Goal: Task Accomplishment & Management: Manage account settings

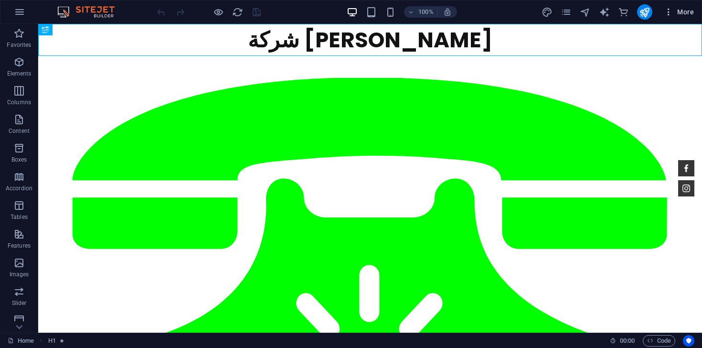
click at [690, 10] on span "More" at bounding box center [679, 12] width 30 height 10
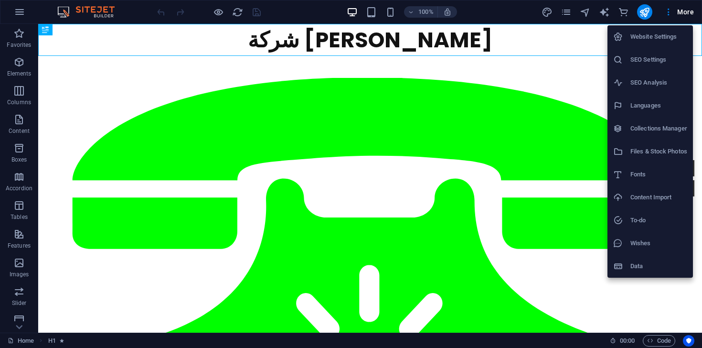
click at [563, 11] on div at bounding box center [351, 174] width 702 height 348
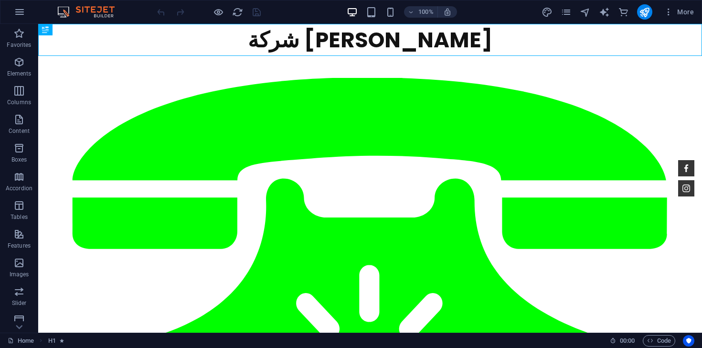
click at [572, 15] on span "pages" at bounding box center [566, 12] width 11 height 11
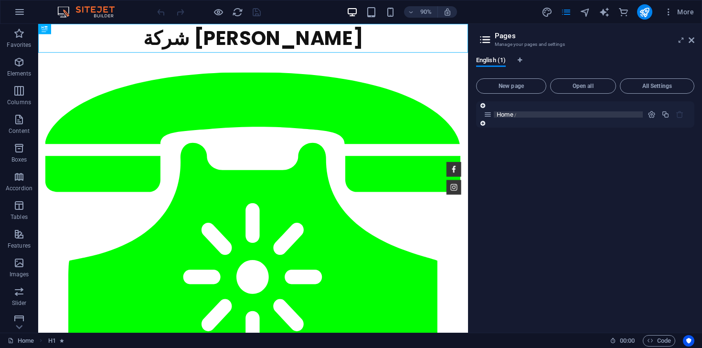
click at [516, 114] on span "/" at bounding box center [515, 114] width 2 height 5
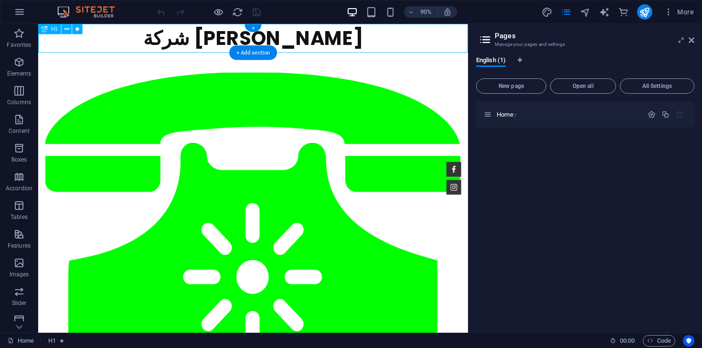
click at [70, 46] on div "شركة عبد العزيز المصري" at bounding box center [277, 40] width 478 height 32
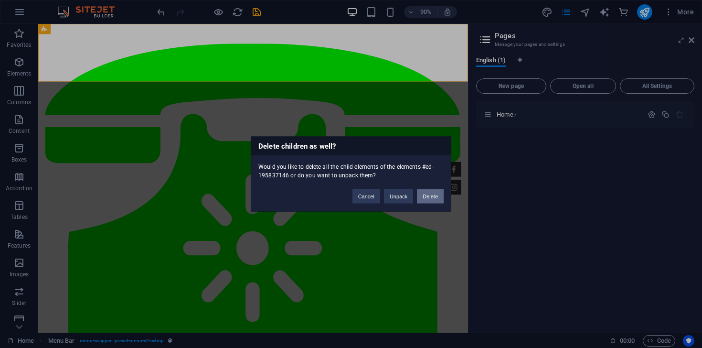
click at [427, 197] on button "Delete" at bounding box center [430, 196] width 27 height 14
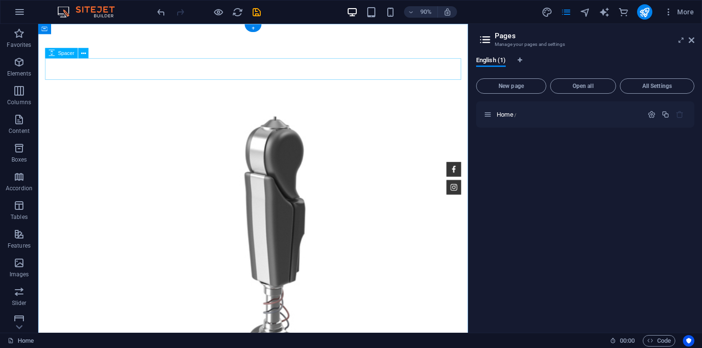
click at [161, 72] on div at bounding box center [277, 74] width 462 height 24
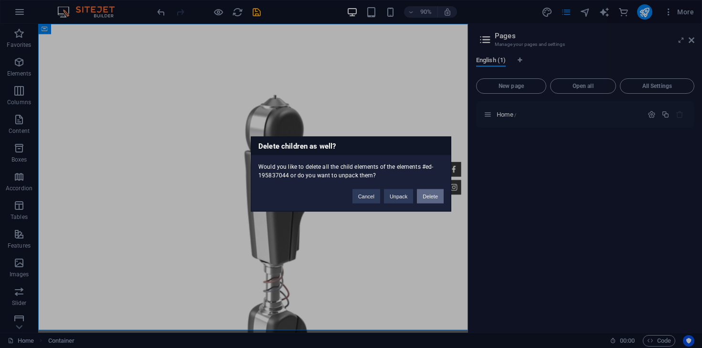
click at [433, 202] on button "Delete" at bounding box center [430, 196] width 27 height 14
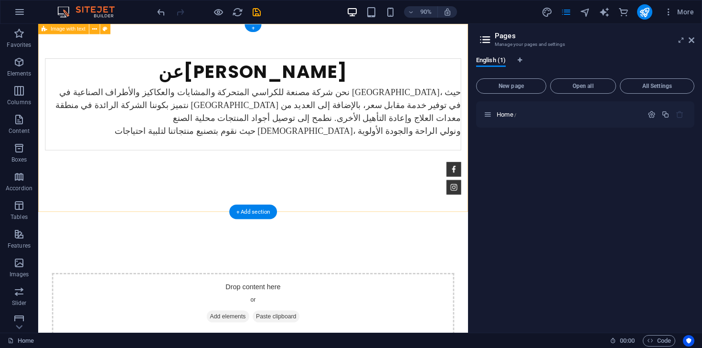
click at [159, 34] on div "عن عبد العزيز المصري نحن شركة مصنعة للكراسي المتحركة والمشايات والعكاكيز والأطر…" at bounding box center [277, 215] width 478 height 383
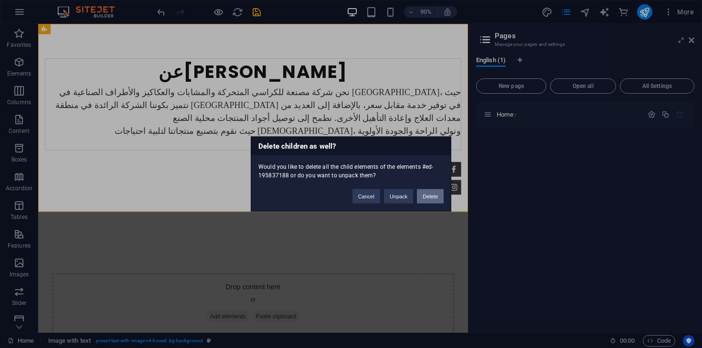
click at [423, 200] on button "Delete" at bounding box center [430, 196] width 27 height 14
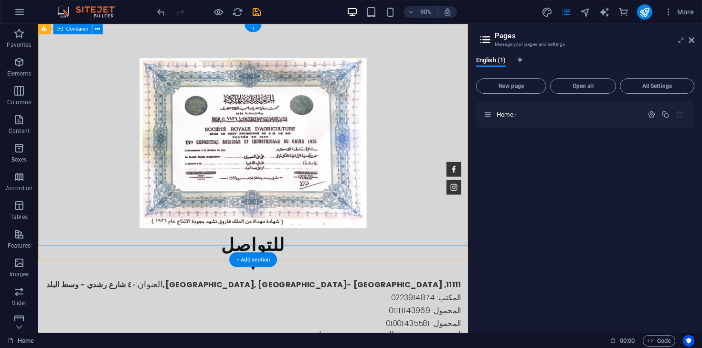
click at [135, 35] on div "للتواصل العنوان: ٤٠ شارع رشدي - وسط البلد , Cairo, Egypt - مصر , 11111 المكتب: …" at bounding box center [277, 227] width 478 height 406
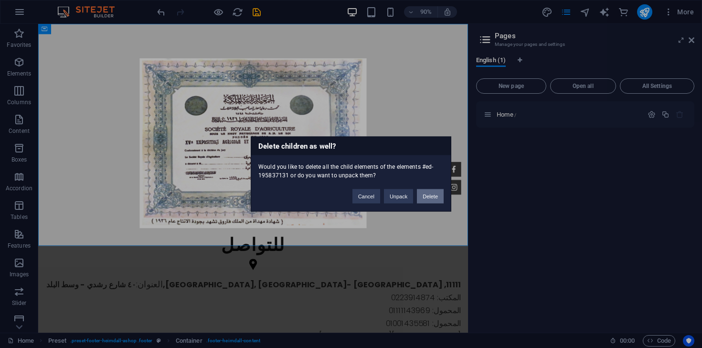
click at [428, 196] on button "Delete" at bounding box center [430, 196] width 27 height 14
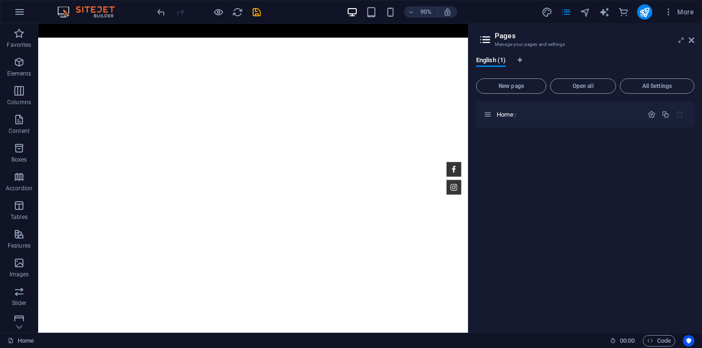
click at [175, 39] on html at bounding box center [277, 31] width 478 height 15
click at [488, 200] on div at bounding box center [500, 195] width 32 height 36
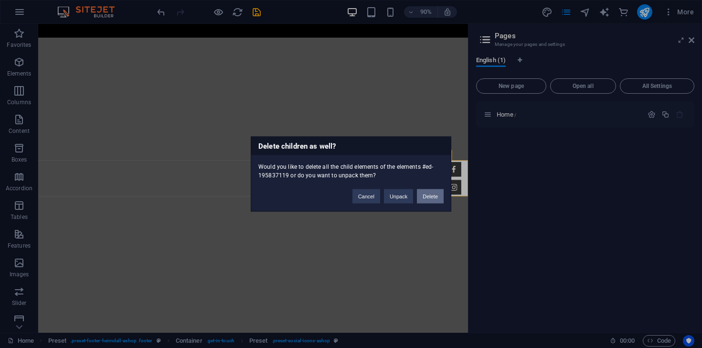
click at [433, 194] on button "Delete" at bounding box center [430, 196] width 27 height 14
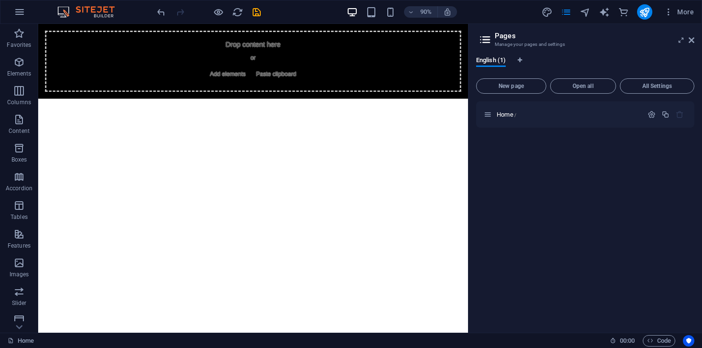
click at [402, 107] on html "Drop content here or Add elements Paste clipboard" at bounding box center [277, 65] width 478 height 83
click at [693, 39] on icon at bounding box center [692, 40] width 6 height 8
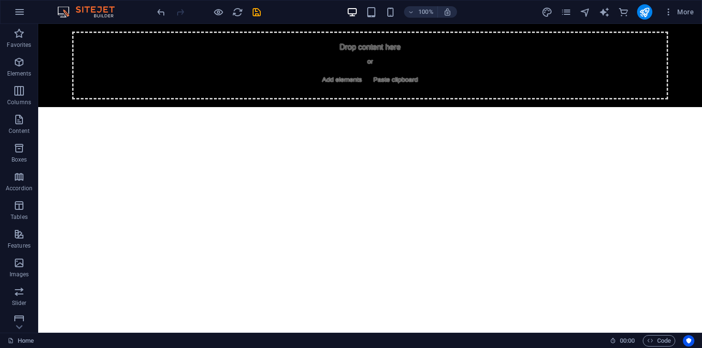
click at [370, 107] on html "Drop content here or Add elements Paste clipboard" at bounding box center [370, 65] width 664 height 83
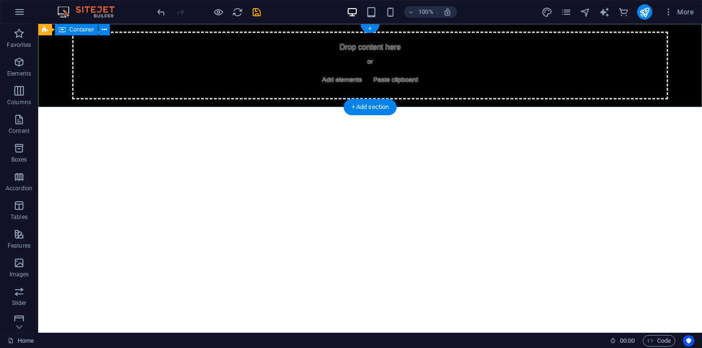
click at [456, 49] on div "Drop content here or Add elements Paste clipboard" at bounding box center [370, 66] width 596 height 68
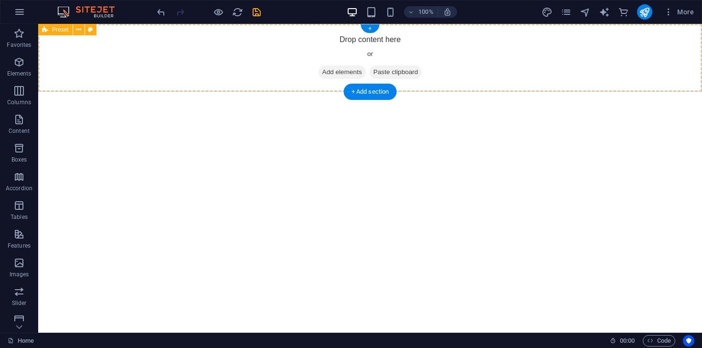
click at [454, 58] on div "Drop content here or Add elements Paste clipboard" at bounding box center [370, 58] width 664 height 68
click at [483, 77] on div "Drop content here or Add elements Paste clipboard" at bounding box center [370, 58] width 664 height 68
click at [278, 67] on div "Drop content here or Add elements Paste clipboard" at bounding box center [370, 58] width 664 height 68
click at [200, 66] on div "Drop content here or Add elements Paste clipboard" at bounding box center [370, 58] width 664 height 68
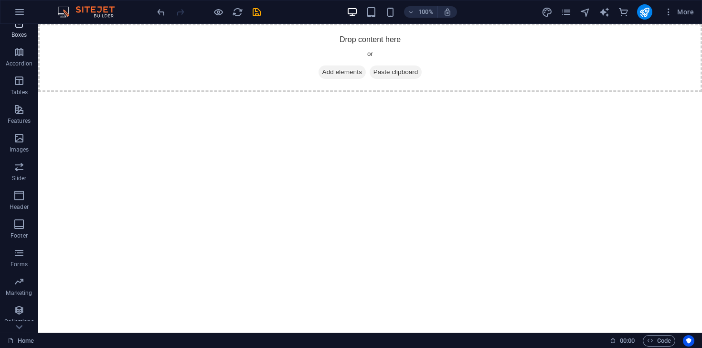
scroll to position [150, 0]
click at [674, 7] on button "More" at bounding box center [679, 11] width 38 height 15
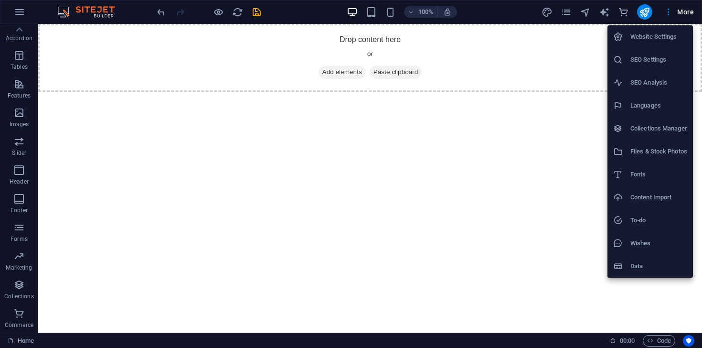
click at [572, 14] on div at bounding box center [351, 174] width 702 height 348
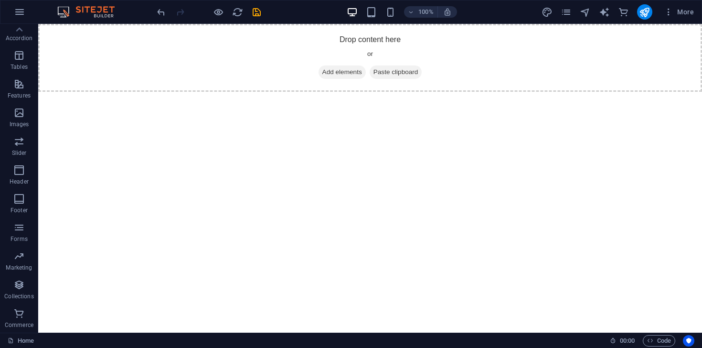
click at [570, 14] on div "Website Settings SEO Settings SEO Analysis Languages Collections Manager Files …" at bounding box center [351, 177] width 702 height 342
click at [570, 14] on icon "pages" at bounding box center [566, 12] width 11 height 11
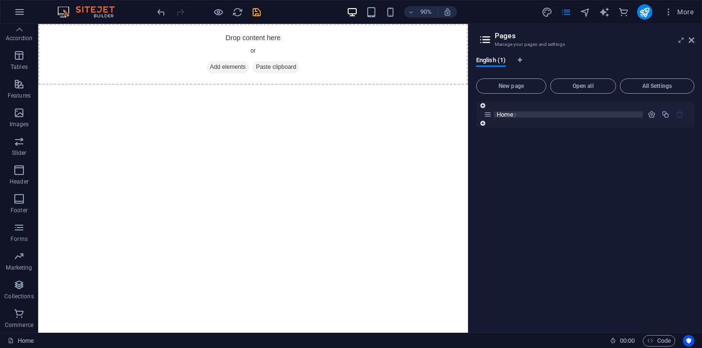
click at [525, 115] on p "Home /" at bounding box center [568, 114] width 143 height 6
click at [509, 117] on span "Home /" at bounding box center [507, 114] width 20 height 7
click at [516, 115] on span "/" at bounding box center [515, 114] width 2 height 5
click at [657, 114] on button "button" at bounding box center [652, 114] width 14 height 8
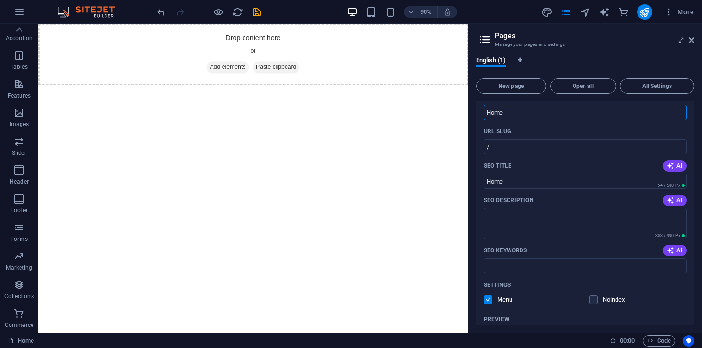
scroll to position [64, 0]
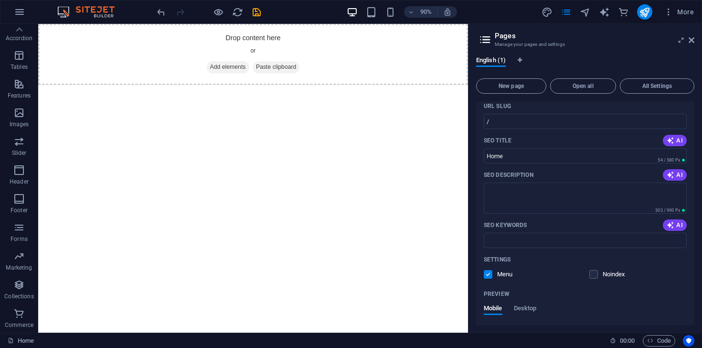
click at [387, 92] on html "Drop content here or Add elements Paste clipboard" at bounding box center [277, 58] width 478 height 68
click at [526, 308] on span "Desktop" at bounding box center [525, 308] width 23 height 13
click at [694, 43] on icon at bounding box center [692, 40] width 6 height 8
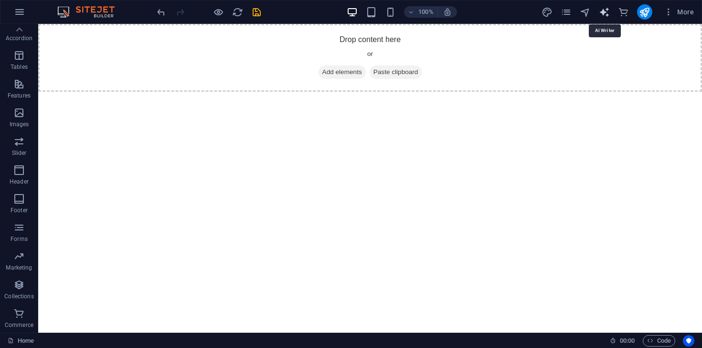
click at [604, 12] on icon "text_generator" at bounding box center [604, 12] width 11 height 11
select select "English"
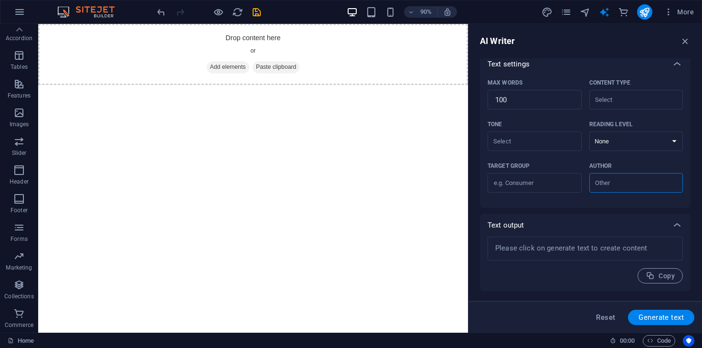
scroll to position [0, 0]
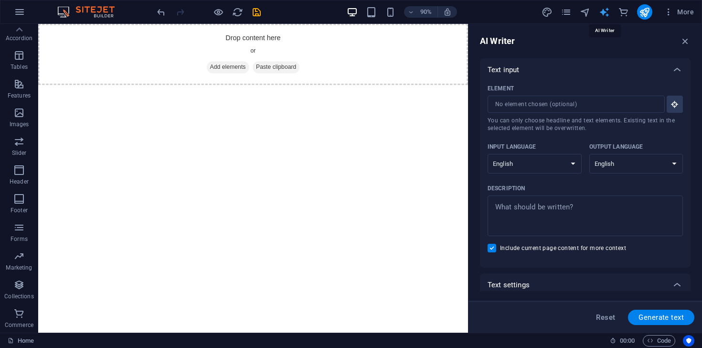
click at [605, 11] on icon "text_generator" at bounding box center [604, 12] width 11 height 11
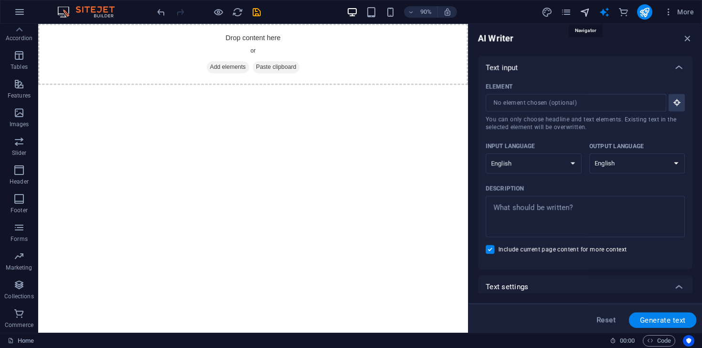
click at [587, 11] on icon "navigator" at bounding box center [585, 12] width 11 height 11
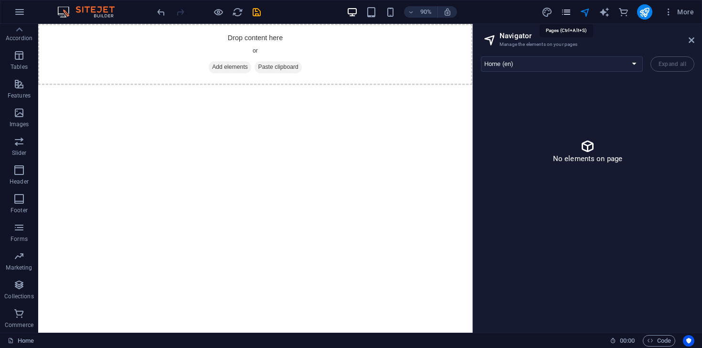
click at [567, 14] on icon "pages" at bounding box center [566, 12] width 11 height 11
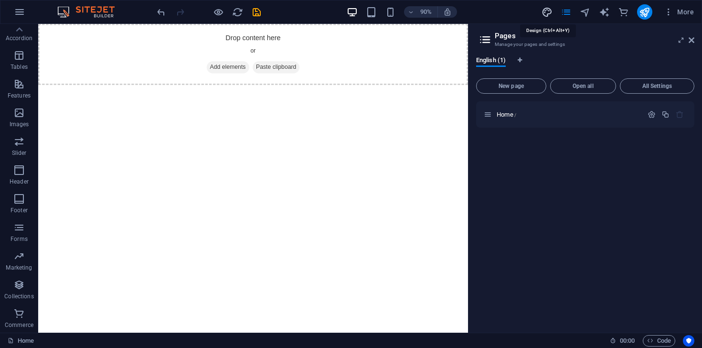
click at [548, 13] on icon "design" at bounding box center [547, 12] width 11 height 11
select select "700"
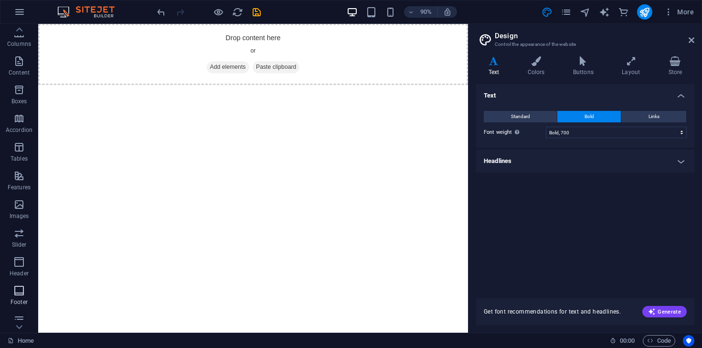
scroll to position [53, 0]
click at [20, 189] on p "Features" at bounding box center [19, 193] width 23 height 8
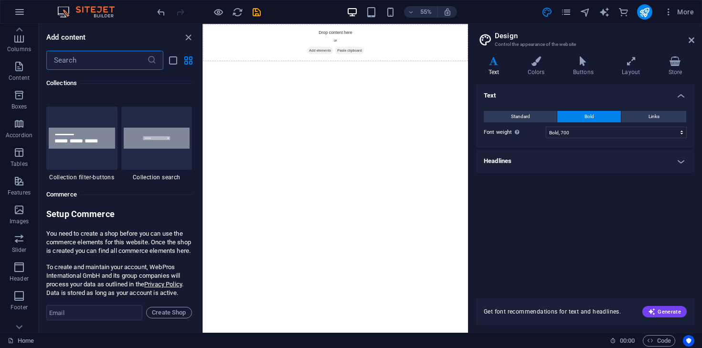
scroll to position [9091, 0]
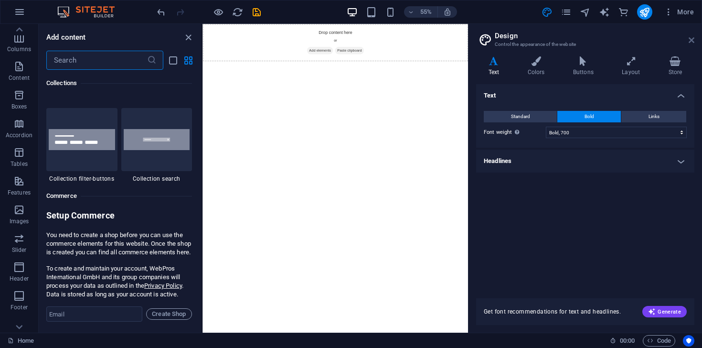
click at [689, 40] on icon at bounding box center [692, 40] width 6 height 8
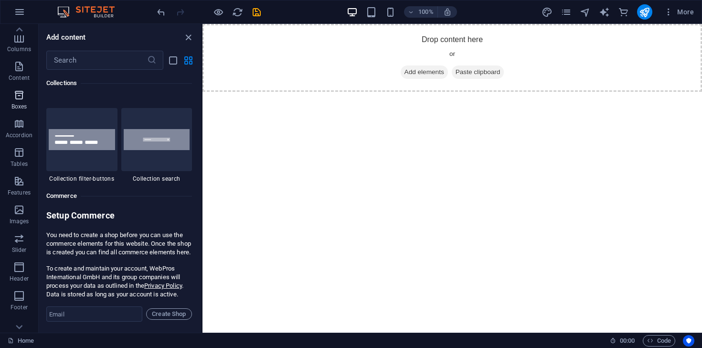
scroll to position [0, 0]
click at [19, 13] on icon "button" at bounding box center [19, 11] width 11 height 11
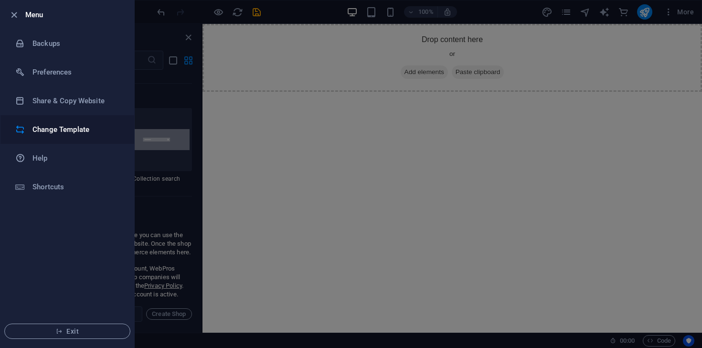
click at [68, 124] on h6 "Change Template" at bounding box center [76, 129] width 88 height 11
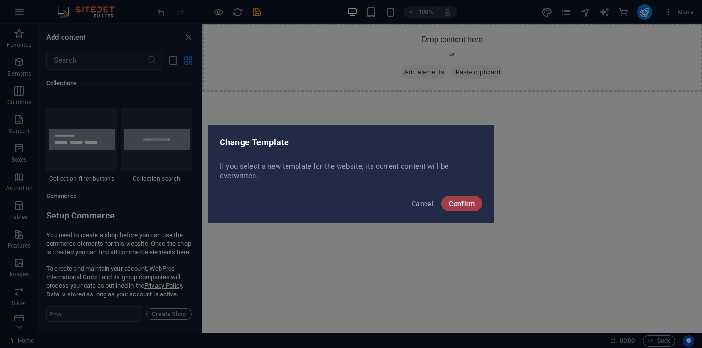
click at [459, 200] on span "Confirm" at bounding box center [462, 204] width 26 height 8
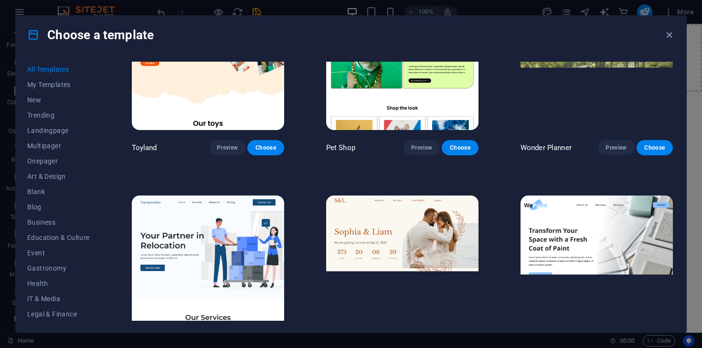
scroll to position [693, 0]
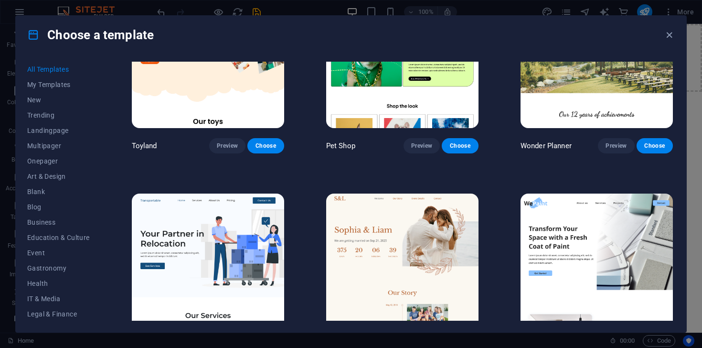
click at [232, 241] on img at bounding box center [208, 263] width 152 height 140
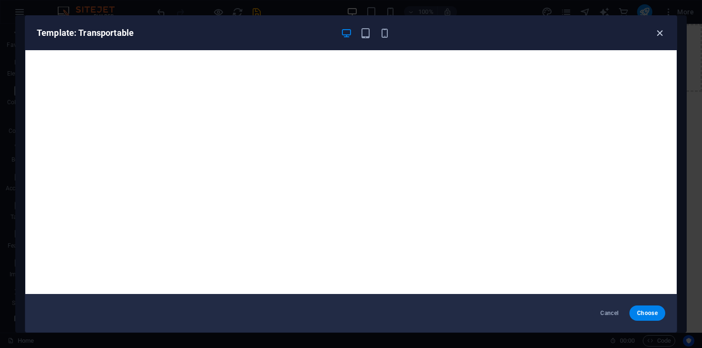
click at [659, 34] on icon "button" at bounding box center [659, 33] width 11 height 11
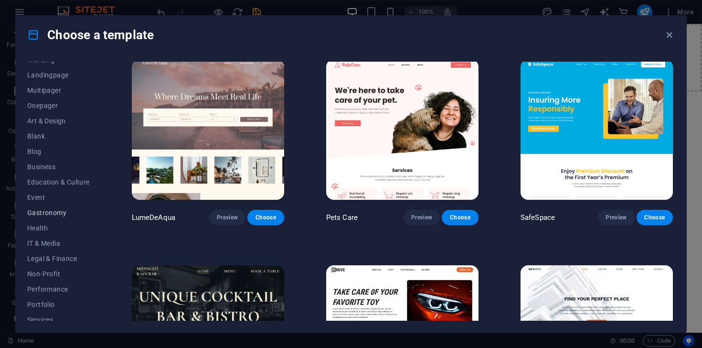
scroll to position [66, 0]
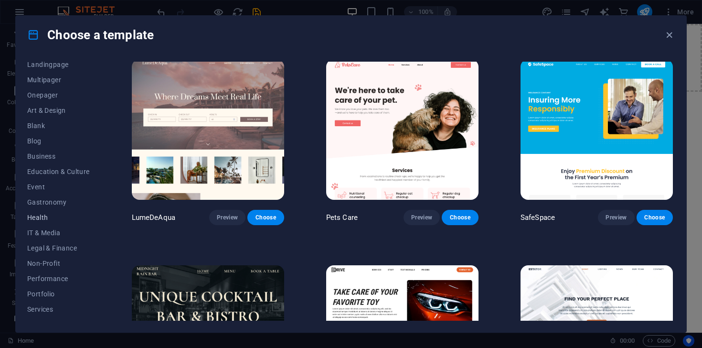
click at [38, 216] on span "Health" at bounding box center [58, 217] width 63 height 8
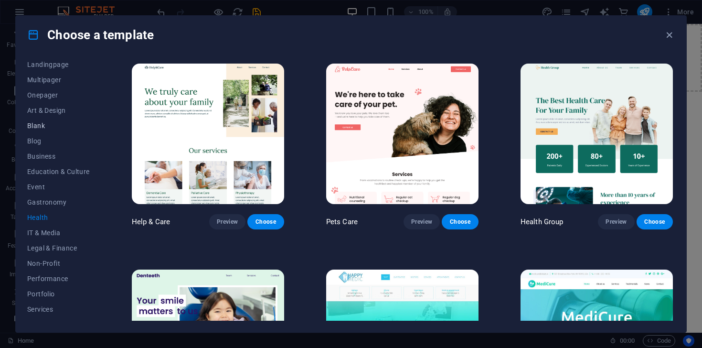
scroll to position [0, 0]
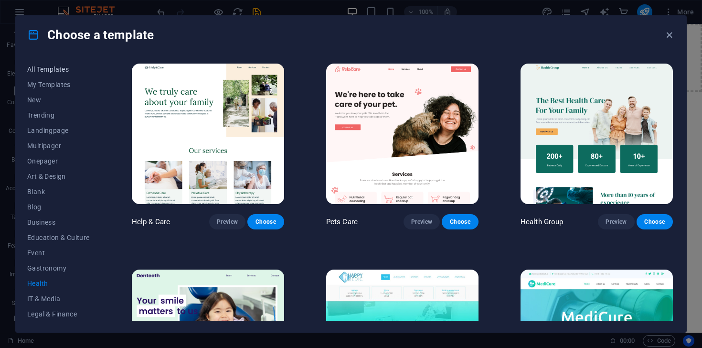
click at [53, 74] on button "All Templates" at bounding box center [58, 69] width 63 height 15
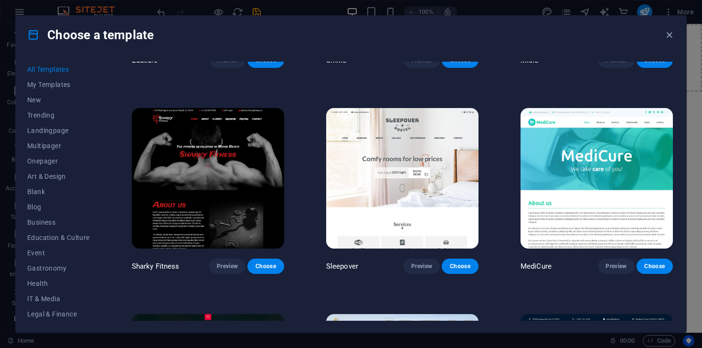
scroll to position [7157, 0]
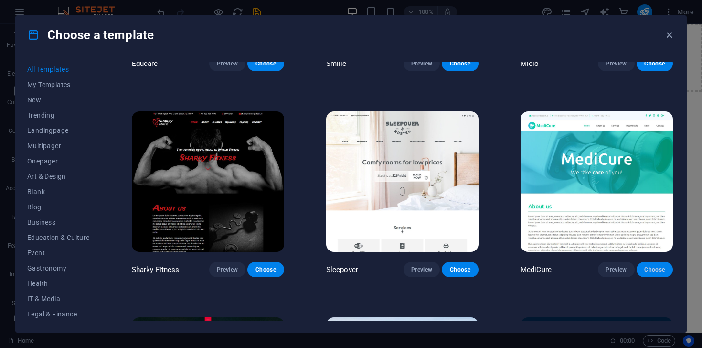
click at [655, 266] on span "Choose" at bounding box center [654, 270] width 21 height 8
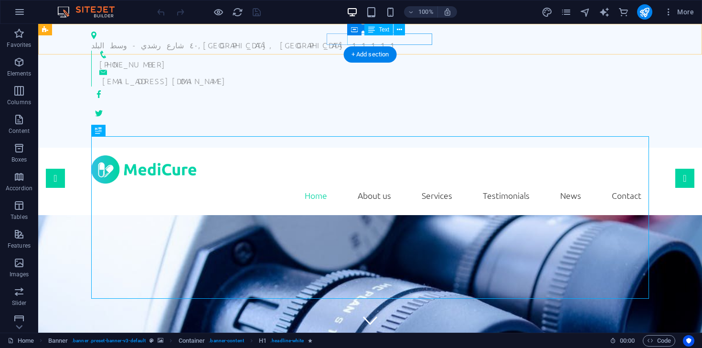
click at [402, 75] on div "[EMAIL_ADDRESS][DOMAIN_NAME]" at bounding box center [371, 80] width 539 height 11
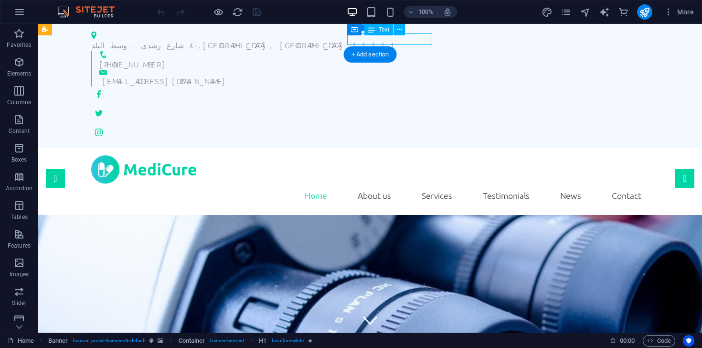
click at [402, 75] on div "[EMAIL_ADDRESS][DOMAIN_NAME]" at bounding box center [371, 80] width 539 height 11
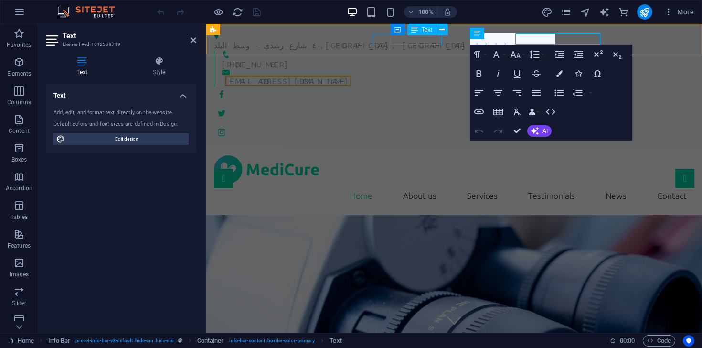
click at [402, 58] on div "[PHONE_NUMBER]" at bounding box center [454, 63] width 465 height 11
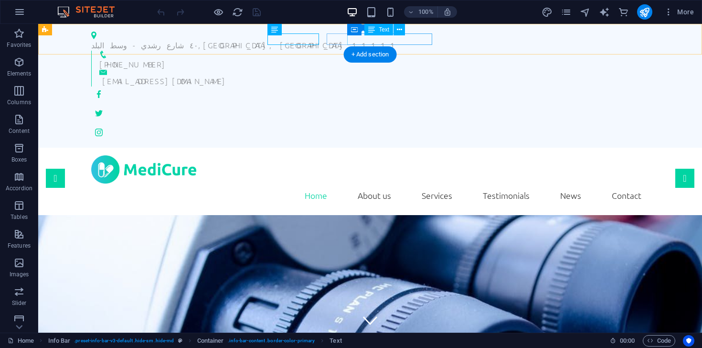
click at [410, 75] on div "[EMAIL_ADDRESS][DOMAIN_NAME]" at bounding box center [371, 80] width 539 height 11
click at [404, 75] on div "[EMAIL_ADDRESS][DOMAIN_NAME]" at bounding box center [371, 80] width 539 height 11
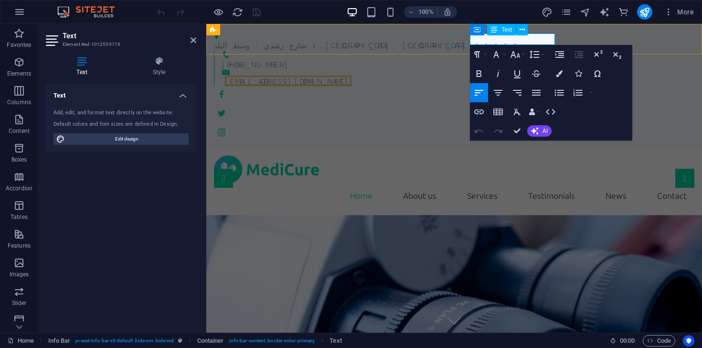
click at [352, 75] on link "[EMAIL_ADDRESS][DOMAIN_NAME]" at bounding box center [288, 80] width 127 height 11
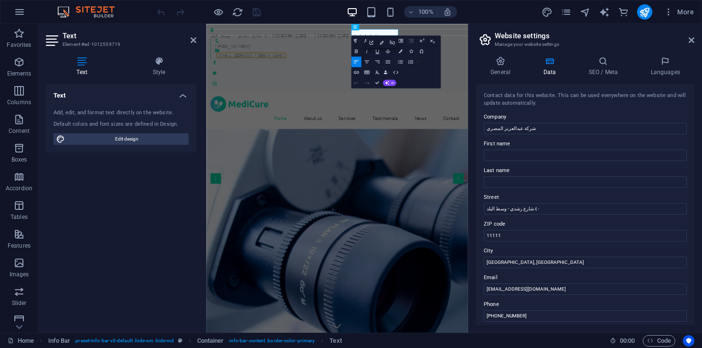
click at [499, 40] on h3 "Manage your website settings" at bounding box center [585, 44] width 181 height 9
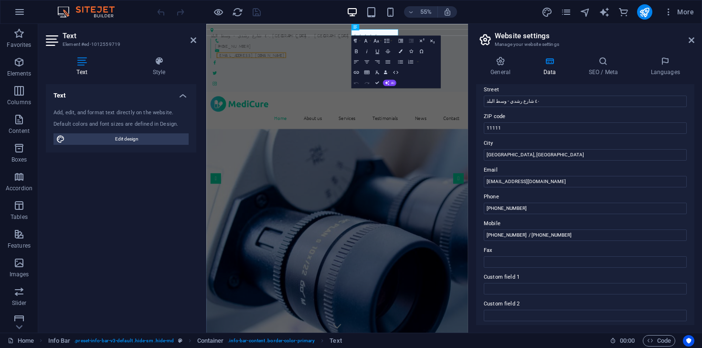
scroll to position [113, 0]
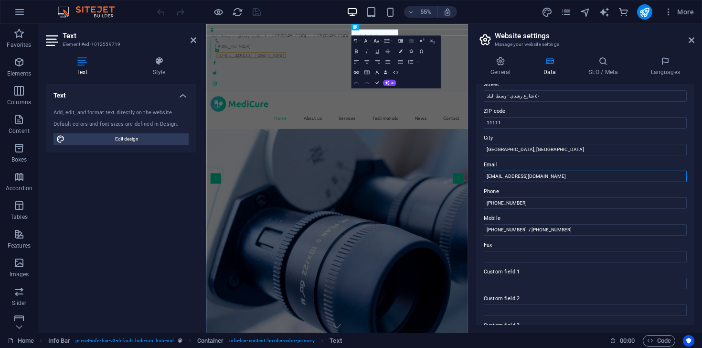
click at [546, 175] on input "[EMAIL_ADDRESS][DOMAIN_NAME]" at bounding box center [585, 176] width 203 height 11
type input "[EMAIL_ADDRESS][DOMAIN_NAME]"
click at [628, 134] on label "City" at bounding box center [585, 137] width 203 height 11
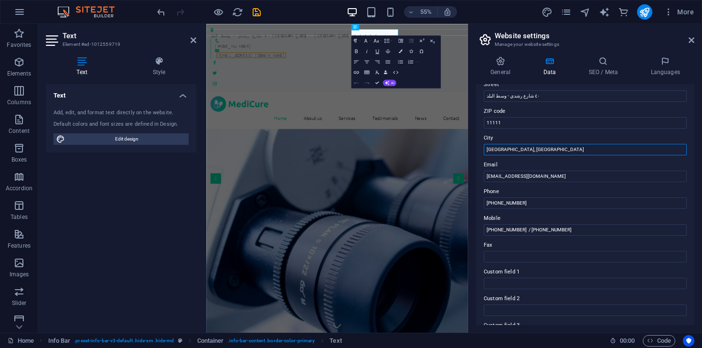
click at [628, 144] on input "[GEOGRAPHIC_DATA], [GEOGRAPHIC_DATA]" at bounding box center [585, 149] width 203 height 11
click at [688, 43] on header "Website settings Manage your website settings" at bounding box center [586, 36] width 216 height 25
click at [690, 43] on icon at bounding box center [692, 40] width 6 height 8
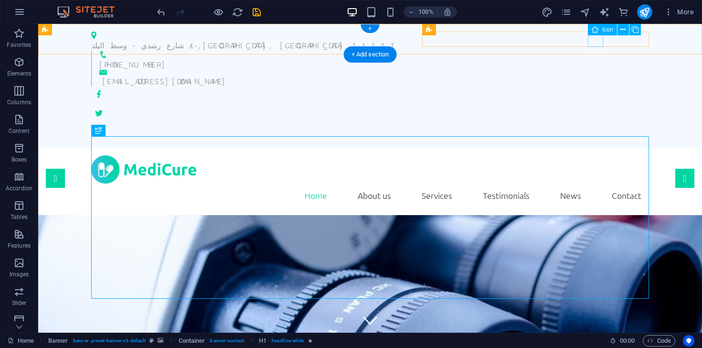
click at [592, 86] on figure at bounding box center [370, 93] width 558 height 15
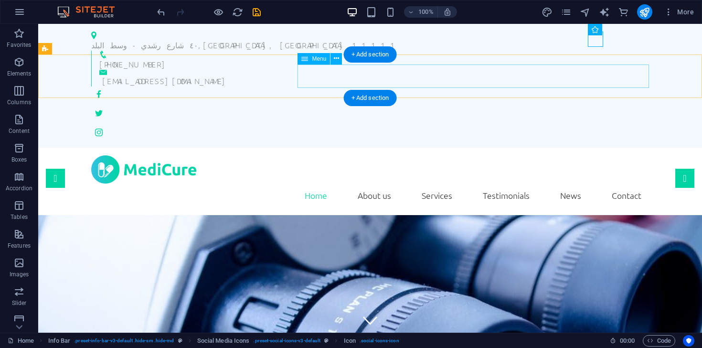
click at [381, 183] on nav "Home About us Services Testimonials News Contact" at bounding box center [370, 195] width 558 height 24
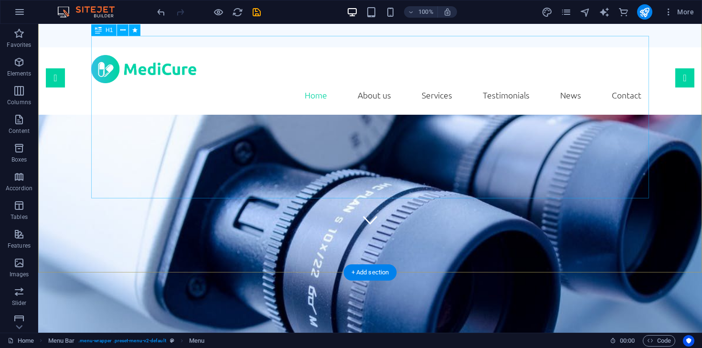
scroll to position [103, 0]
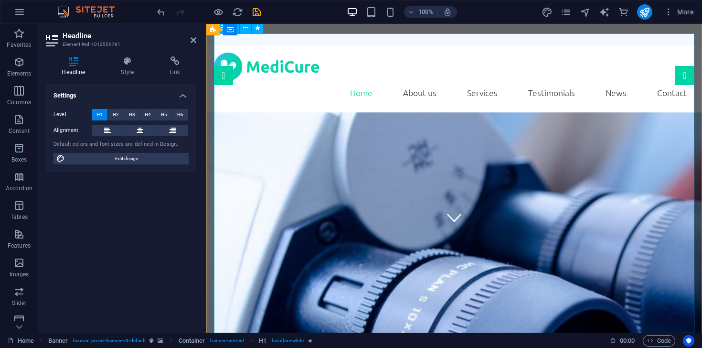
scroll to position [173, 2]
click at [128, 155] on span "Edit design" at bounding box center [127, 158] width 118 height 11
select select "rem"
select select "300"
select select "px"
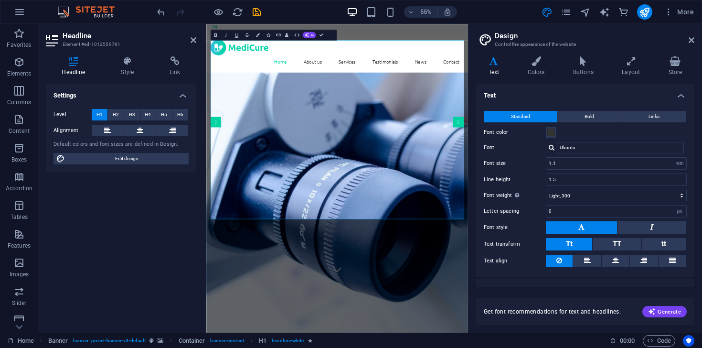
scroll to position [0, 2]
click at [632, 63] on icon at bounding box center [631, 61] width 43 height 10
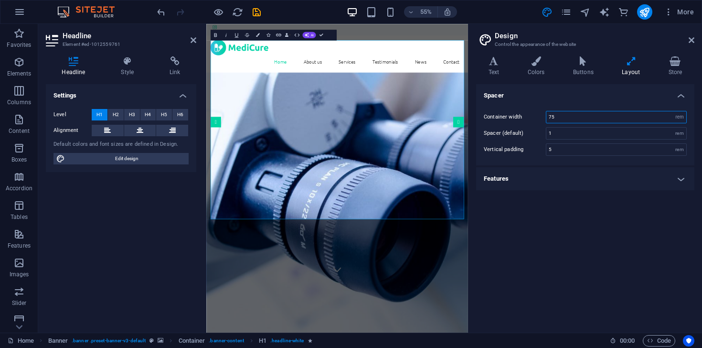
click at [565, 117] on input "75" at bounding box center [616, 116] width 140 height 11
type input "7"
click at [570, 136] on input "1" at bounding box center [616, 133] width 140 height 11
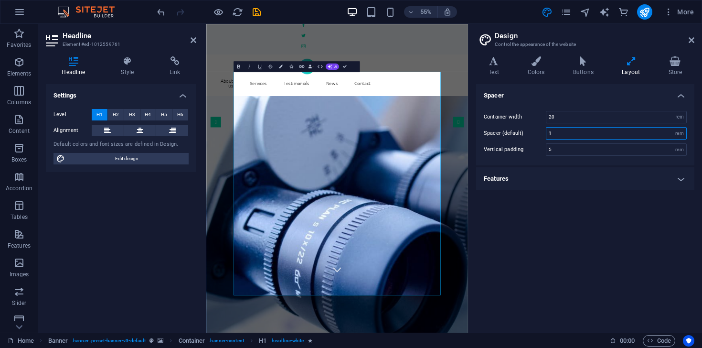
type input "75"
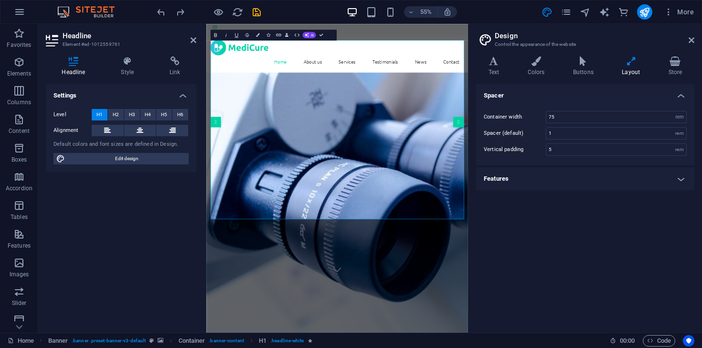
click at [572, 101] on div "Container width 75 rem px Spacer (default) 1 rem Vertical padding 5 rem" at bounding box center [585, 133] width 222 height 64
click at [504, 61] on icon at bounding box center [493, 61] width 35 height 10
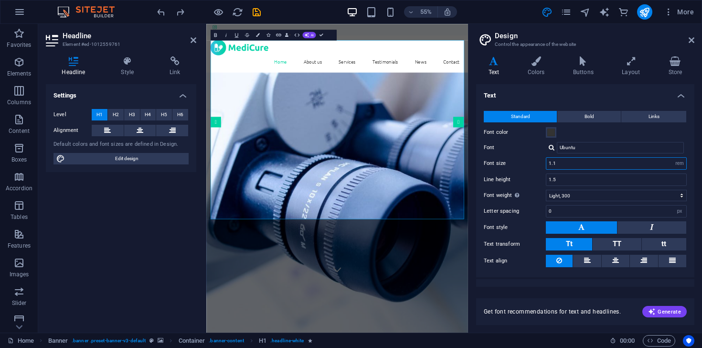
click at [587, 162] on input "1.1" at bounding box center [616, 163] width 140 height 11
type input "0.5"
click at [622, 179] on input "1.5" at bounding box center [616, 179] width 140 height 11
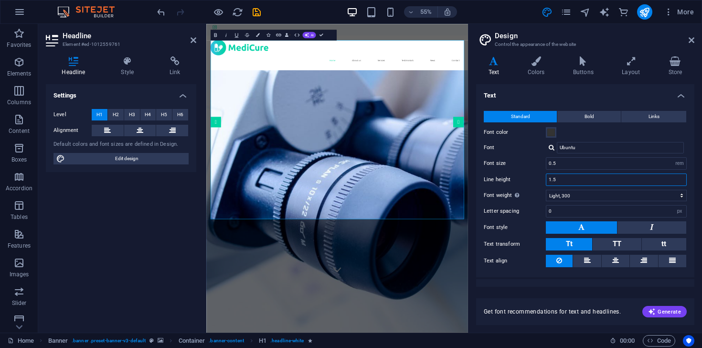
click at [569, 178] on input "1.5" at bounding box center [616, 179] width 140 height 11
type input "1"
click at [590, 195] on select "Thin, 100 Extra-light, 200 Light, 300 Regular, 400 Medium, 500 Semi-bold, 600 B…" at bounding box center [616, 195] width 141 height 11
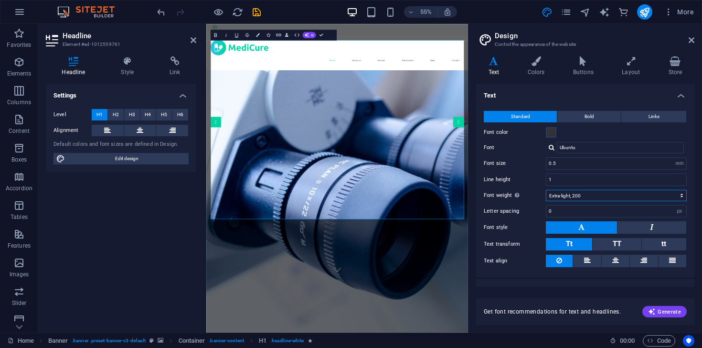
click at [546, 190] on select "Thin, 100 Extra-light, 200 Light, 300 Regular, 400 Medium, 500 Semi-bold, 600 B…" at bounding box center [616, 195] width 141 height 11
click at [572, 192] on select "Thin, 100 Extra-light, 200 Light, 300 Regular, 400 Medium, 500 Semi-bold, 600 B…" at bounding box center [616, 195] width 141 height 11
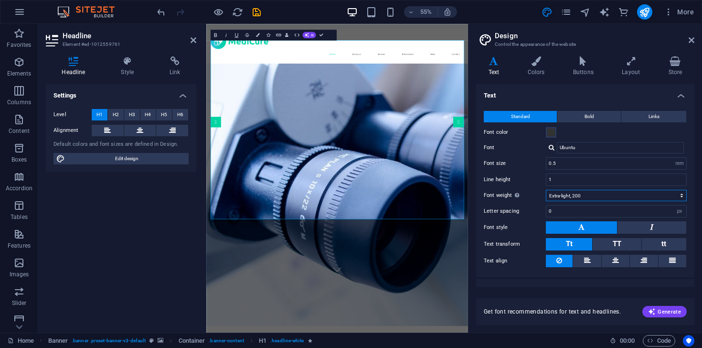
select select "100"
click at [546, 190] on select "Thin, 100 Extra-light, 200 Light, 300 Regular, 400 Medium, 500 Semi-bold, 600 B…" at bounding box center [616, 195] width 141 height 11
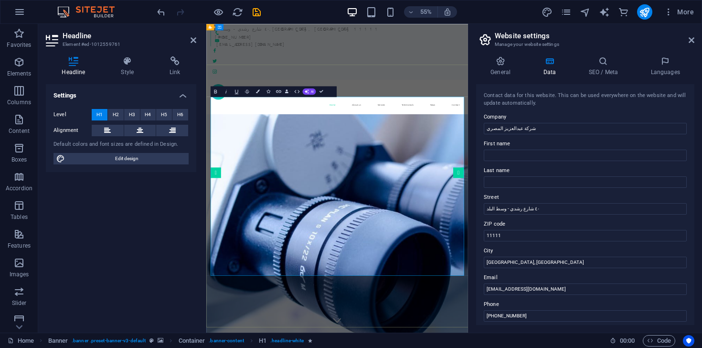
scroll to position [0, 0]
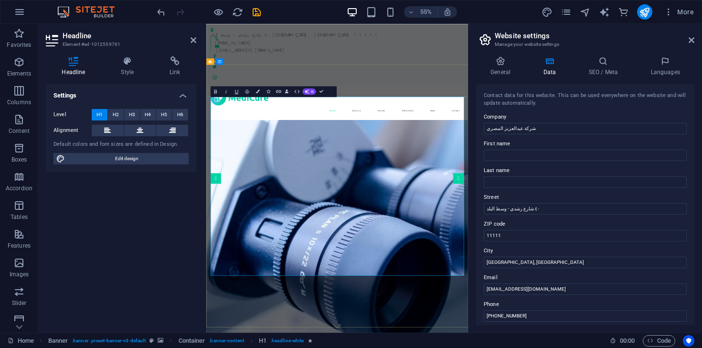
click at [507, 61] on icon at bounding box center [500, 61] width 49 height 10
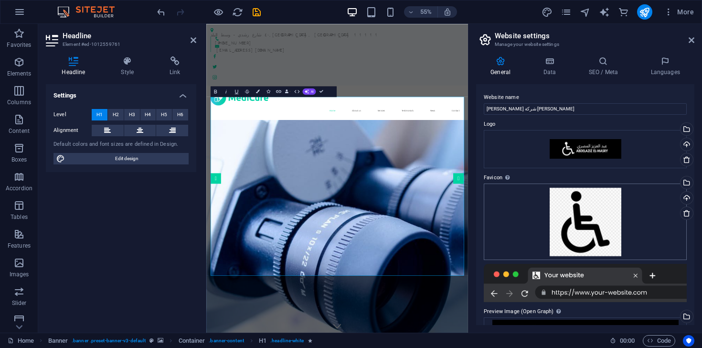
scroll to position [54, 0]
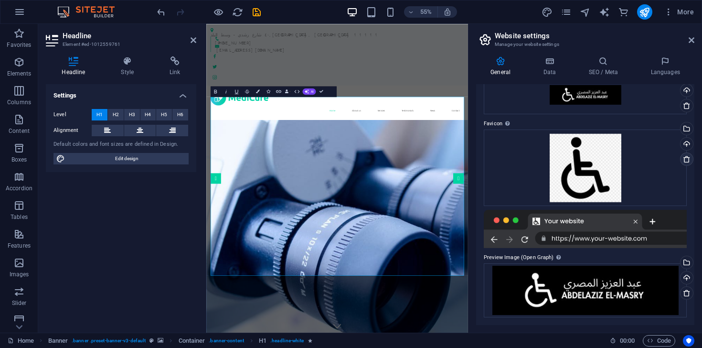
click at [684, 159] on icon at bounding box center [687, 159] width 8 height 8
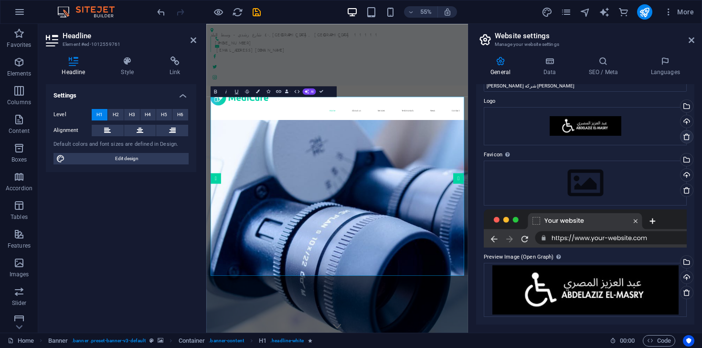
click at [685, 133] on icon at bounding box center [687, 137] width 8 height 8
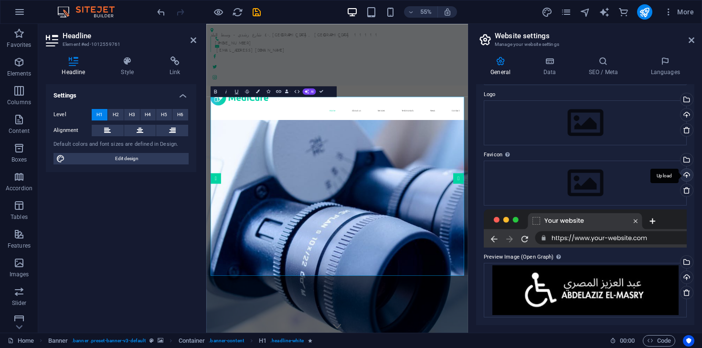
scroll to position [29, 0]
click at [686, 292] on icon at bounding box center [687, 293] width 8 height 8
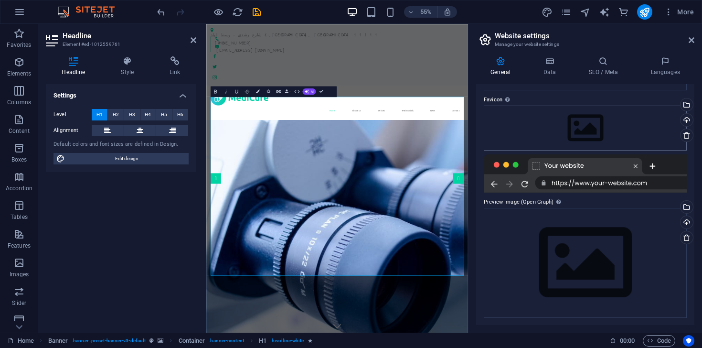
scroll to position [0, 0]
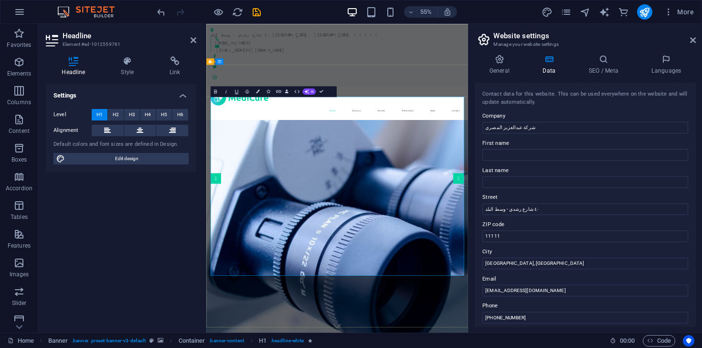
click at [514, 129] on input "شركة عبدالعزيز المصري" at bounding box center [585, 128] width 203 height 11
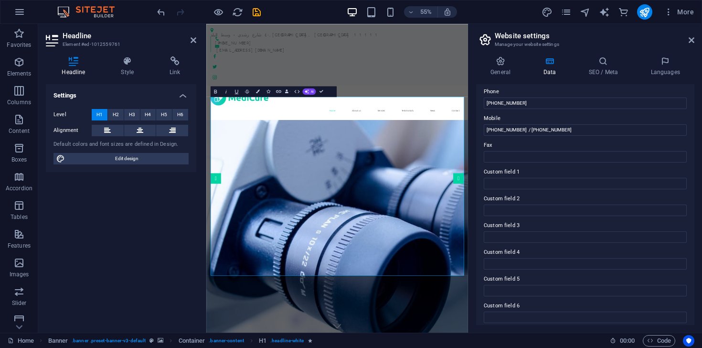
scroll to position [218, 0]
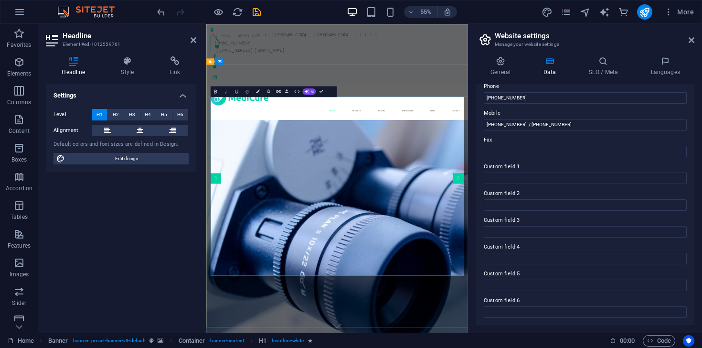
click at [693, 43] on icon at bounding box center [692, 40] width 6 height 8
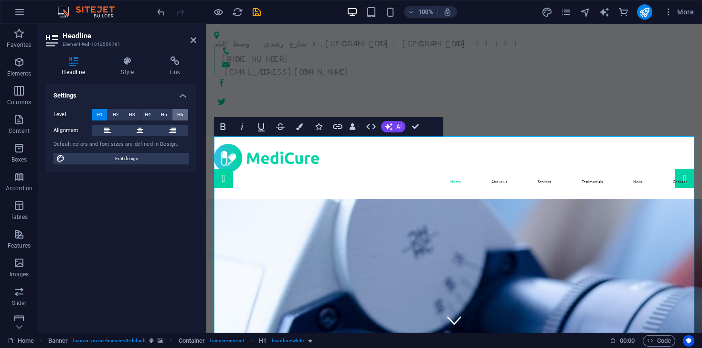
click at [184, 116] on button "H6" at bounding box center [180, 114] width 16 height 11
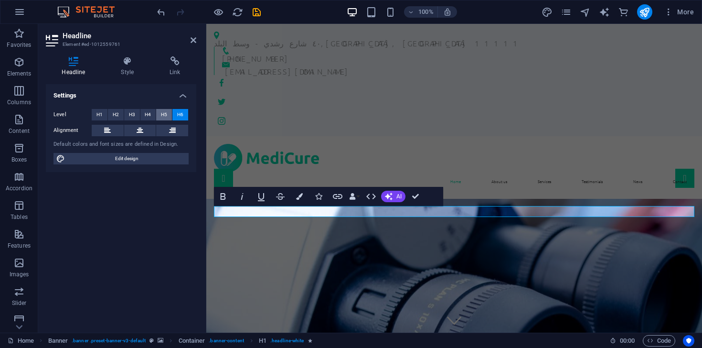
click at [168, 116] on button "H5" at bounding box center [164, 114] width 16 height 11
click at [145, 113] on span "H4" at bounding box center [148, 114] width 6 height 11
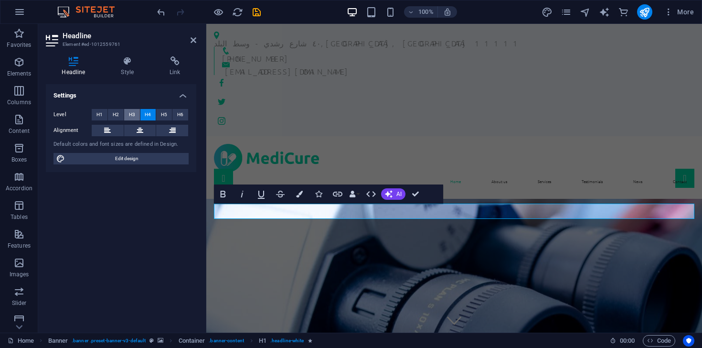
click at [133, 116] on span "H3" at bounding box center [132, 114] width 6 height 11
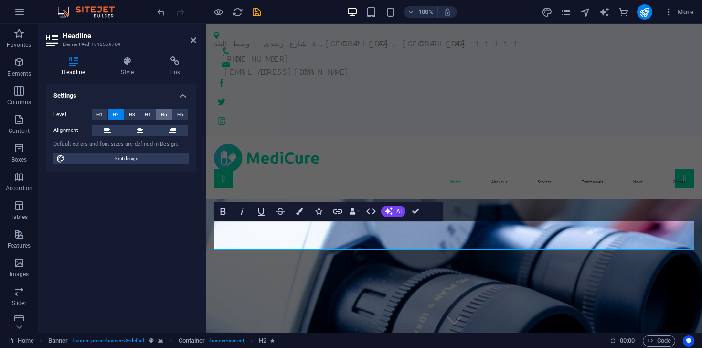
click at [164, 114] on span "H5" at bounding box center [164, 114] width 6 height 11
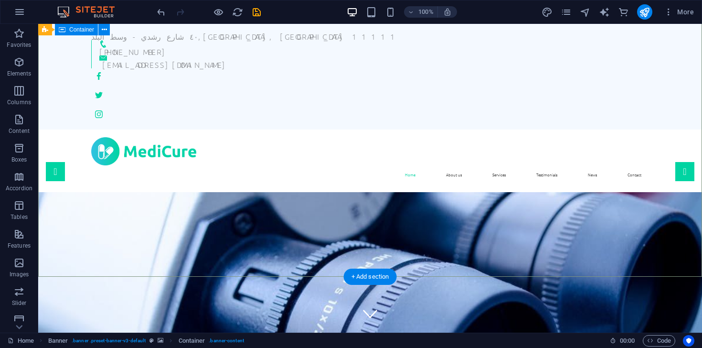
scroll to position [0, 0]
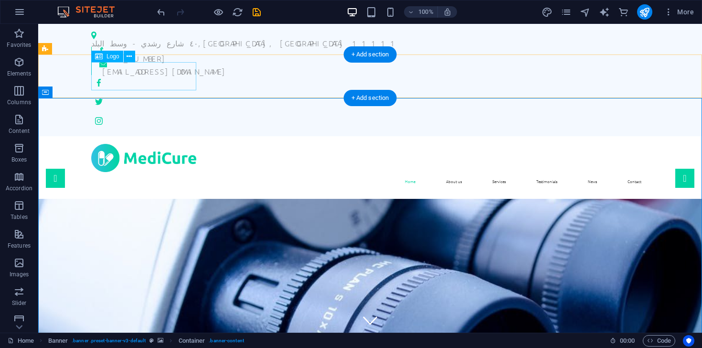
click at [162, 144] on div at bounding box center [370, 158] width 558 height 28
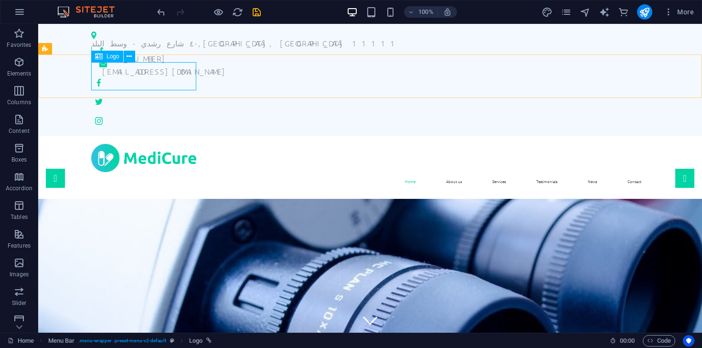
click at [108, 55] on span "Logo" at bounding box center [113, 56] width 13 height 6
click at [102, 55] on icon at bounding box center [99, 56] width 8 height 11
select select "px"
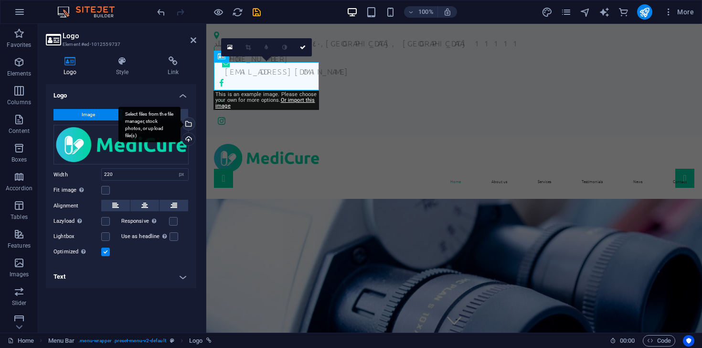
click at [190, 126] on div "Select files from the file manager, stock photos, or upload file(s)" at bounding box center [188, 124] width 14 height 14
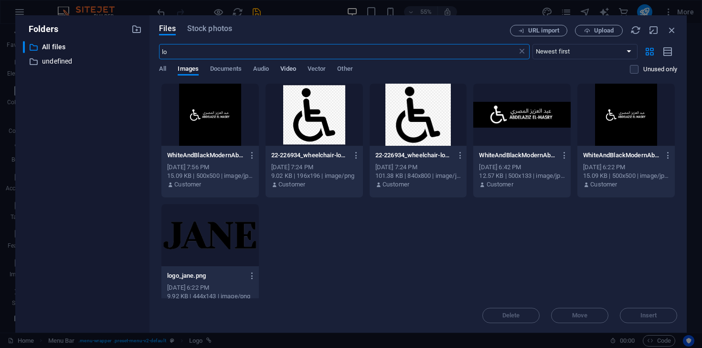
type input "l"
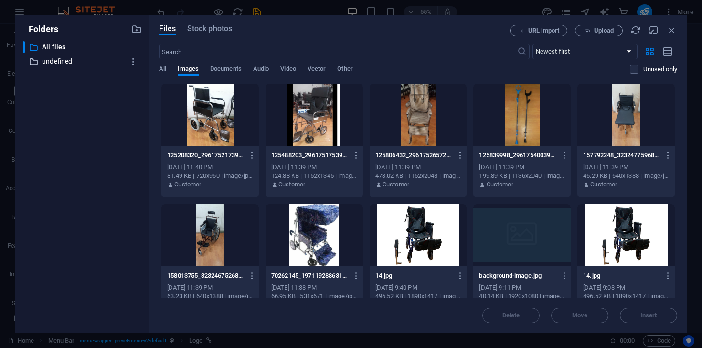
click at [74, 58] on p "undefined" at bounding box center [83, 61] width 82 height 11
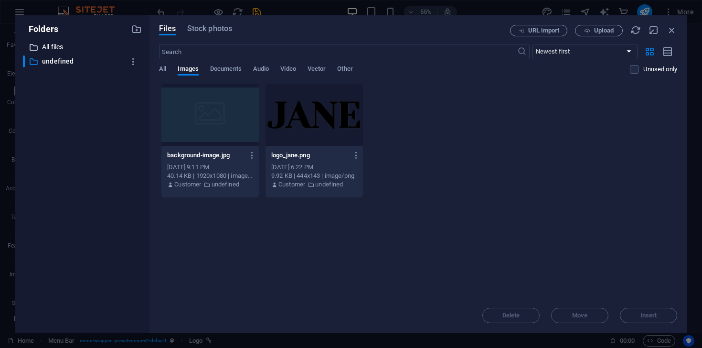
click at [65, 48] on p "All files" at bounding box center [83, 47] width 82 height 11
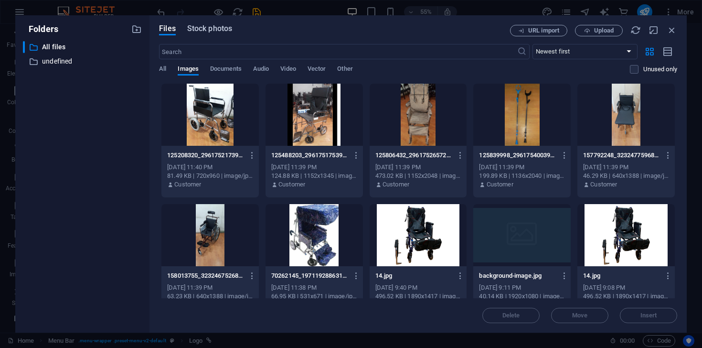
click at [226, 32] on span "Stock photos" at bounding box center [209, 28] width 45 height 11
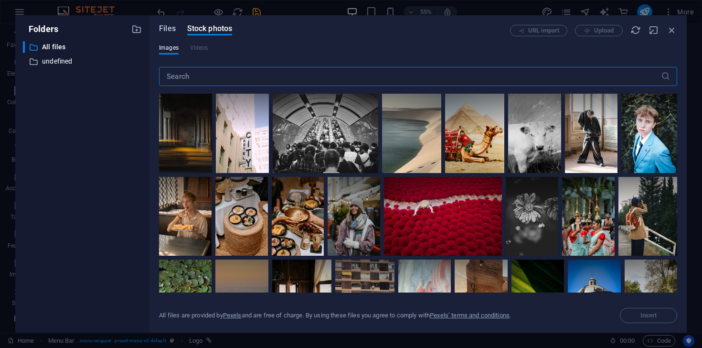
click at [174, 31] on span "Files" at bounding box center [167, 28] width 17 height 11
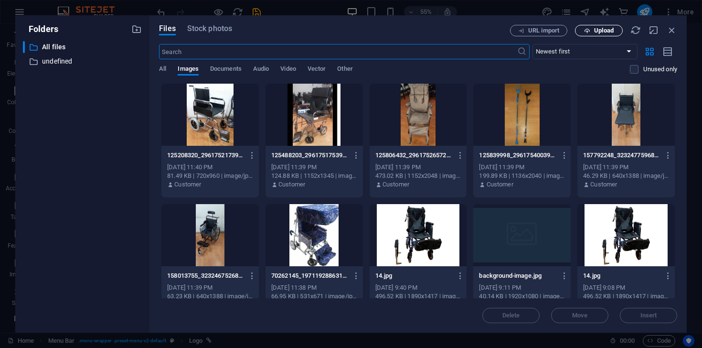
click at [596, 28] on span "Upload" at bounding box center [604, 31] width 20 height 6
click at [597, 32] on span "Upload" at bounding box center [604, 31] width 20 height 6
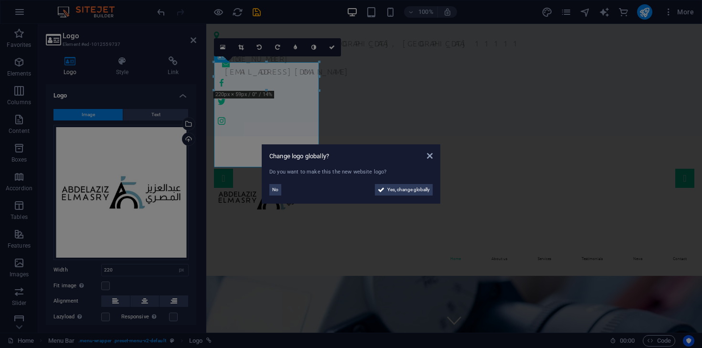
click at [241, 50] on aside "Change logo globally? Do you want to make this the new website logo? No Yes, ch…" at bounding box center [351, 174] width 702 height 348
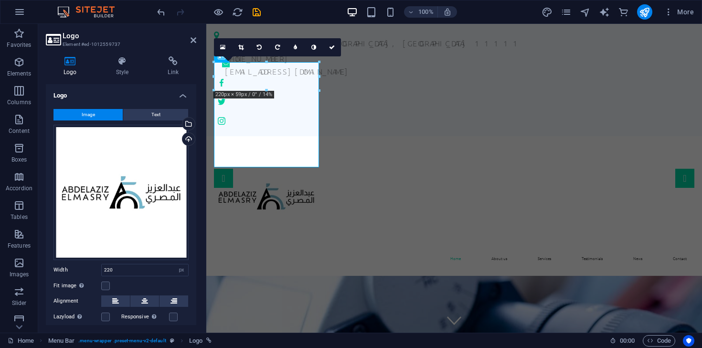
click at [241, 50] on link at bounding box center [241, 47] width 18 height 18
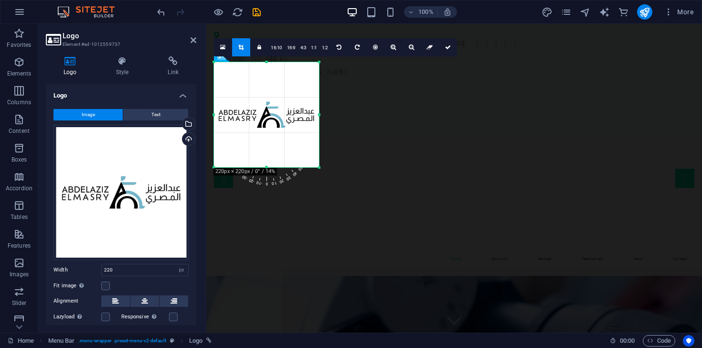
drag, startPoint x: 320, startPoint y: 64, endPoint x: 320, endPoint y: 102, distance: 38.2
click at [319, 102] on div "180 170 160 150 140 130 120 110 100 90 80 70 60 50 40 30 20 10 0 -10 -20 -30 -4…" at bounding box center [266, 114] width 105 height 105
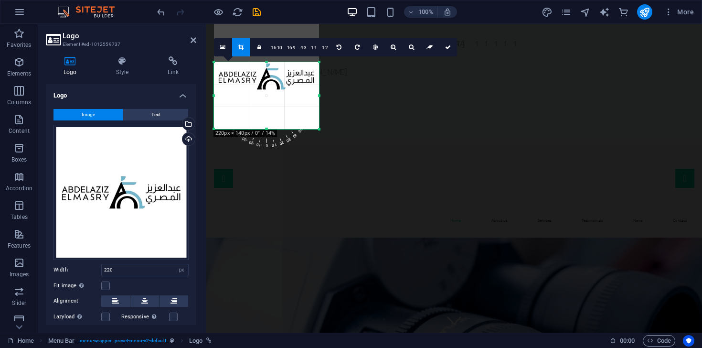
drag, startPoint x: 266, startPoint y: 62, endPoint x: 267, endPoint y: 100, distance: 38.2
click at [267, 100] on div "180 170 160 150 140 130 120 110 100 90 80 70 60 50 40 30 20 10 0 -10 -20 -30 -4…" at bounding box center [266, 95] width 105 height 67
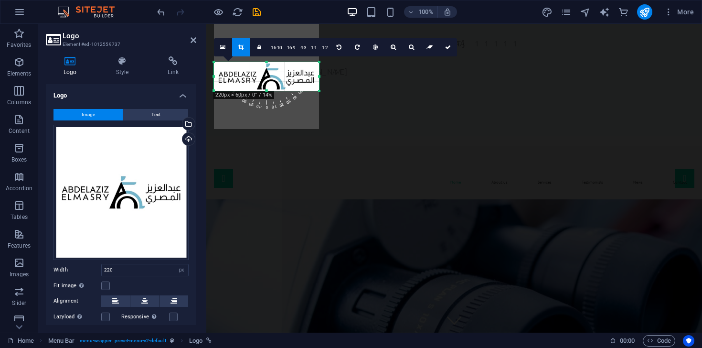
drag, startPoint x: 266, startPoint y: 128, endPoint x: 278, endPoint y: 89, distance: 40.0
click at [278, 89] on div at bounding box center [266, 90] width 105 height 3
click at [447, 48] on icon at bounding box center [448, 47] width 6 height 6
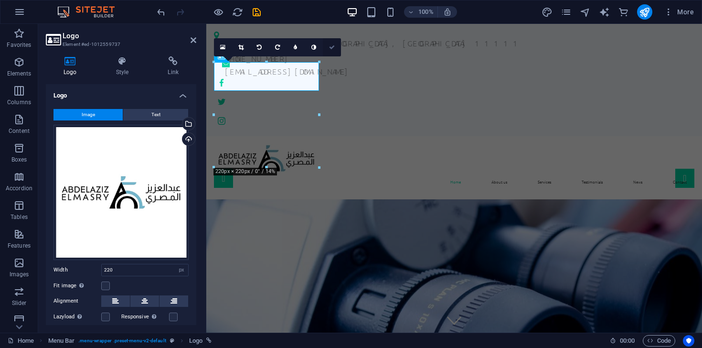
click at [335, 45] on link at bounding box center [332, 47] width 18 height 18
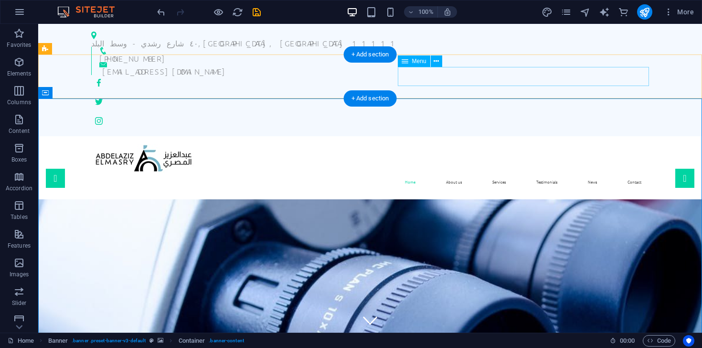
click at [408, 172] on nav "Home About us Services Testimonials News Contact" at bounding box center [370, 181] width 558 height 19
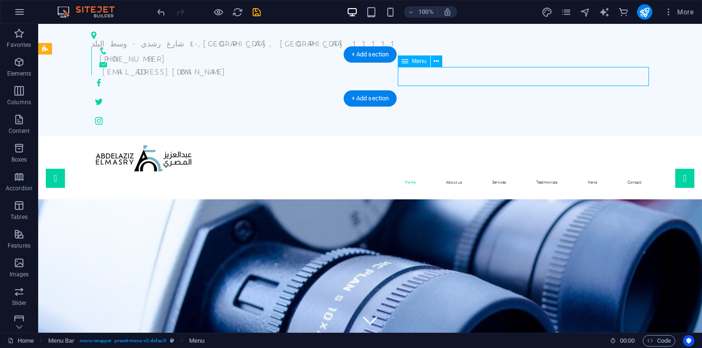
click at [524, 172] on nav "Home About us Services Testimonials News Contact" at bounding box center [370, 181] width 558 height 19
click at [437, 62] on icon at bounding box center [436, 61] width 5 height 10
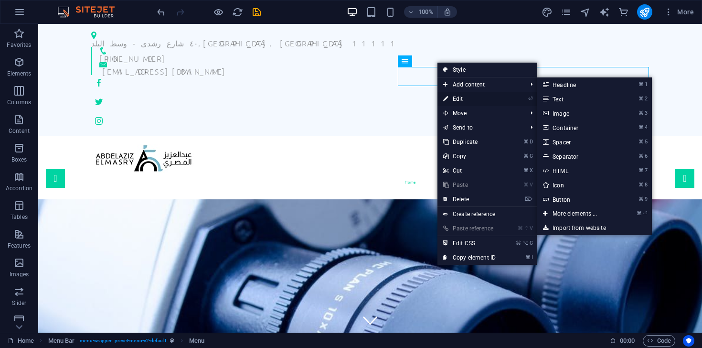
click at [477, 100] on link "⏎ Edit" at bounding box center [469, 99] width 64 height 14
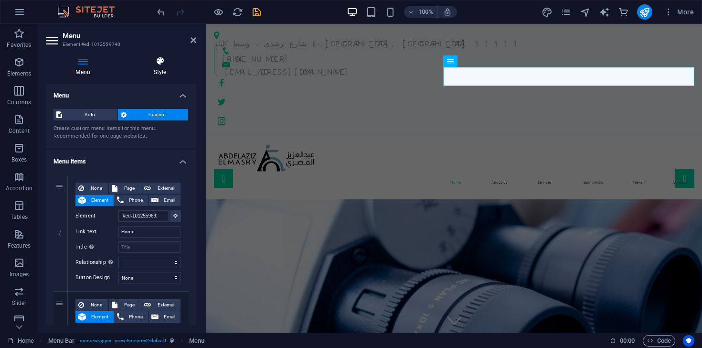
click at [153, 63] on icon at bounding box center [160, 61] width 73 height 10
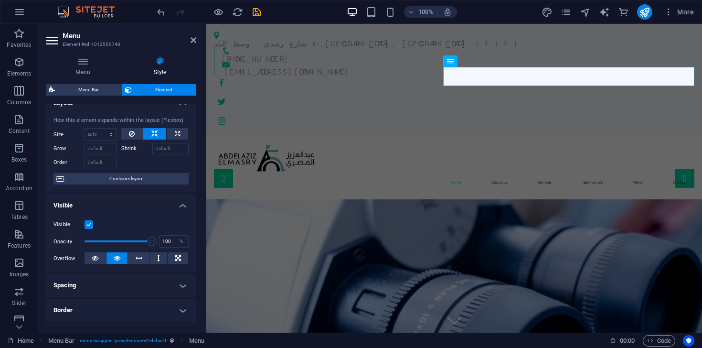
scroll to position [14, 0]
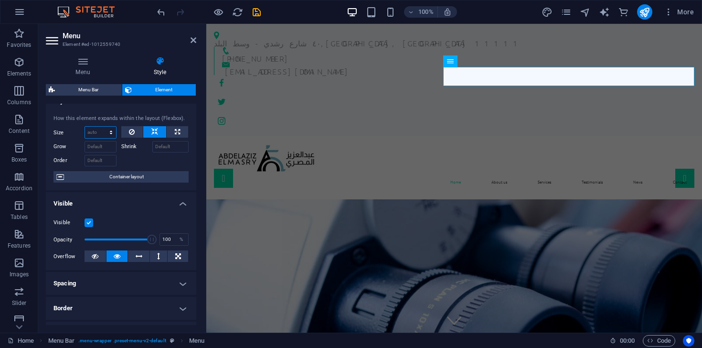
click at [106, 132] on select "Default auto px % 1/1 1/2 1/3 1/4 1/5 1/6 1/7 1/8 1/9 1/10" at bounding box center [100, 132] width 31 height 11
click at [85, 127] on select "Default auto px % 1/1 1/2 1/3 1/4 1/5 1/6 1/7 1/8 1/9 1/10" at bounding box center [100, 132] width 31 height 11
select select "DISABLED_OPTION_VALUE"
click at [671, 10] on icon "button" at bounding box center [669, 12] width 10 height 10
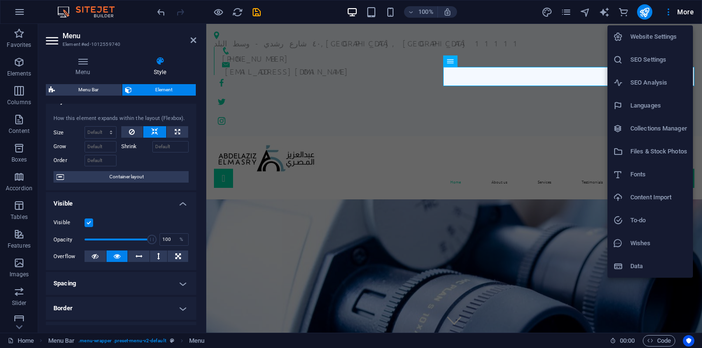
click at [664, 39] on h6 "Website Settings" at bounding box center [658, 36] width 57 height 11
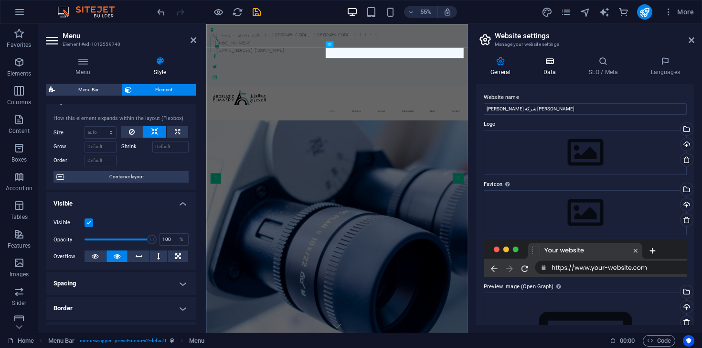
click at [547, 64] on icon at bounding box center [550, 61] width 42 height 10
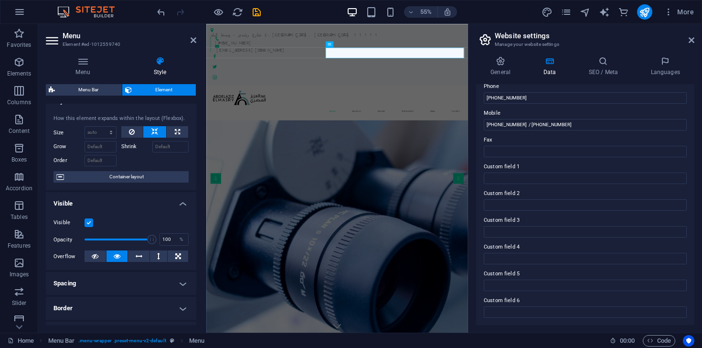
scroll to position [0, 0]
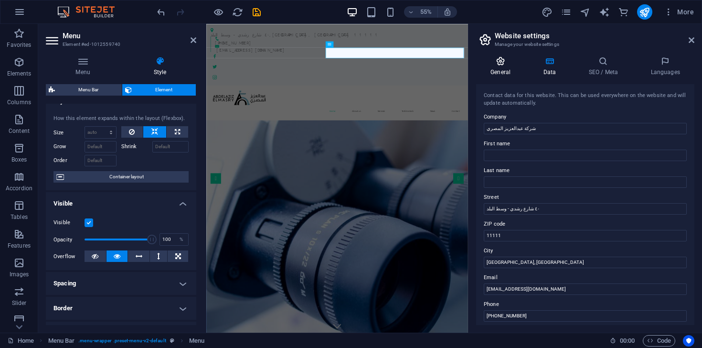
click at [507, 68] on h4 "General" at bounding box center [502, 66] width 53 height 20
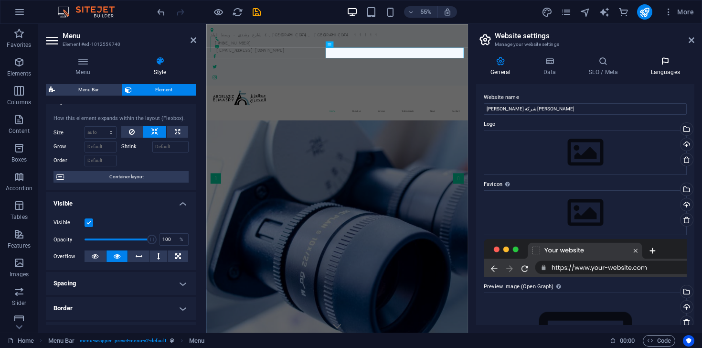
click at [654, 66] on h4 "Languages" at bounding box center [665, 66] width 58 height 20
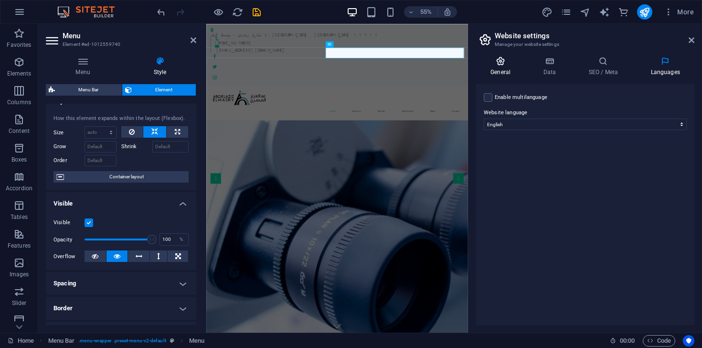
click at [507, 67] on h4 "General" at bounding box center [502, 66] width 53 height 20
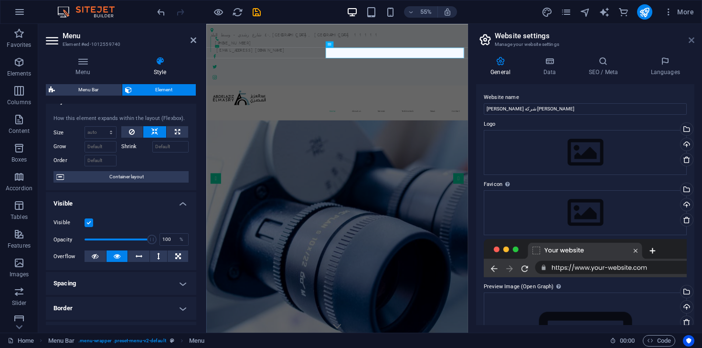
click at [693, 43] on icon at bounding box center [692, 40] width 6 height 8
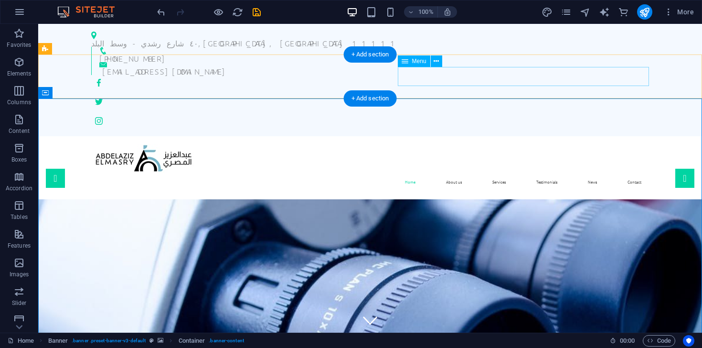
click at [446, 172] on nav "Home About us Services Testimonials News Contact" at bounding box center [370, 181] width 558 height 19
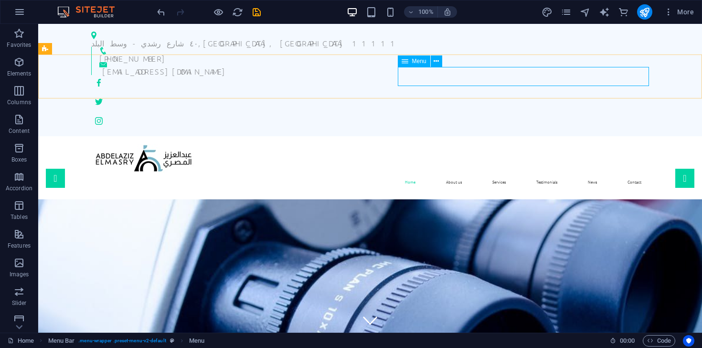
click at [421, 63] on span "Menu" at bounding box center [419, 61] width 14 height 6
click at [437, 62] on icon at bounding box center [436, 61] width 5 height 10
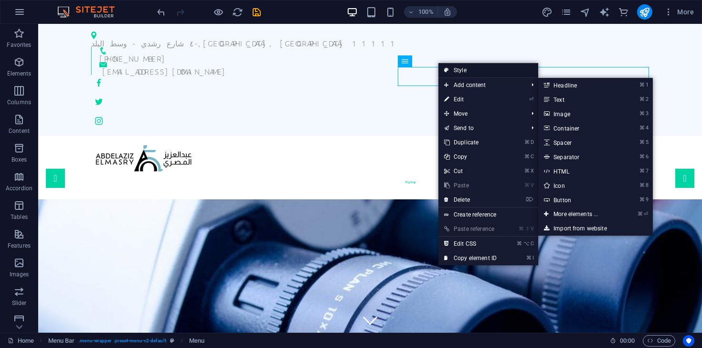
click at [484, 73] on link "Style" at bounding box center [488, 70] width 100 height 14
select select "rem"
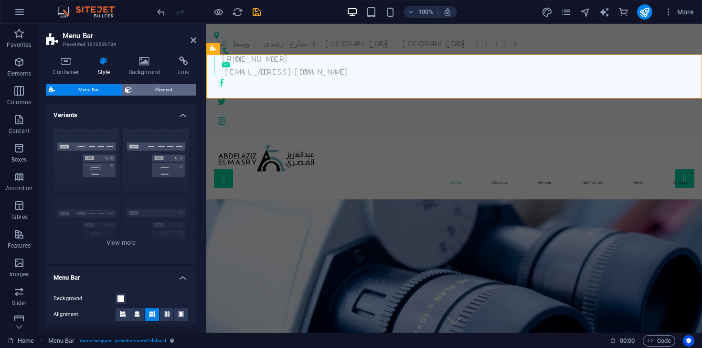
click at [159, 87] on span "Element" at bounding box center [164, 89] width 58 height 11
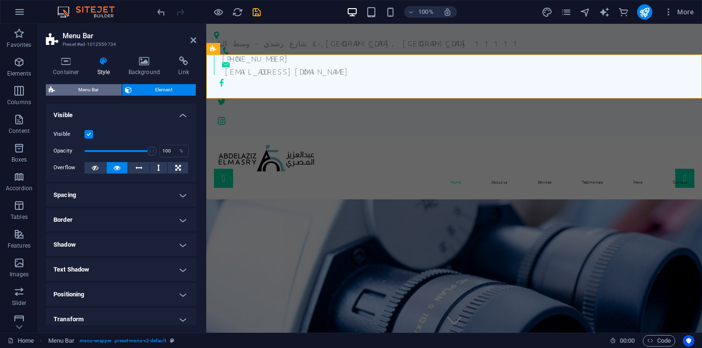
click at [107, 88] on span "Menu Bar" at bounding box center [88, 89] width 61 height 11
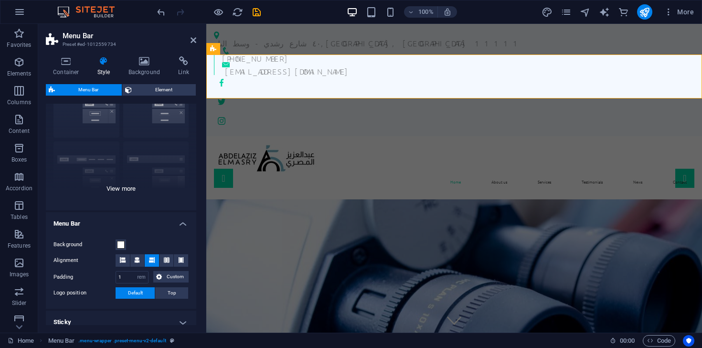
scroll to position [14, 0]
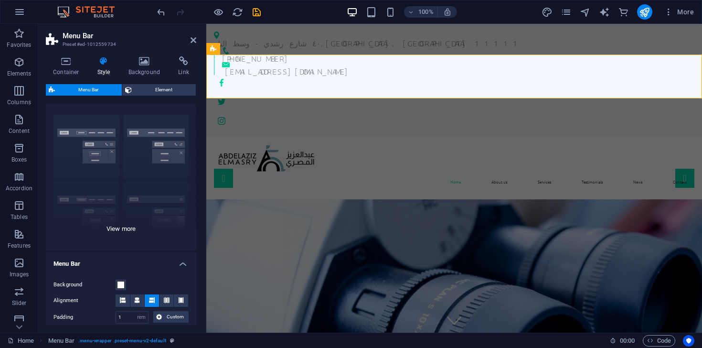
click at [128, 227] on div "Border Centered Default Fixed Loki Trigger Wide XXL" at bounding box center [121, 178] width 150 height 143
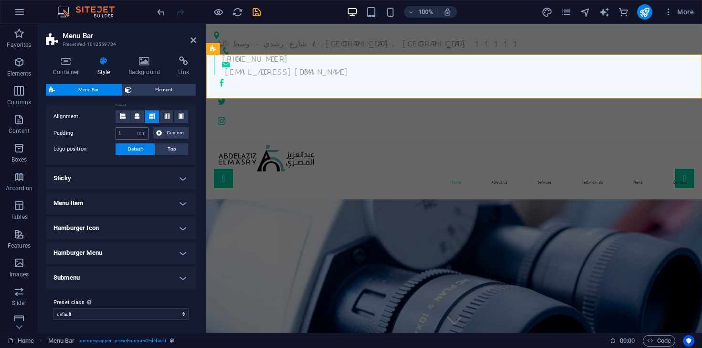
scroll to position [335, 0]
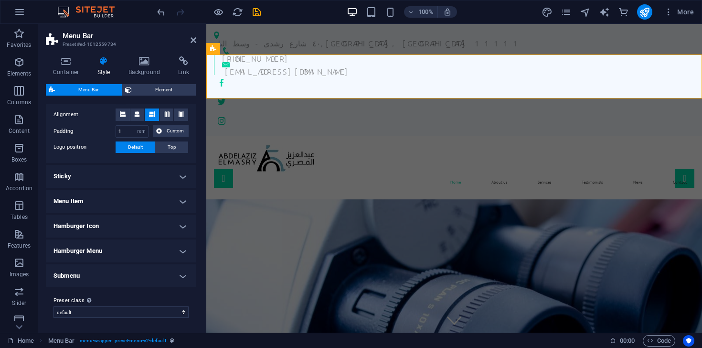
click at [124, 199] on h4 "Menu Item" at bounding box center [121, 201] width 150 height 23
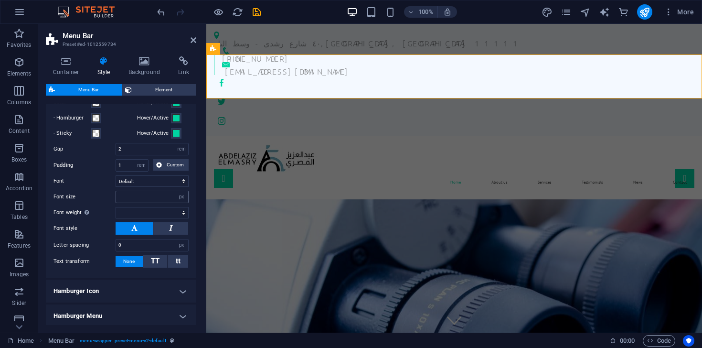
scroll to position [550, 0]
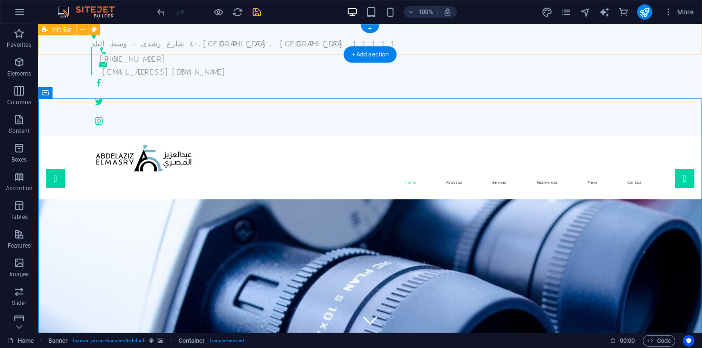
click at [319, 33] on div "٤٠ شارع رشدي - [GEOGRAPHIC_DATA] [PHONE_NUMBER] [EMAIL_ADDRESS][DOMAIN_NAME]" at bounding box center [370, 80] width 664 height 112
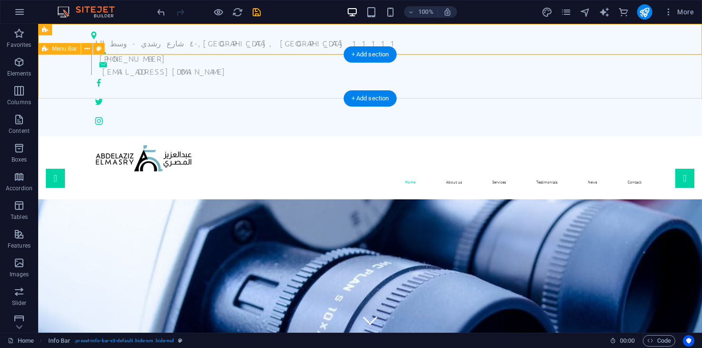
click at [310, 136] on div "Home About us Services Testimonials News Contact Menu" at bounding box center [370, 167] width 664 height 63
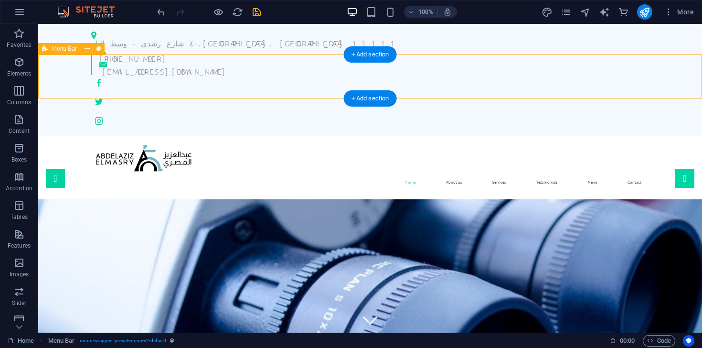
click at [331, 136] on div "Home About us Services Testimonials News Contact Menu" at bounding box center [370, 167] width 664 height 63
select select "header"
select select "rem"
select select "hover_text_color"
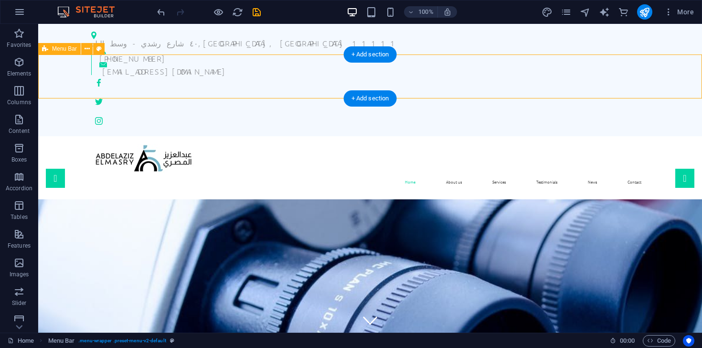
select select "rem"
select select "px"
select select
select select "px"
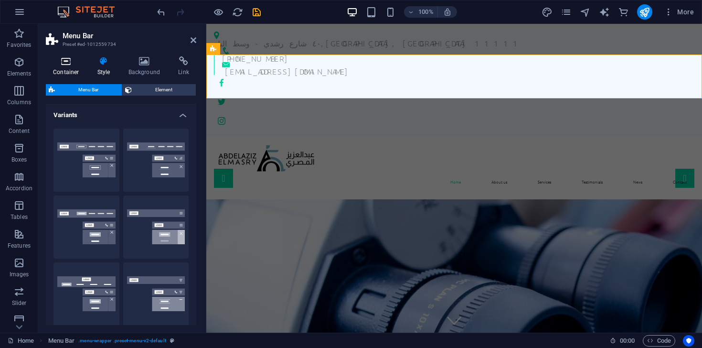
click at [71, 62] on icon at bounding box center [66, 61] width 41 height 10
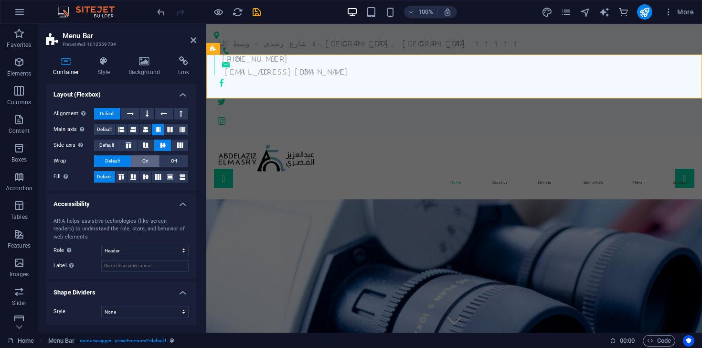
scroll to position [0, 0]
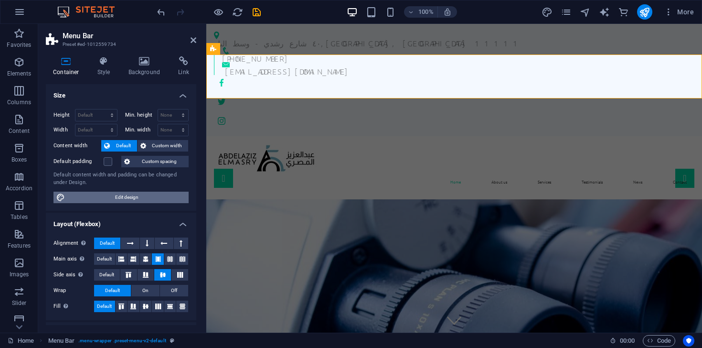
click at [125, 194] on span "Edit design" at bounding box center [127, 197] width 118 height 11
select select "rem"
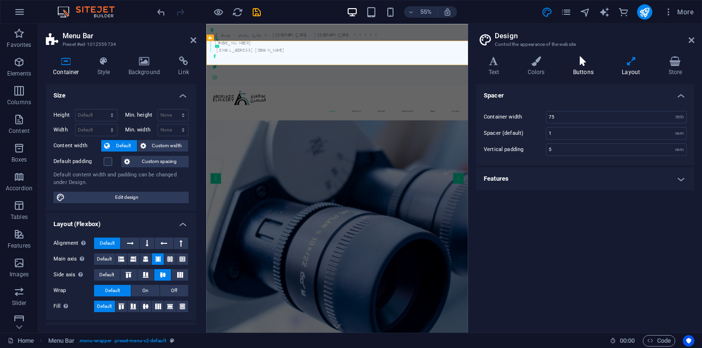
click at [592, 67] on h4 "Buttons" at bounding box center [585, 66] width 49 height 20
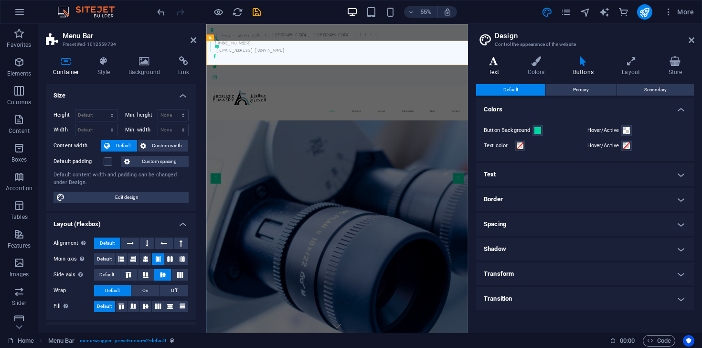
click at [501, 65] on icon at bounding box center [493, 61] width 35 height 10
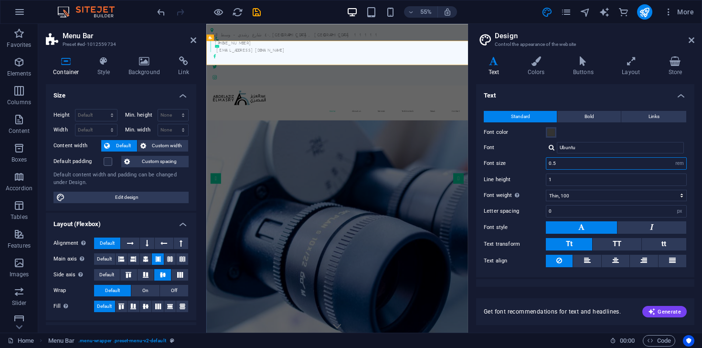
click at [572, 159] on input "0.5" at bounding box center [616, 163] width 140 height 11
type input "1.1"
click at [571, 179] on input "1" at bounding box center [616, 179] width 140 height 11
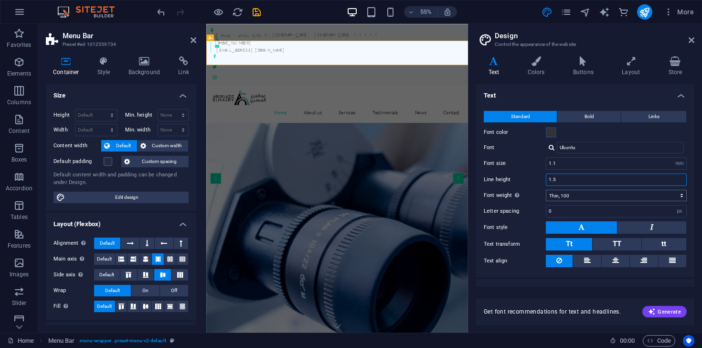
type input "1.5"
click at [582, 192] on select "Thin, 100 Extra-light, 200 Light, 300 Regular, 400 Medium, 500 Semi-bold, 600 B…" at bounding box center [616, 195] width 141 height 11
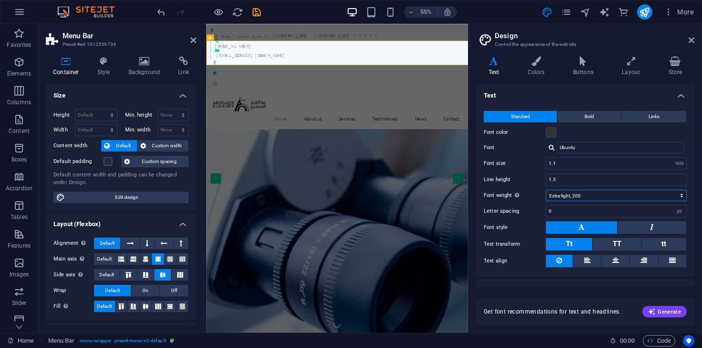
click at [546, 190] on select "Thin, 100 Extra-light, 200 Light, 300 Regular, 400 Medium, 500 Semi-bold, 600 B…" at bounding box center [616, 195] width 141 height 11
click at [571, 192] on select "Thin, 100 Extra-light, 200 Light, 300 Regular, 400 Medium, 500 Semi-bold, 600 B…" at bounding box center [616, 195] width 141 height 11
select select "300"
click at [546, 190] on select "Thin, 100 Extra-light, 200 Light, 300 Regular, 400 Medium, 500 Semi-bold, 600 B…" at bounding box center [616, 195] width 141 height 11
click at [584, 69] on h4 "Buttons" at bounding box center [585, 66] width 49 height 20
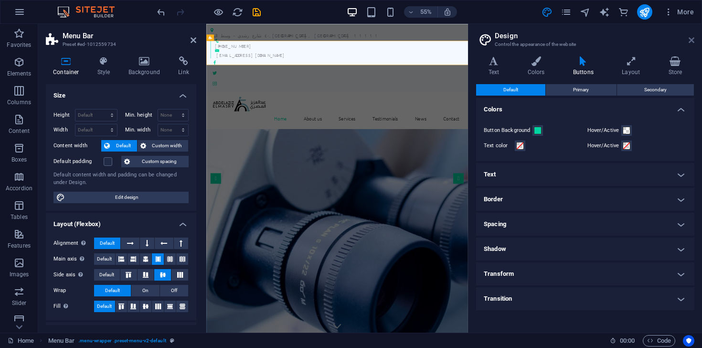
click at [692, 39] on icon at bounding box center [692, 40] width 6 height 8
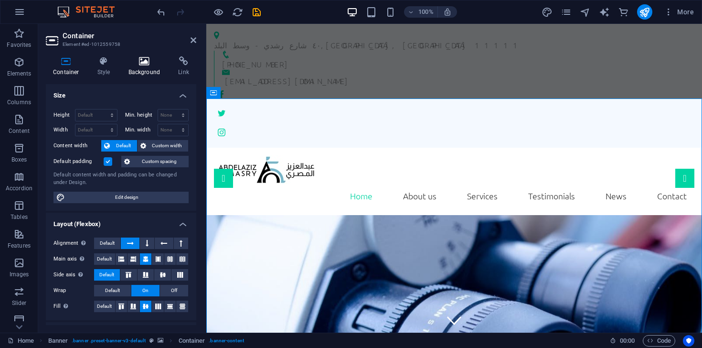
click at [131, 60] on icon at bounding box center [144, 61] width 46 height 10
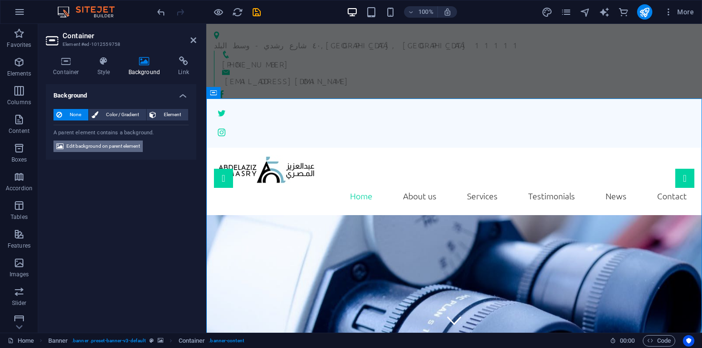
click at [100, 146] on span "Edit background on parent element" at bounding box center [103, 145] width 74 height 11
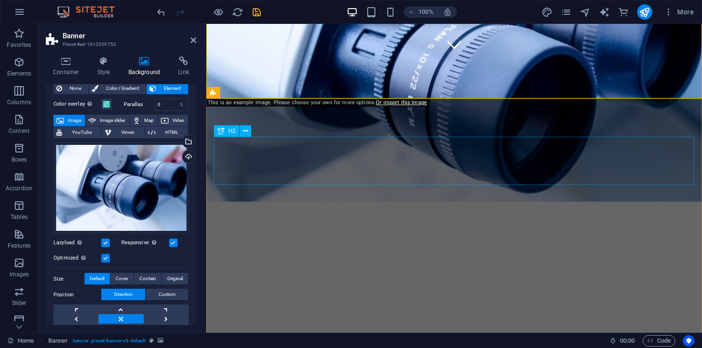
scroll to position [279, 0]
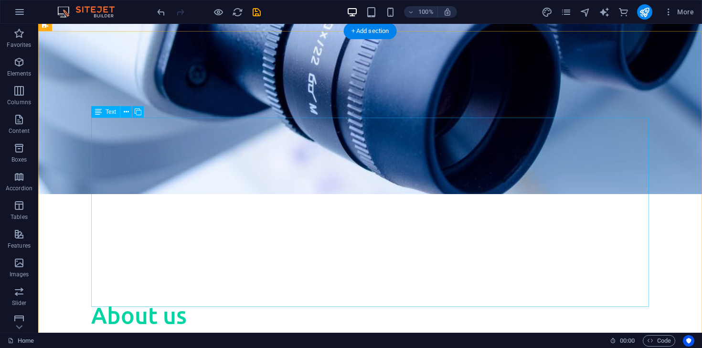
scroll to position [0, 0]
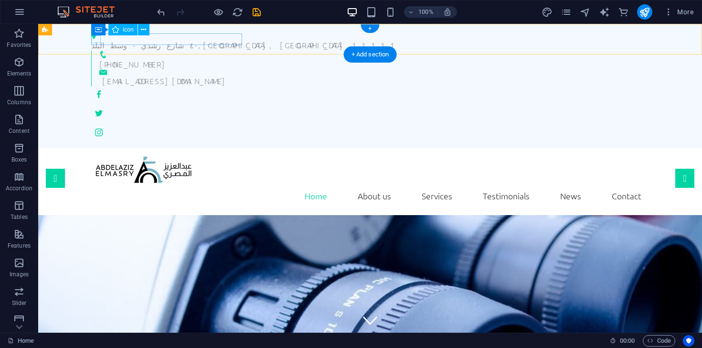
click at [94, 38] on figure at bounding box center [366, 36] width 550 height 8
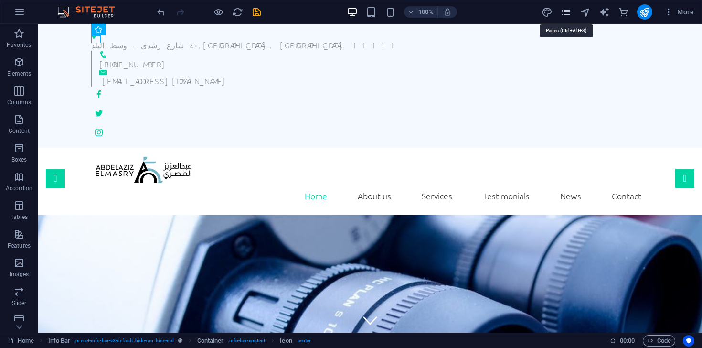
click at [568, 11] on icon "pages" at bounding box center [566, 12] width 11 height 11
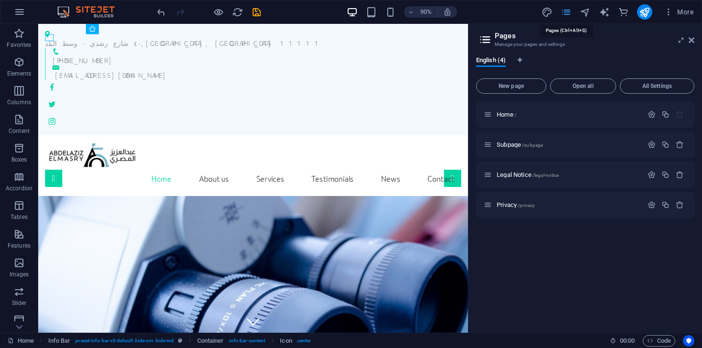
click at [568, 11] on icon "pages" at bounding box center [566, 12] width 11 height 11
click at [552, 12] on icon "design" at bounding box center [547, 12] width 11 height 11
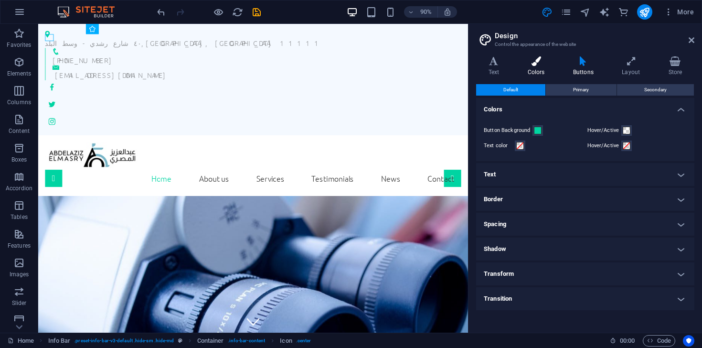
click at [536, 69] on h4 "Colors" at bounding box center [537, 66] width 45 height 20
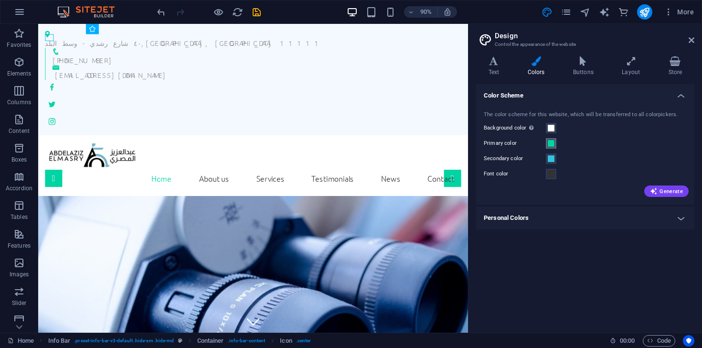
click at [552, 143] on span at bounding box center [551, 143] width 8 height 8
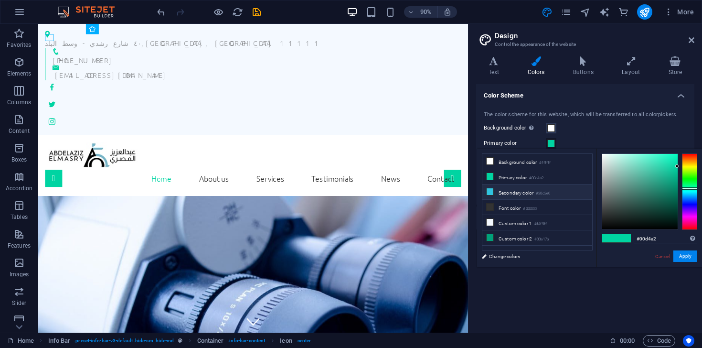
click at [527, 195] on li "Secondary color #30c3e0" at bounding box center [537, 191] width 110 height 15
type input "#30c3e0"
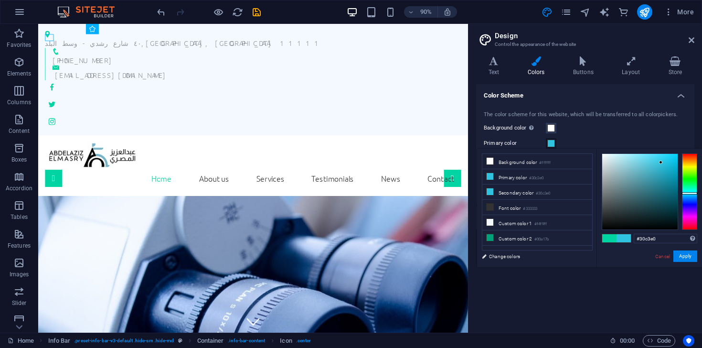
click at [528, 189] on li "Secondary color #30c3e0" at bounding box center [537, 191] width 110 height 15
click at [571, 145] on div "Primary color" at bounding box center [585, 143] width 203 height 11
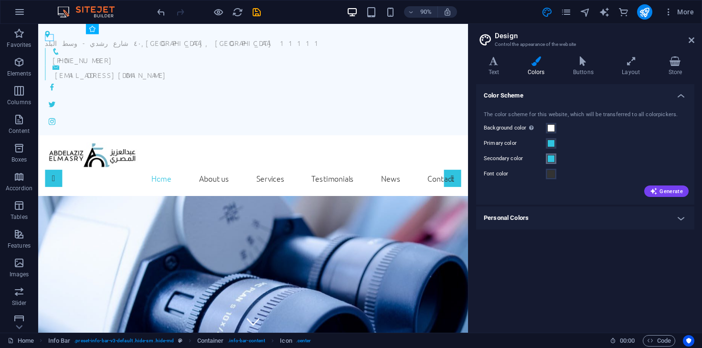
click at [549, 160] on span at bounding box center [551, 159] width 8 height 8
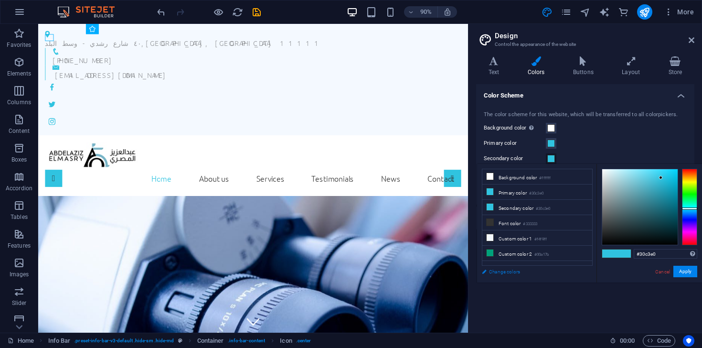
click at [515, 269] on link "Change colors" at bounding box center [532, 272] width 111 height 12
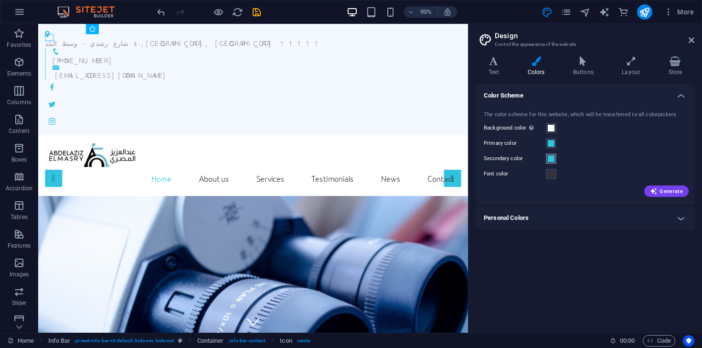
click at [554, 159] on span at bounding box center [551, 159] width 8 height 8
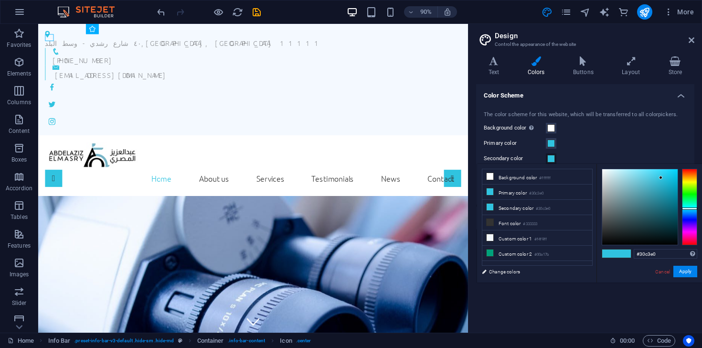
click at [554, 159] on span at bounding box center [551, 159] width 8 height 8
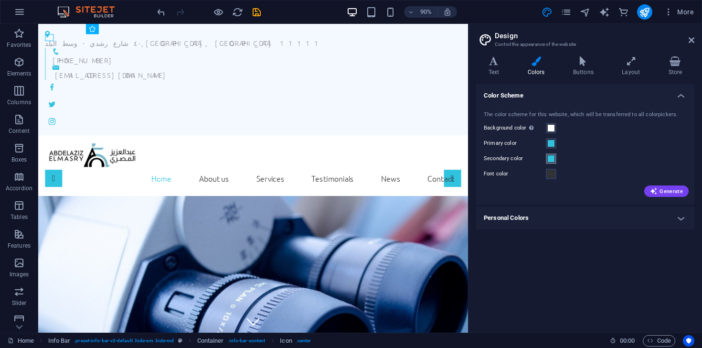
click at [554, 159] on span at bounding box center [551, 159] width 8 height 8
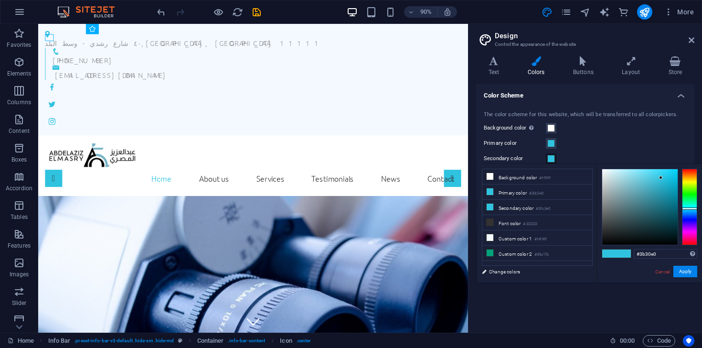
click at [685, 220] on div at bounding box center [689, 207] width 15 height 76
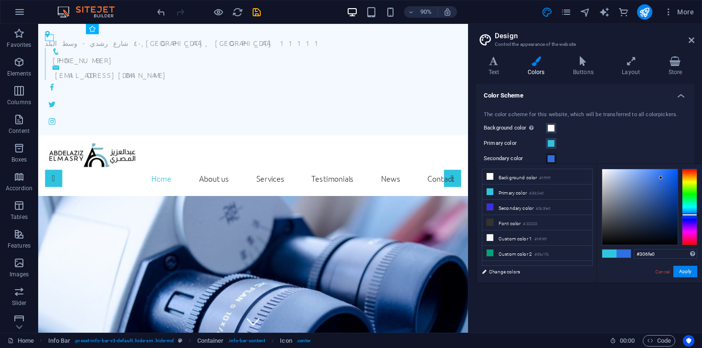
type input "#3076e0"
drag, startPoint x: 685, startPoint y: 220, endPoint x: 679, endPoint y: 214, distance: 8.4
click at [679, 214] on div at bounding box center [650, 207] width 96 height 76
click at [690, 275] on button "Apply" at bounding box center [685, 271] width 24 height 11
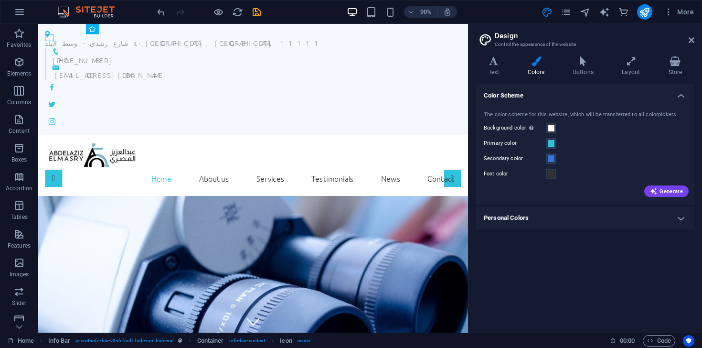
click at [577, 145] on div "Primary color" at bounding box center [585, 143] width 203 height 11
click at [550, 141] on span at bounding box center [551, 143] width 8 height 8
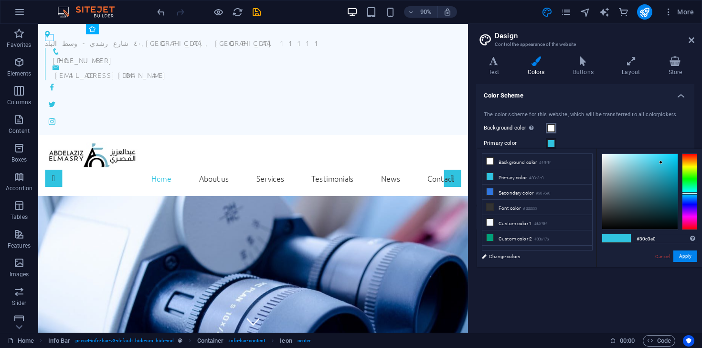
click at [554, 128] on span at bounding box center [551, 128] width 8 height 8
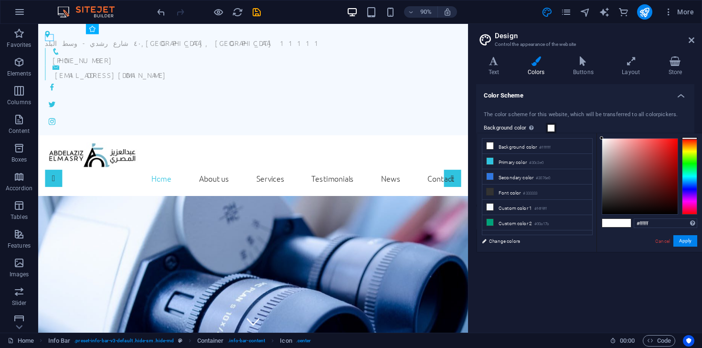
click at [582, 123] on div "Background color Only visible if it is not covered by other backgrounds." at bounding box center [585, 127] width 203 height 11
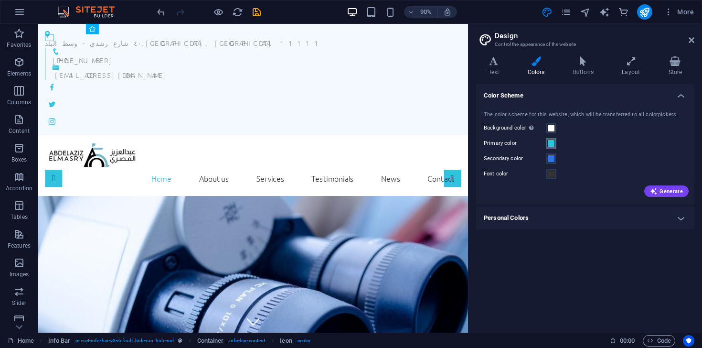
click at [550, 147] on button "Primary color" at bounding box center [551, 143] width 11 height 11
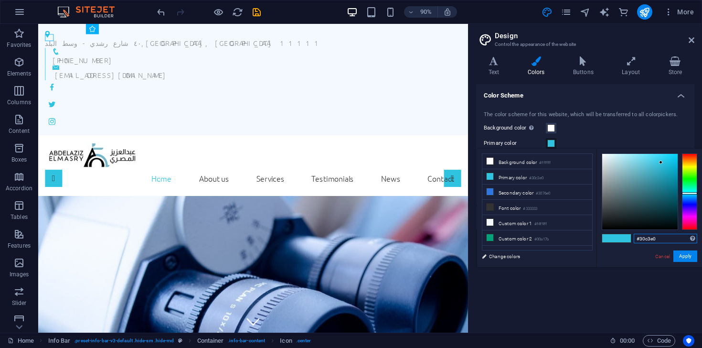
click at [653, 242] on input "#30c3e0" at bounding box center [666, 239] width 64 height 10
paste input "0B3C66"
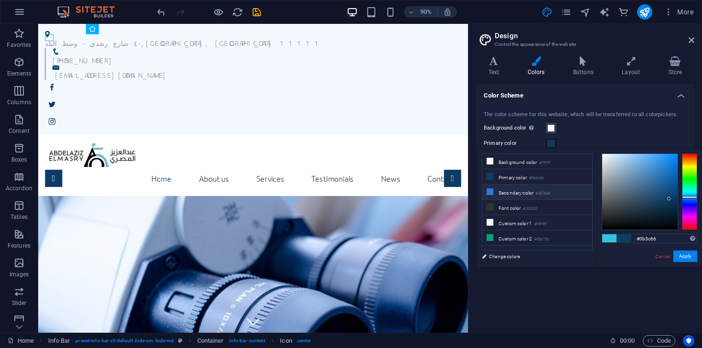
click at [548, 188] on li "Secondary color #3076e0" at bounding box center [537, 191] width 110 height 15
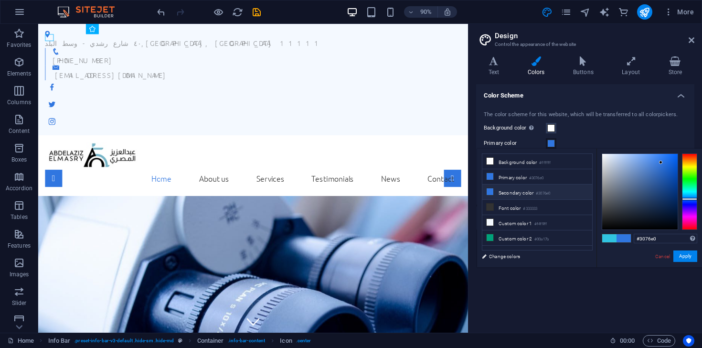
click at [544, 195] on small "#3076e0" at bounding box center [543, 193] width 14 height 7
click at [651, 238] on input "#3076e0" at bounding box center [666, 239] width 64 height 10
paste input "5DB7C4"
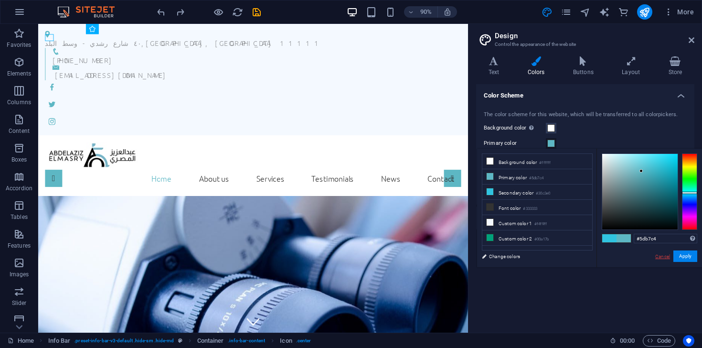
click at [660, 257] on link "Cancel" at bounding box center [662, 256] width 17 height 7
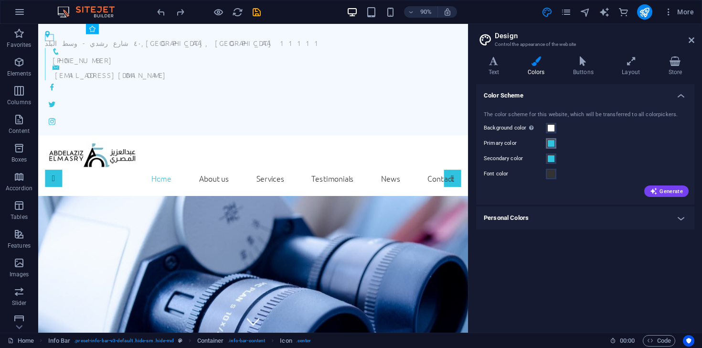
click at [549, 148] on button "Primary color" at bounding box center [551, 143] width 11 height 11
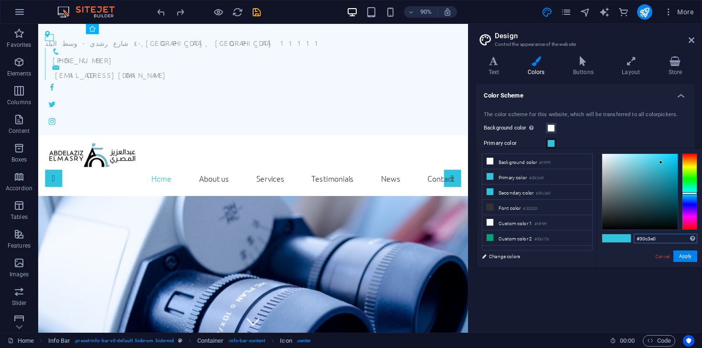
click at [648, 237] on input "#30c3e0" at bounding box center [666, 239] width 64 height 10
paste input "0B3C66"
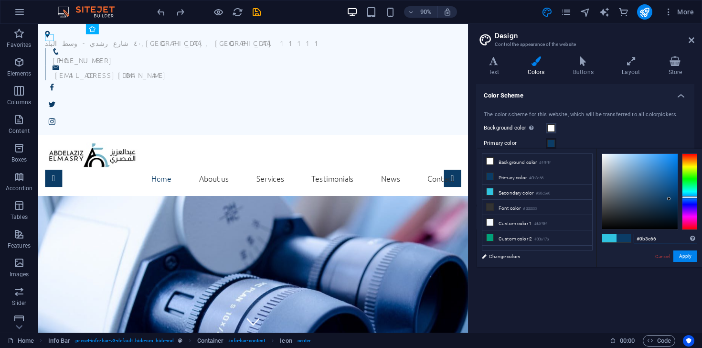
type input "#0b3c66"
click at [693, 262] on div "Cancel Apply" at bounding box center [675, 256] width 43 height 12
click at [689, 255] on button "Apply" at bounding box center [685, 255] width 24 height 11
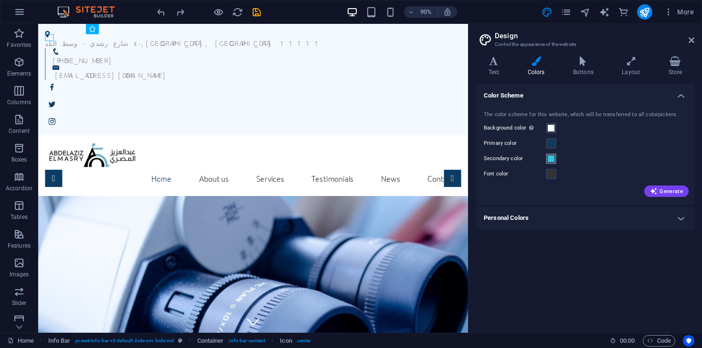
click at [554, 157] on span at bounding box center [551, 159] width 8 height 8
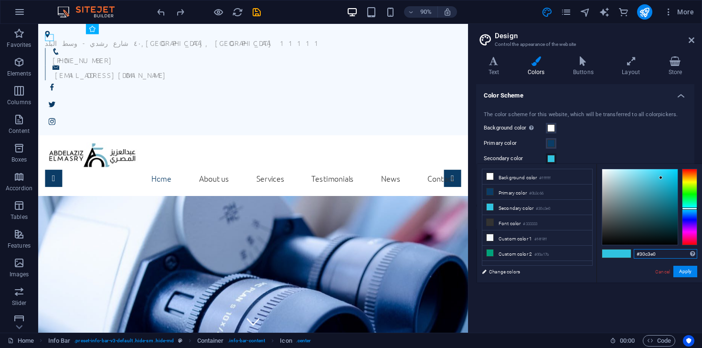
click at [651, 255] on input "#30c3e0" at bounding box center [666, 254] width 64 height 10
paste input "5DB7C4"
click at [685, 271] on button "Apply" at bounding box center [685, 271] width 24 height 11
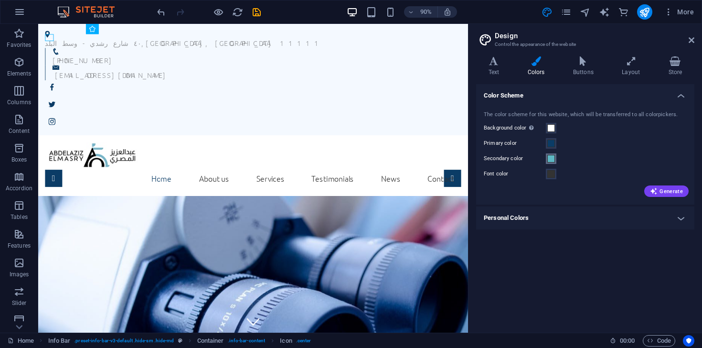
click at [554, 163] on button "Secondary color" at bounding box center [551, 158] width 11 height 11
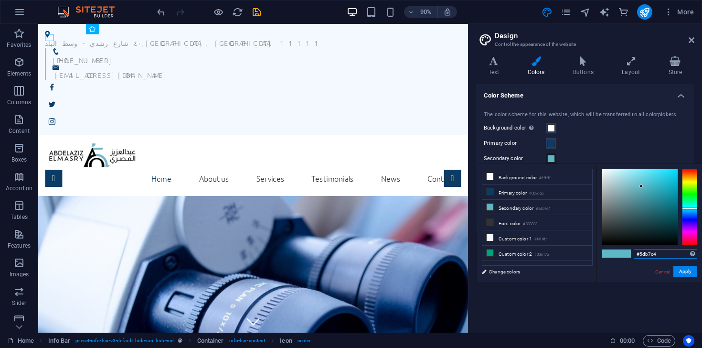
click at [646, 255] on input "#5db7c4" at bounding box center [666, 254] width 64 height 10
click at [687, 271] on button "Apply" at bounding box center [685, 271] width 24 height 11
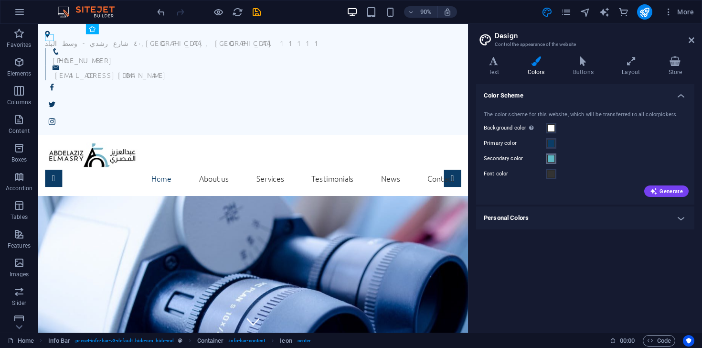
click at [551, 158] on span at bounding box center [551, 159] width 8 height 8
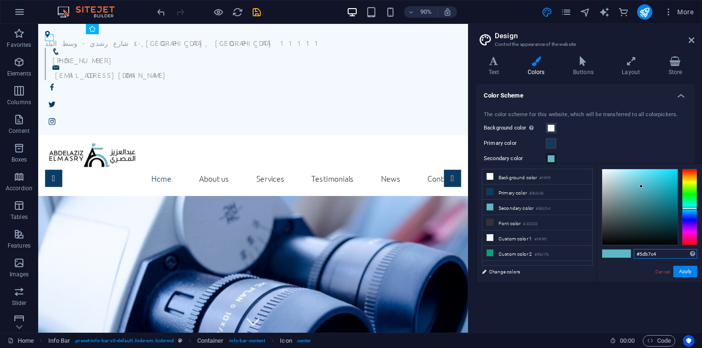
click at [645, 253] on input "#5db7c4" at bounding box center [666, 254] width 64 height 10
paste input "DB7C"
type input "#5db7c4"
click at [690, 270] on button "Apply" at bounding box center [685, 271] width 24 height 11
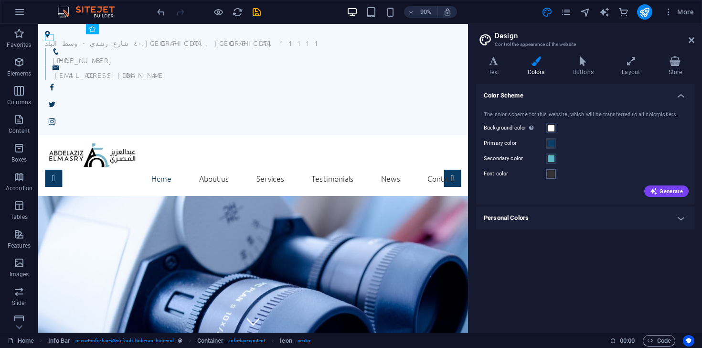
click at [555, 177] on button "Font color" at bounding box center [551, 174] width 11 height 11
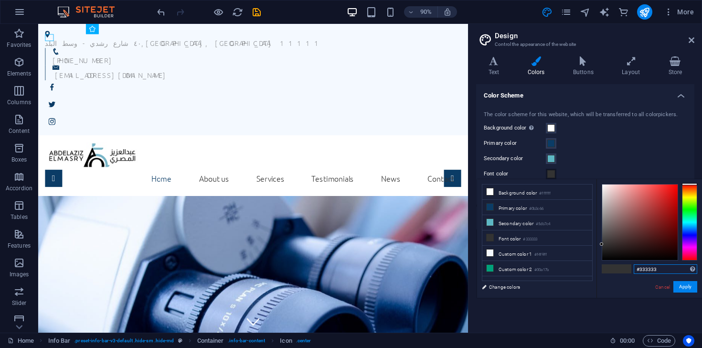
click at [653, 269] on input "#333333" at bounding box center [666, 269] width 64 height 10
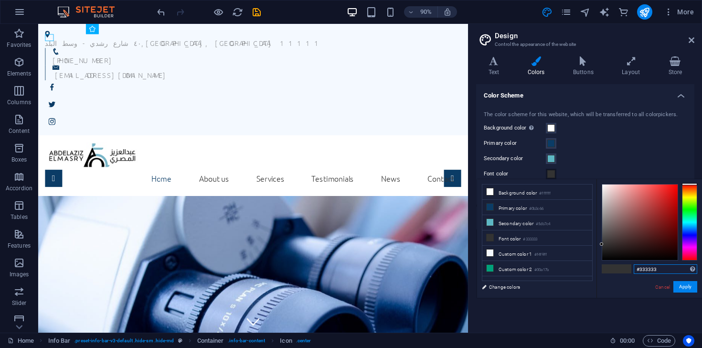
paste input "111827"
type input "#111827"
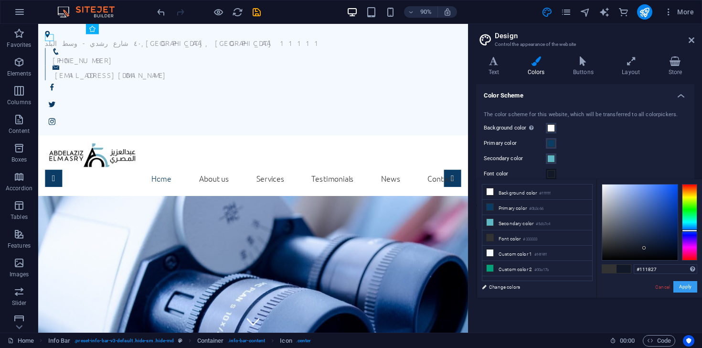
click at [688, 289] on button "Apply" at bounding box center [685, 286] width 24 height 11
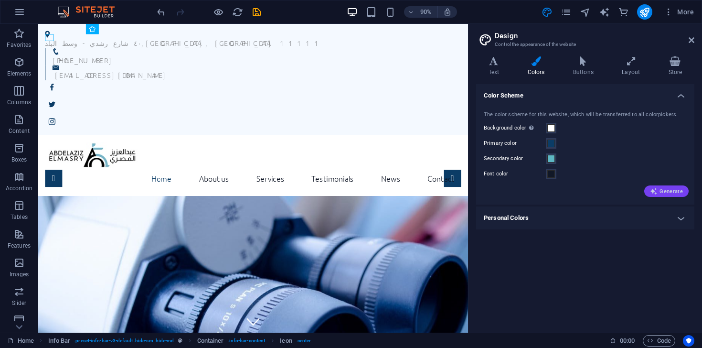
click at [661, 192] on span "Generate" at bounding box center [666, 191] width 33 height 8
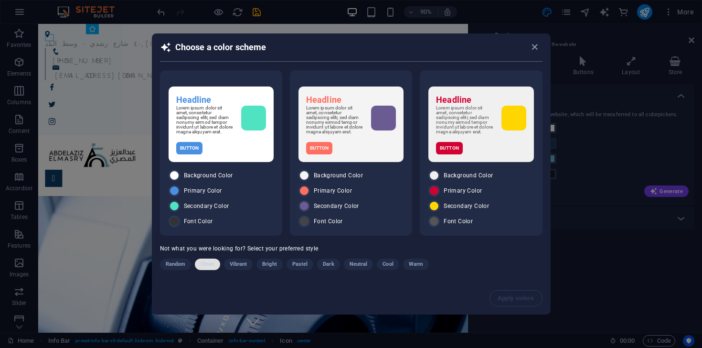
click at [206, 267] on span "Clean" at bounding box center [207, 263] width 13 height 11
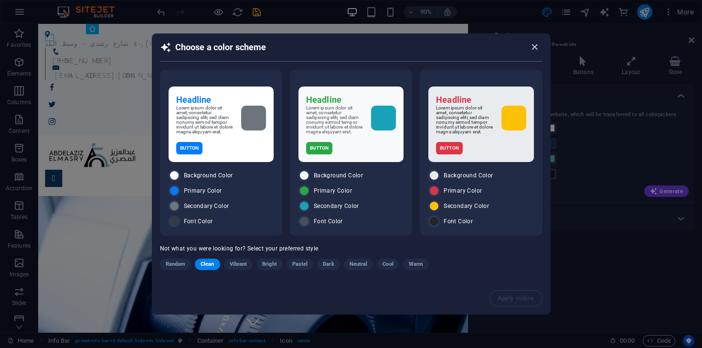
click at [533, 49] on icon "button" at bounding box center [534, 47] width 11 height 11
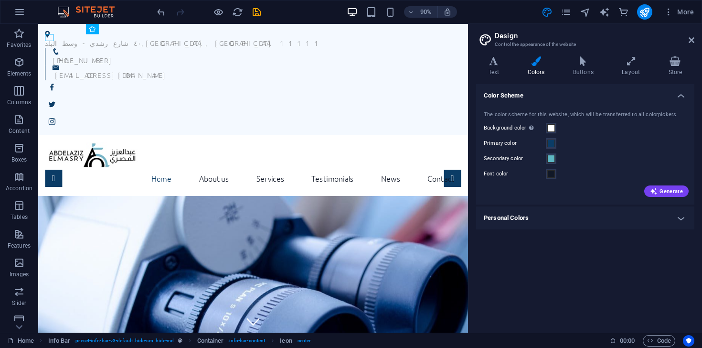
click at [591, 160] on div "Secondary color" at bounding box center [585, 158] width 203 height 11
click at [543, 214] on h4 "Personal Colors" at bounding box center [585, 217] width 218 height 23
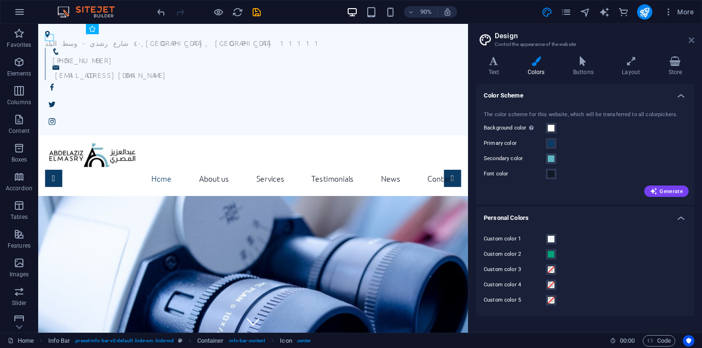
click at [692, 43] on icon at bounding box center [692, 40] width 6 height 8
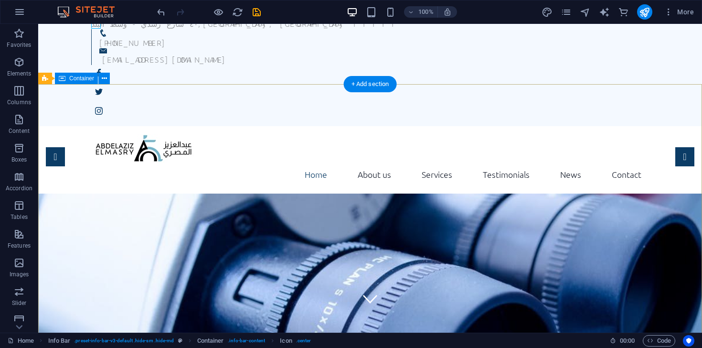
scroll to position [29, 0]
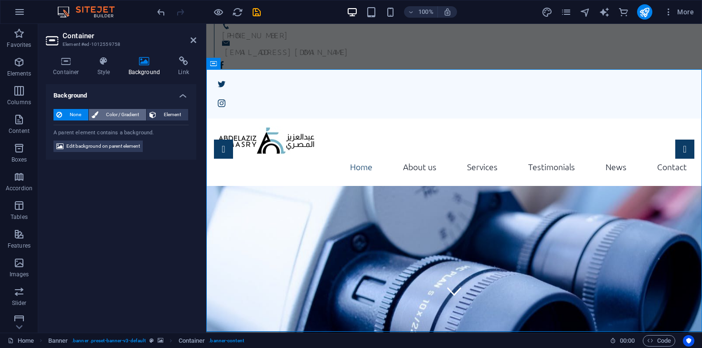
click at [133, 110] on span "Color / Gradient" at bounding box center [122, 114] width 42 height 11
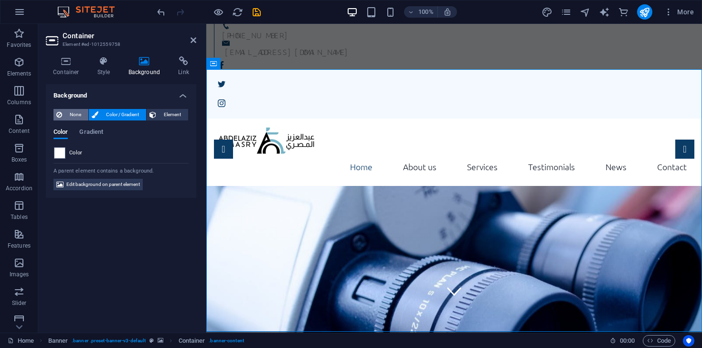
click at [70, 115] on span "None" at bounding box center [75, 114] width 21 height 11
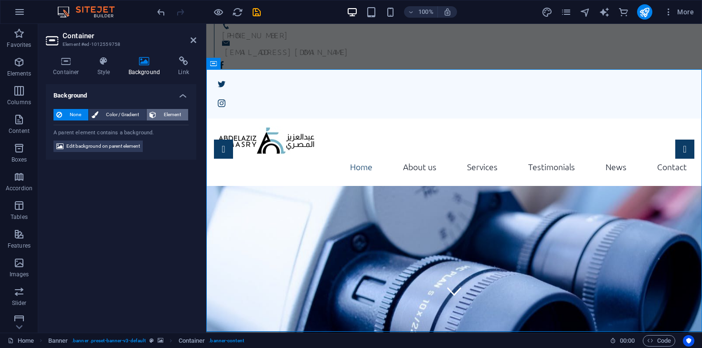
click at [174, 111] on span "Element" at bounding box center [172, 114] width 26 height 11
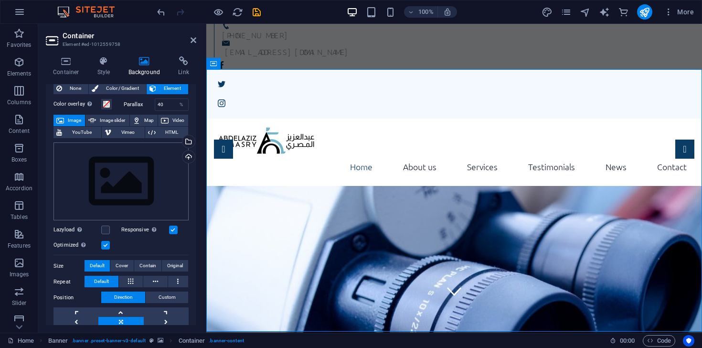
scroll to position [0, 0]
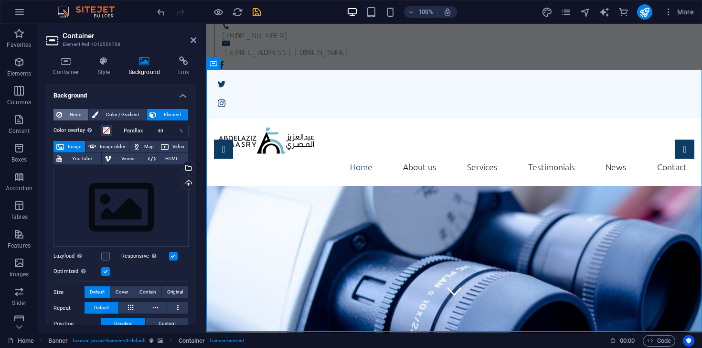
click at [74, 110] on span "None" at bounding box center [75, 114] width 21 height 11
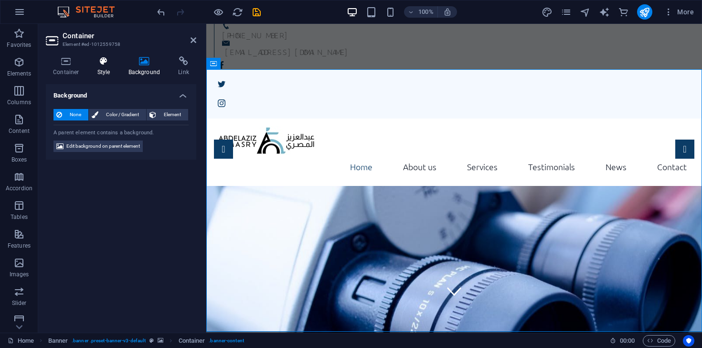
click at [102, 65] on icon at bounding box center [103, 61] width 27 height 10
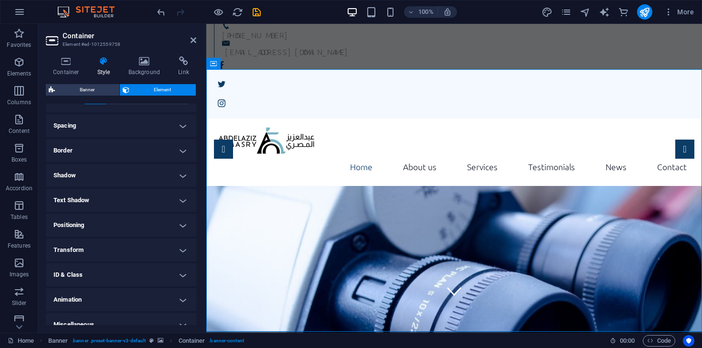
scroll to position [182, 0]
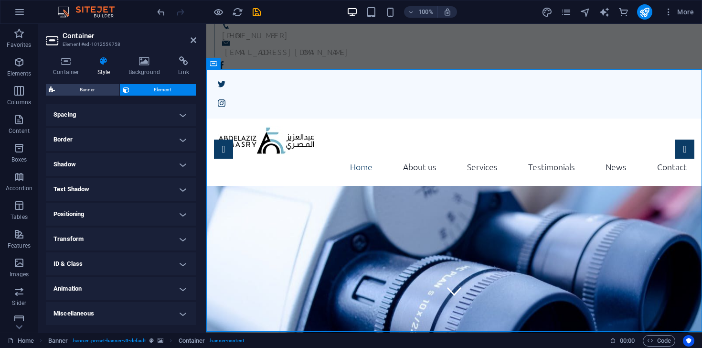
click at [115, 160] on h4 "Shadow" at bounding box center [121, 164] width 150 height 23
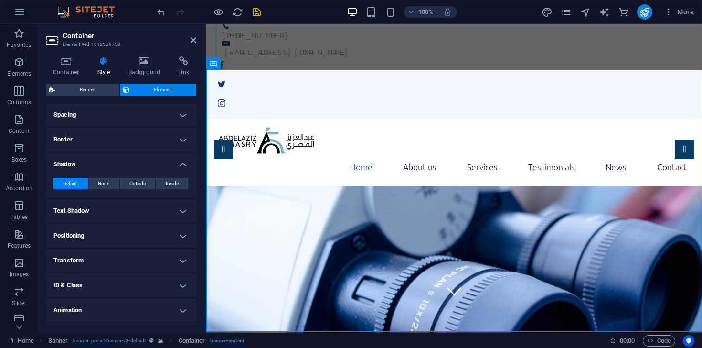
scroll to position [204, 0]
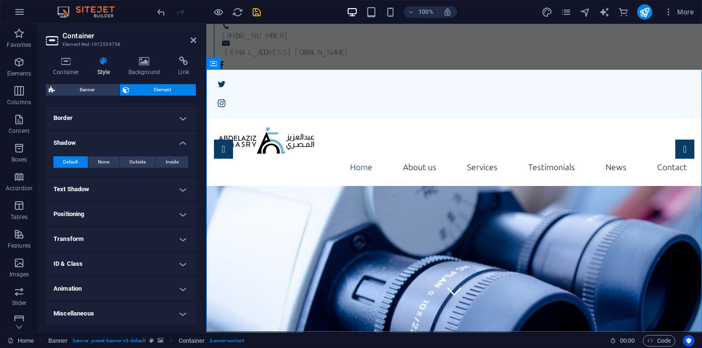
click at [99, 181] on h4 "Text Shadow" at bounding box center [121, 189] width 150 height 23
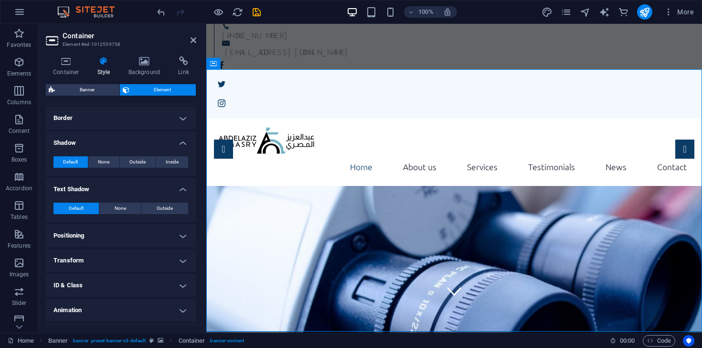
scroll to position [225, 0]
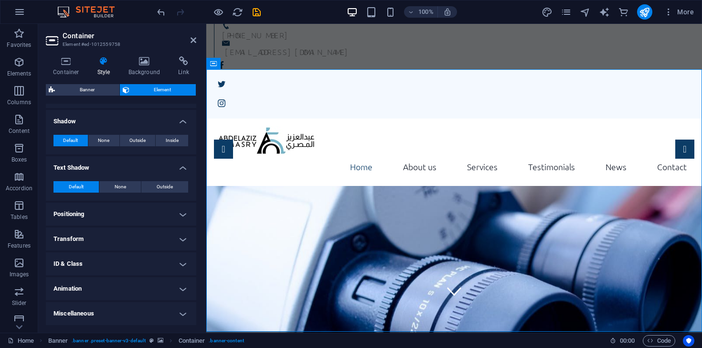
click at [104, 248] on h4 "Transform" at bounding box center [121, 238] width 150 height 23
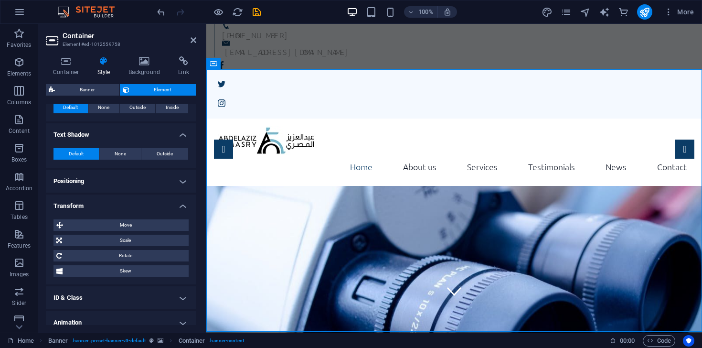
scroll to position [292, 0]
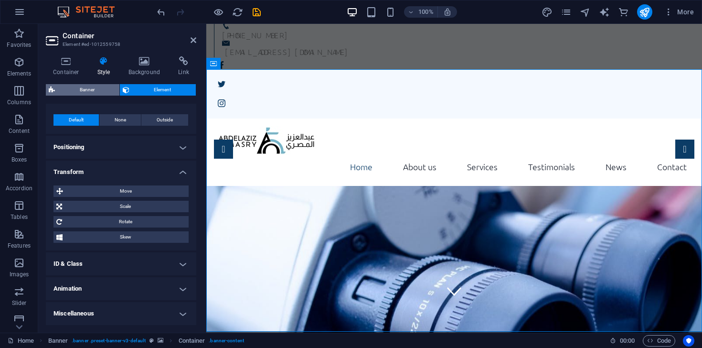
click at [84, 92] on span "Banner" at bounding box center [87, 89] width 59 height 11
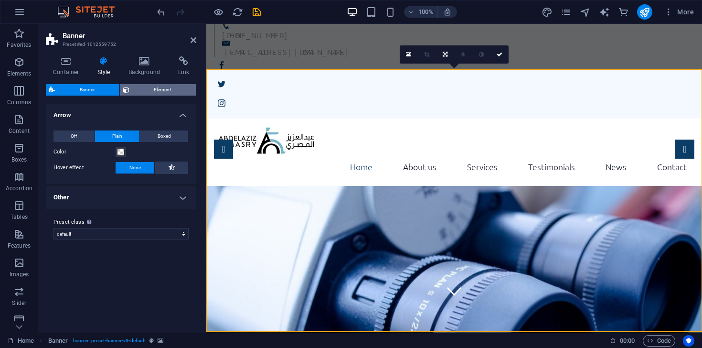
click at [145, 91] on span "Element" at bounding box center [162, 89] width 61 height 11
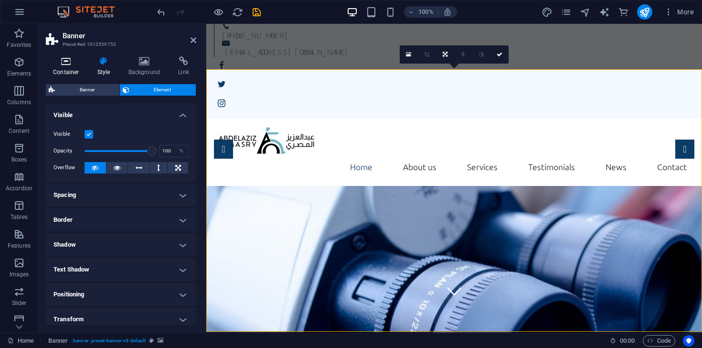
click at [80, 65] on icon at bounding box center [66, 61] width 41 height 10
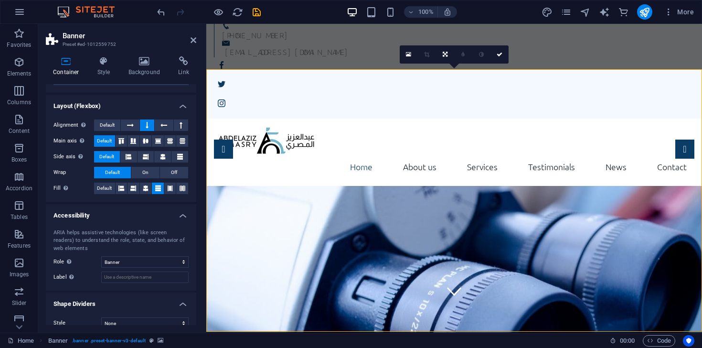
scroll to position [146, 0]
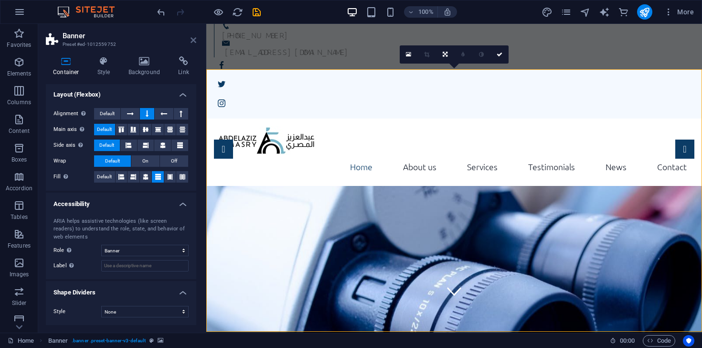
click at [192, 43] on icon at bounding box center [194, 40] width 6 height 8
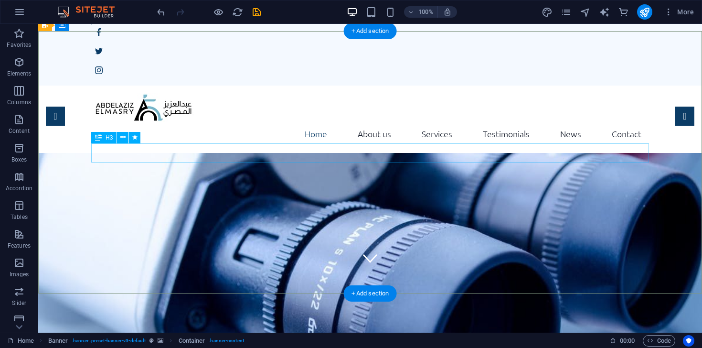
scroll to position [68, 0]
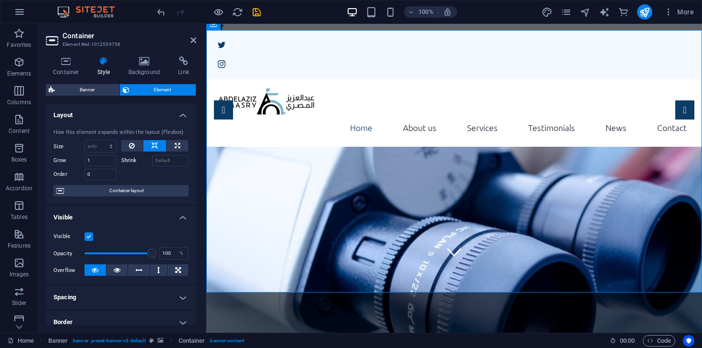
click at [141, 83] on div "Container Style Background Link Size Height Default px rem % vh vw Min. height …" at bounding box center [121, 190] width 150 height 268
click at [145, 67] on h4 "Background" at bounding box center [146, 66] width 50 height 20
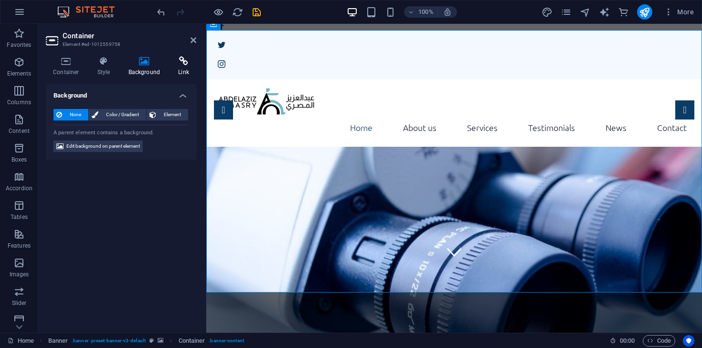
click at [181, 67] on h4 "Link" at bounding box center [183, 66] width 25 height 20
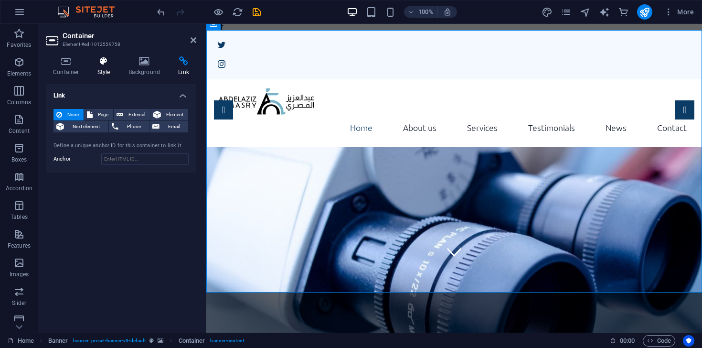
click at [113, 65] on icon at bounding box center [103, 61] width 27 height 10
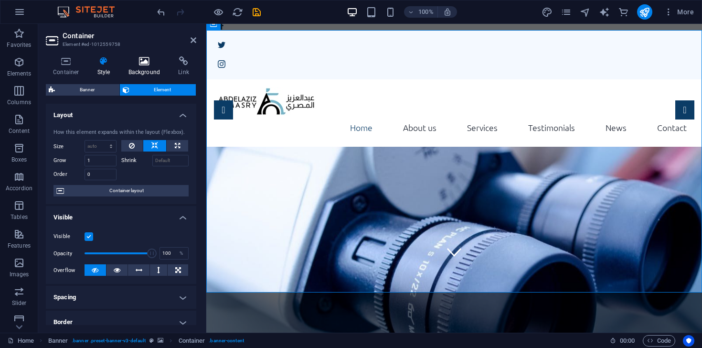
click at [147, 69] on h4 "Background" at bounding box center [146, 66] width 50 height 20
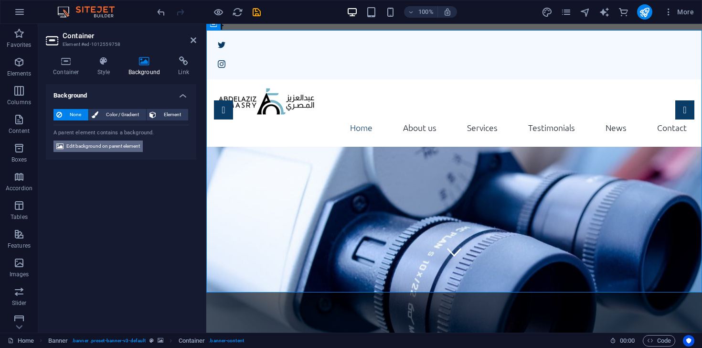
click at [116, 145] on span "Edit background on parent element" at bounding box center [103, 145] width 74 height 11
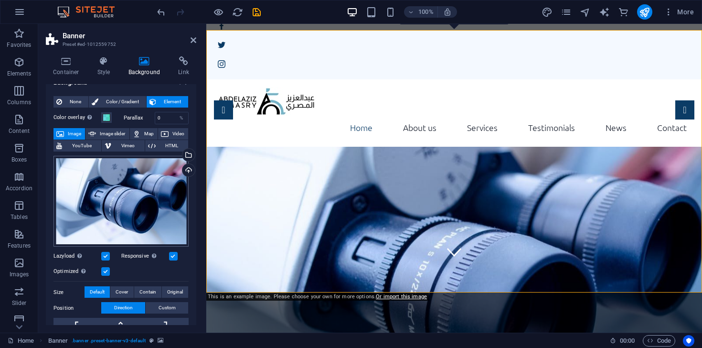
scroll to position [14, 0]
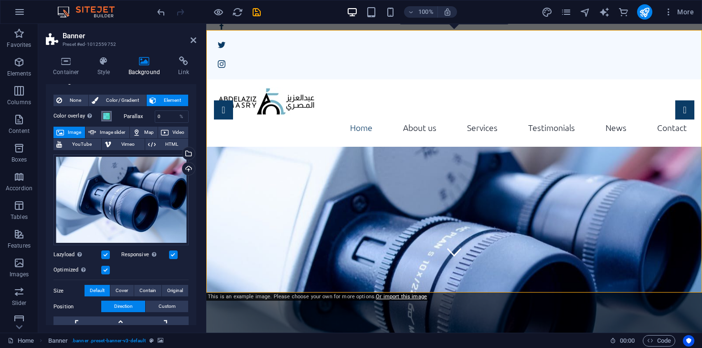
click at [108, 117] on span at bounding box center [107, 116] width 8 height 8
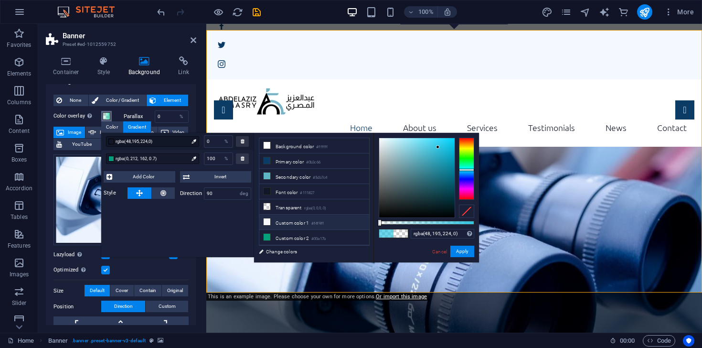
drag, startPoint x: 446, startPoint y: 223, endPoint x: 342, endPoint y: 222, distance: 104.1
click at [342, 222] on div "less Background color #ffffff Primary color #0b3c66 Secondary color #5db7c4 Fon…" at bounding box center [366, 197] width 225 height 129
click at [246, 158] on div at bounding box center [242, 158] width 13 height 11
click at [243, 143] on icon at bounding box center [243, 141] width 4 height 5
click at [247, 161] on div at bounding box center [242, 158] width 13 height 11
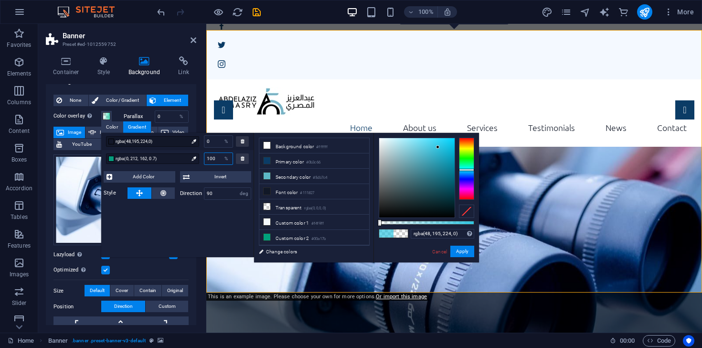
click at [215, 157] on input "100" at bounding box center [218, 158] width 28 height 11
type input "rgba(0, 212, 162, 0.7)"
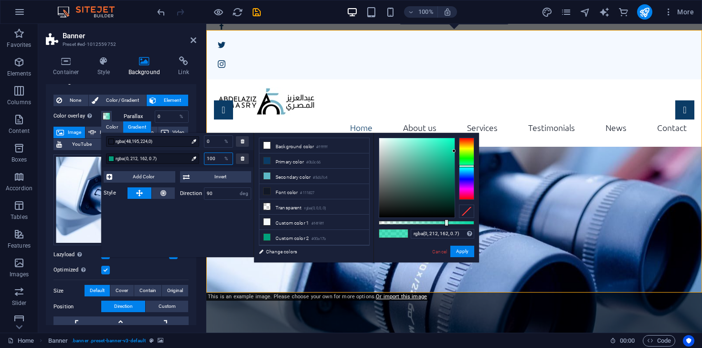
click at [215, 157] on input "100" at bounding box center [218, 158] width 28 height 11
type input "1"
type input "0"
click at [459, 252] on button "Apply" at bounding box center [462, 250] width 24 height 11
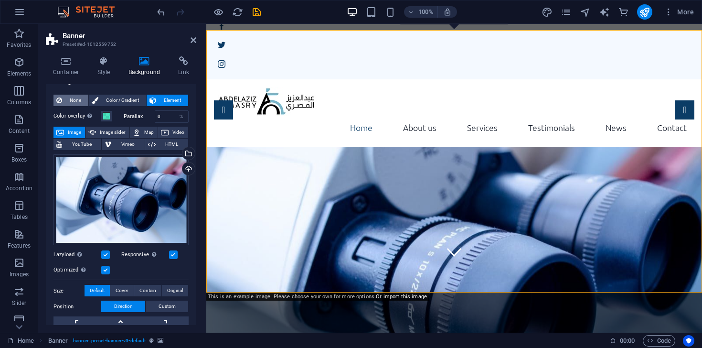
click at [79, 99] on span "None" at bounding box center [75, 100] width 21 height 11
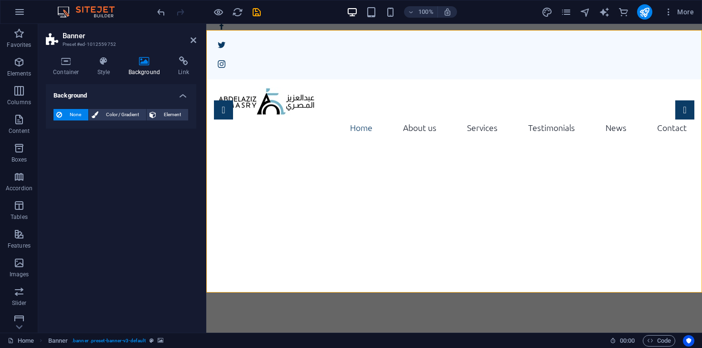
scroll to position [0, 0]
click at [165, 117] on span "Element" at bounding box center [172, 114] width 26 height 11
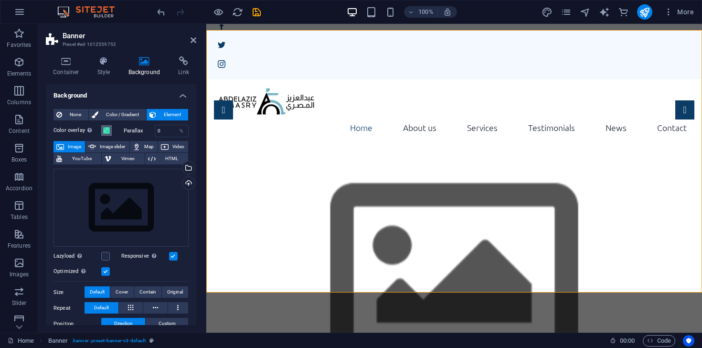
click at [108, 129] on span at bounding box center [107, 131] width 8 height 8
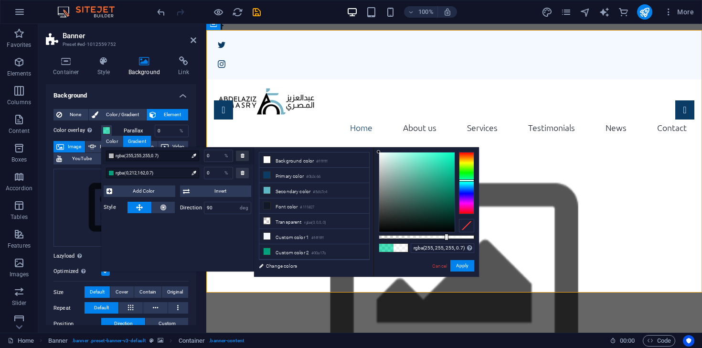
drag, startPoint x: 412, startPoint y: 192, endPoint x: 360, endPoint y: 128, distance: 82.1
click at [360, 128] on body "شركة [PERSON_NAME] Home Favorites Elements Columns Content Boxes Accordion Tabl…" at bounding box center [351, 174] width 702 height 348
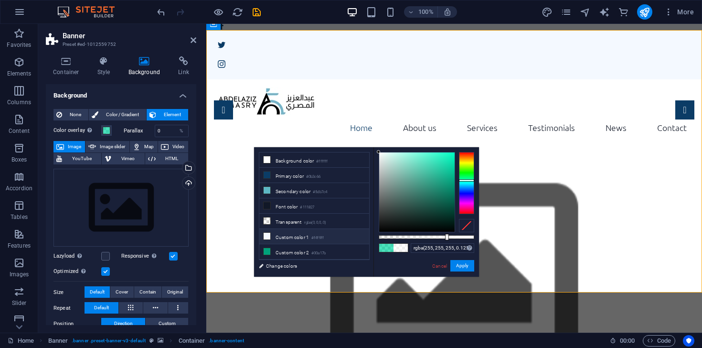
type input "rgba(255, 255, 255, 0)"
drag, startPoint x: 446, startPoint y: 239, endPoint x: 353, endPoint y: 239, distance: 93.1
click at [353, 239] on div "less Background color #ffffff Primary color #0b3c66 Secondary color #5db7c4 Fon…" at bounding box center [366, 211] width 225 height 129
click at [464, 264] on button "Apply" at bounding box center [462, 265] width 24 height 11
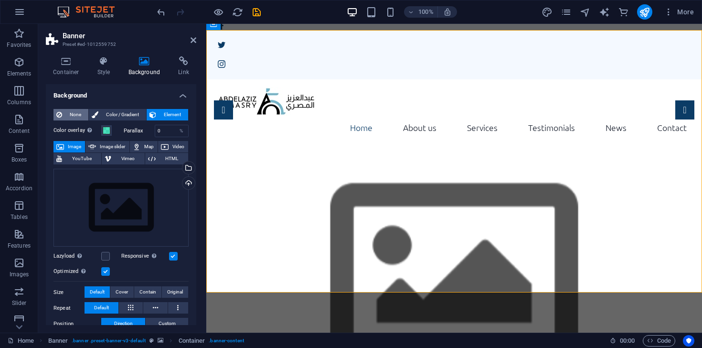
click at [76, 115] on span "None" at bounding box center [75, 114] width 21 height 11
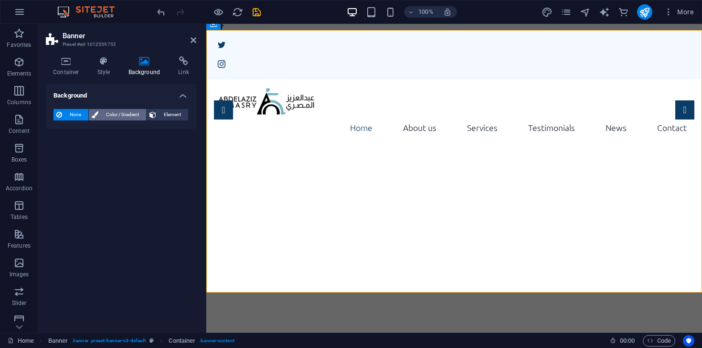
click at [114, 114] on span "Color / Gradient" at bounding box center [122, 114] width 42 height 11
click at [166, 107] on div "None Color / Gradient Element Stretch background to full-width Color overlay Pl…" at bounding box center [121, 133] width 150 height 65
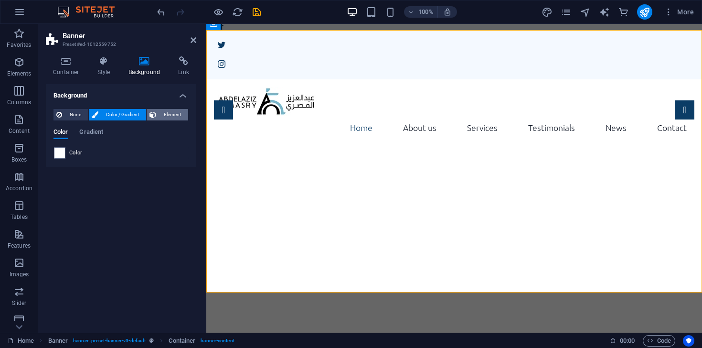
click at [175, 117] on span "Element" at bounding box center [172, 114] width 26 height 11
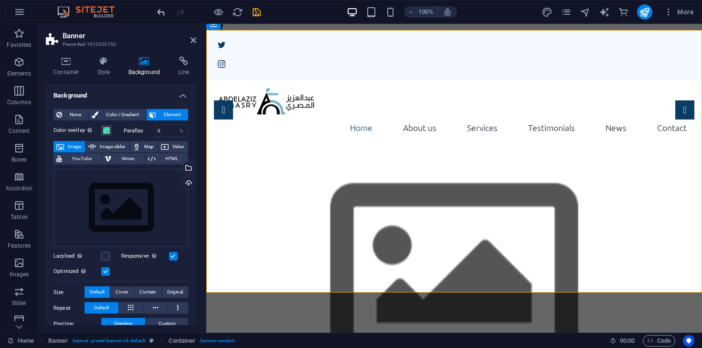
click at [161, 7] on icon "undo" at bounding box center [161, 12] width 11 height 11
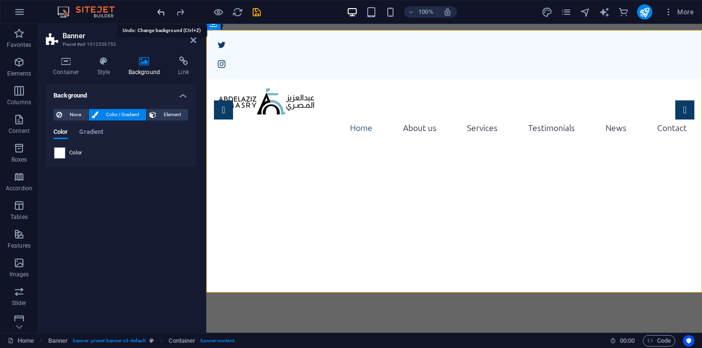
click at [161, 10] on icon "undo" at bounding box center [161, 12] width 11 height 11
click at [161, 14] on icon "undo" at bounding box center [161, 12] width 11 height 11
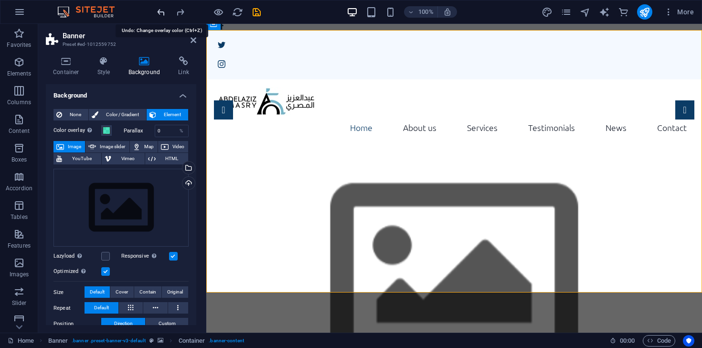
click at [161, 14] on icon "undo" at bounding box center [161, 12] width 11 height 11
click at [161, 16] on icon "undo" at bounding box center [161, 12] width 11 height 11
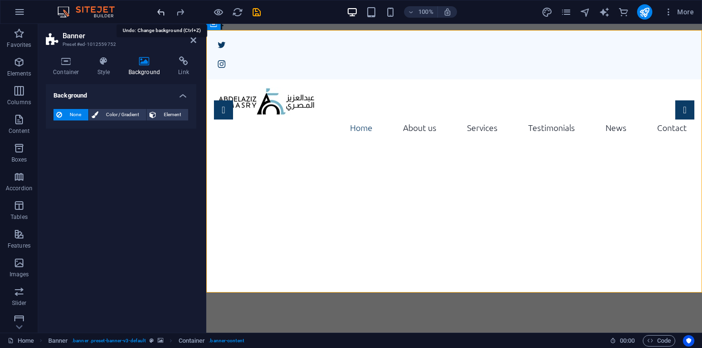
click at [161, 16] on icon "undo" at bounding box center [161, 12] width 11 height 11
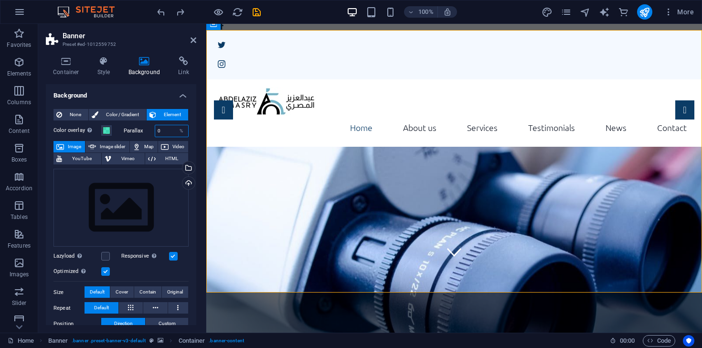
click at [159, 130] on input "0" at bounding box center [171, 130] width 33 height 11
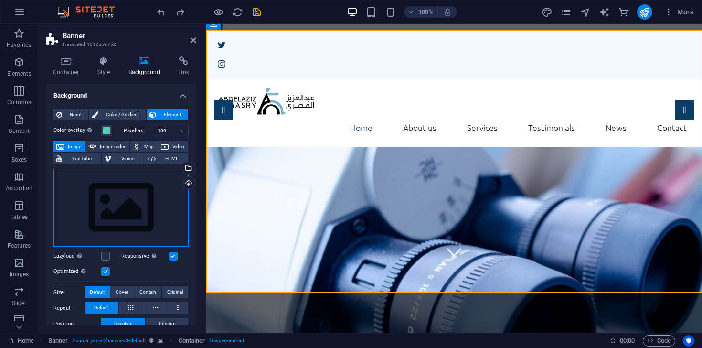
click at [151, 199] on div "Drag files here, click to choose files or select files from Files or our free s…" at bounding box center [120, 208] width 135 height 78
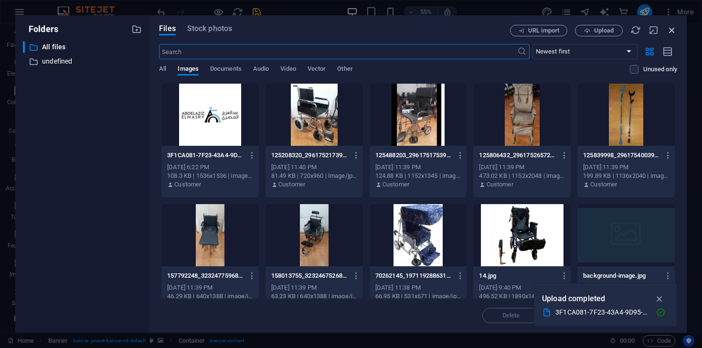
click at [672, 30] on icon "button" at bounding box center [672, 30] width 11 height 11
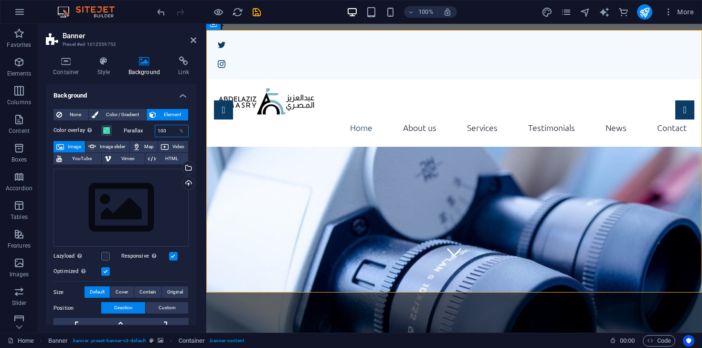
click at [165, 130] on input "100" at bounding box center [171, 130] width 33 height 11
type input "0"
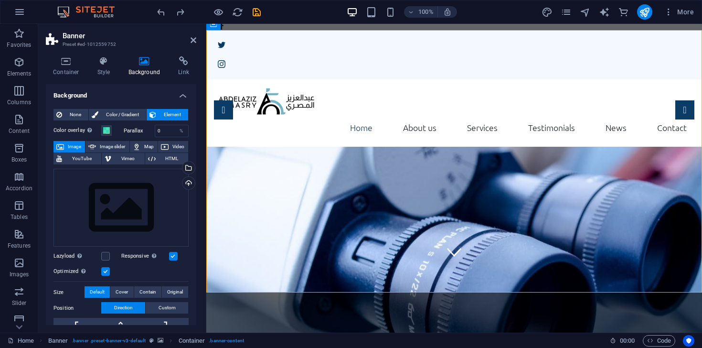
click at [144, 90] on h4 "Background" at bounding box center [121, 92] width 150 height 17
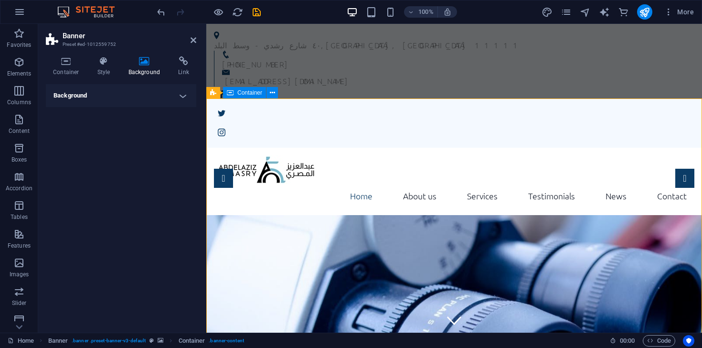
click at [340, 148] on div "Home About us Services Testimonials News Contact Menu" at bounding box center [454, 182] width 496 height 68
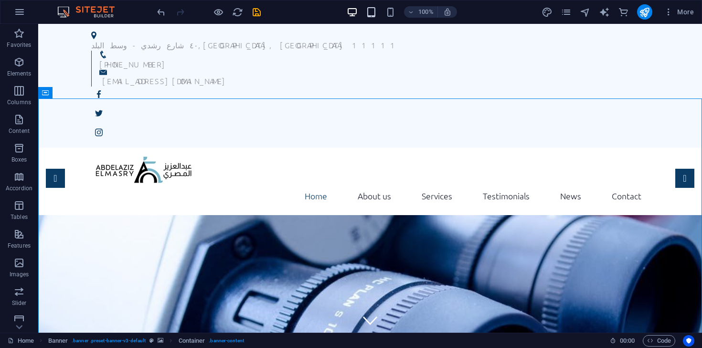
click at [373, 17] on span at bounding box center [371, 11] width 11 height 11
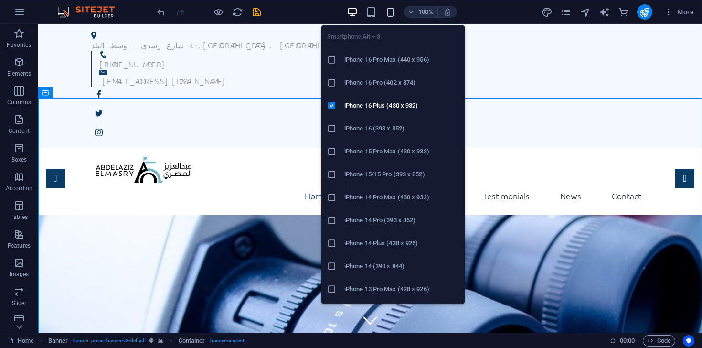
click at [389, 15] on icon "button" at bounding box center [390, 12] width 11 height 11
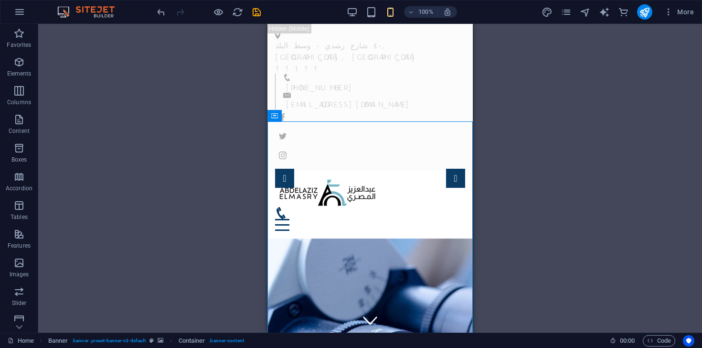
click at [546, 104] on div "Drag here to replace the existing content. Press “Ctrl” if you want to create a…" at bounding box center [370, 178] width 664 height 309
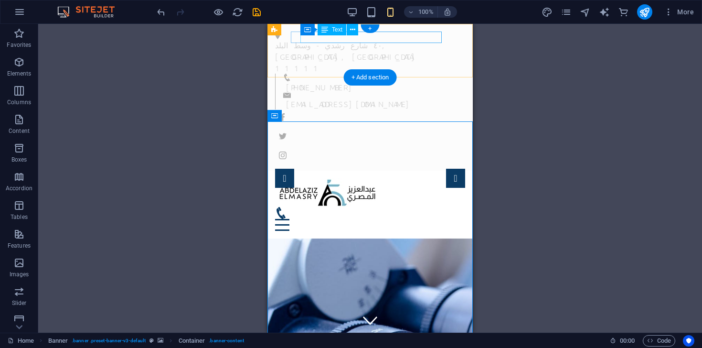
click at [427, 39] on div "٤٠ [GEOGRAPHIC_DATA]" at bounding box center [366, 56] width 182 height 34
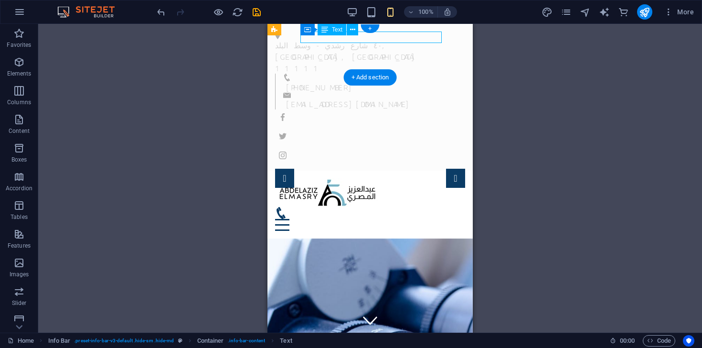
click at [414, 39] on div "٤٠ [GEOGRAPHIC_DATA]" at bounding box center [366, 56] width 182 height 34
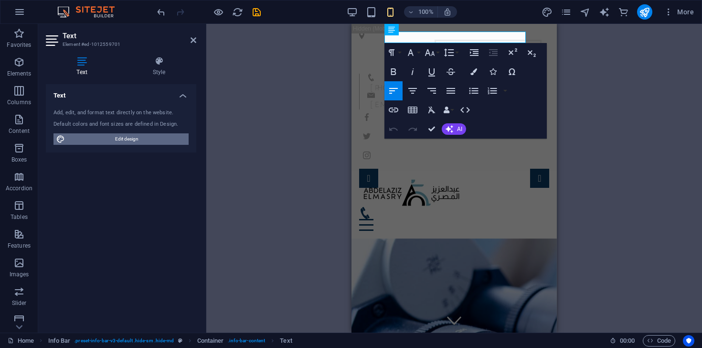
click at [147, 143] on span "Edit design" at bounding box center [127, 138] width 118 height 11
select select "rem"
select select "300"
select select "px"
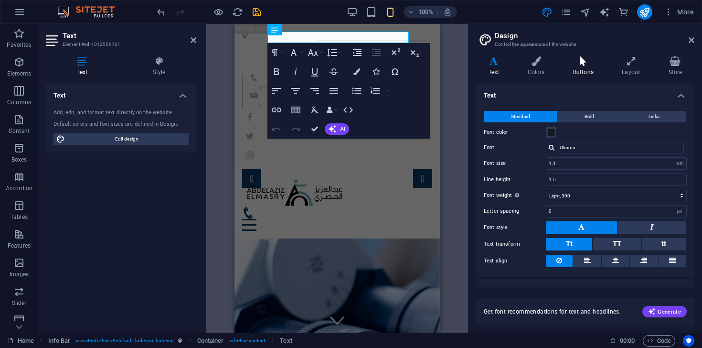
click at [586, 71] on h4 "Buttons" at bounding box center [585, 66] width 49 height 20
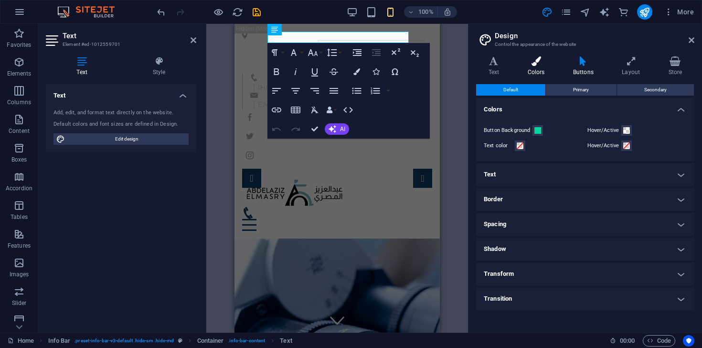
click at [544, 62] on icon at bounding box center [536, 61] width 42 height 10
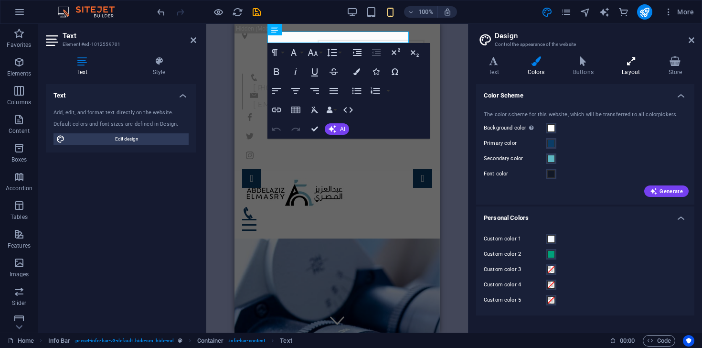
click at [637, 72] on h4 "Layout" at bounding box center [633, 66] width 46 height 20
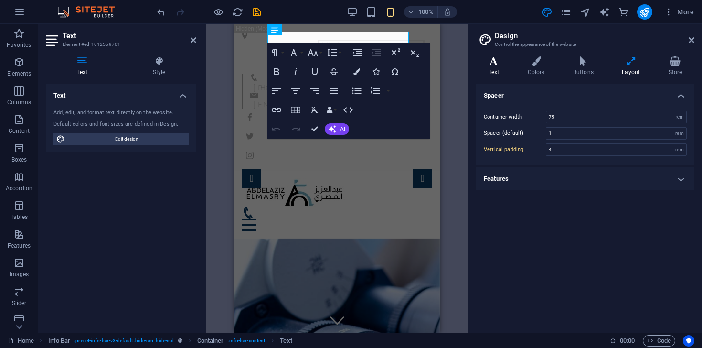
click at [495, 75] on h4 "Text" at bounding box center [495, 66] width 39 height 20
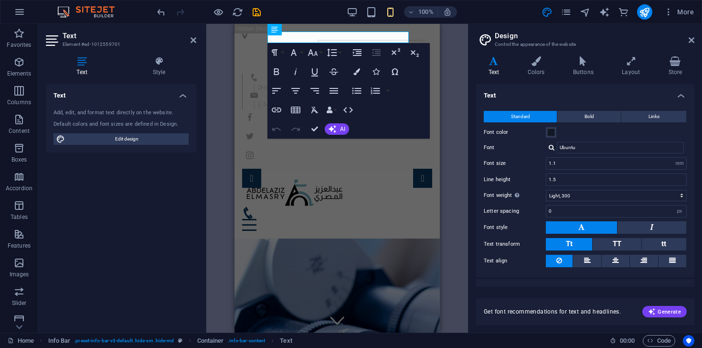
click at [690, 46] on header "Design Control the appearance of the website" at bounding box center [586, 36] width 216 height 25
click at [691, 41] on icon at bounding box center [692, 40] width 6 height 8
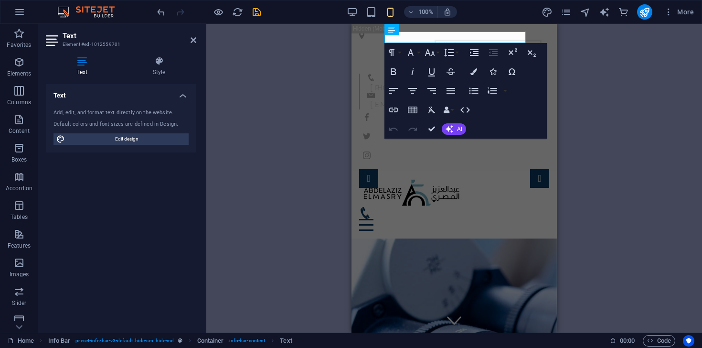
click at [685, 20] on div "100% More" at bounding box center [350, 11] width 701 height 23
click at [681, 12] on span "More" at bounding box center [679, 12] width 30 height 10
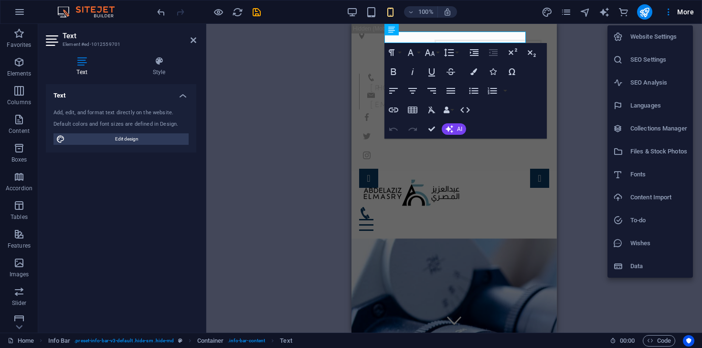
click at [649, 43] on li "Website Settings" at bounding box center [650, 36] width 85 height 23
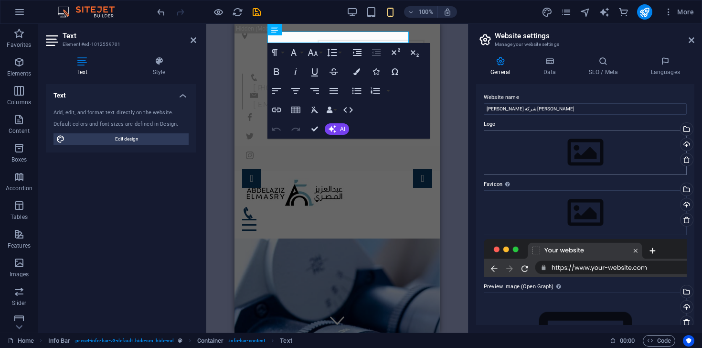
scroll to position [85, 0]
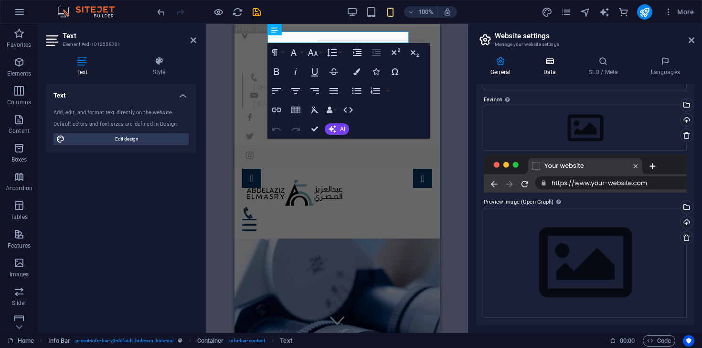
click at [557, 60] on icon at bounding box center [550, 61] width 42 height 10
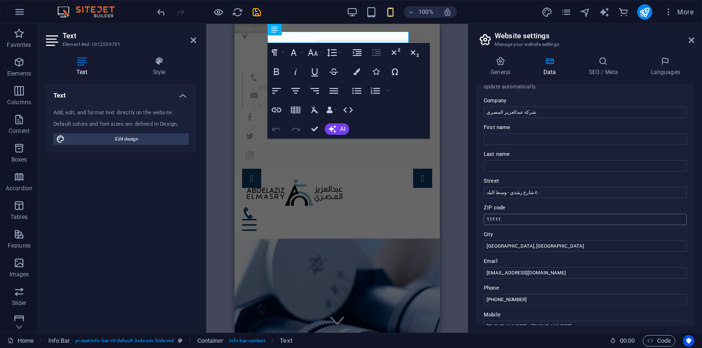
scroll to position [19, 0]
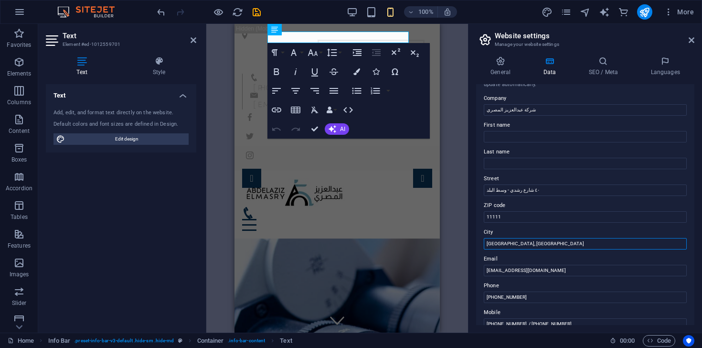
click at [537, 241] on input "[GEOGRAPHIC_DATA], [GEOGRAPHIC_DATA]" at bounding box center [585, 243] width 203 height 11
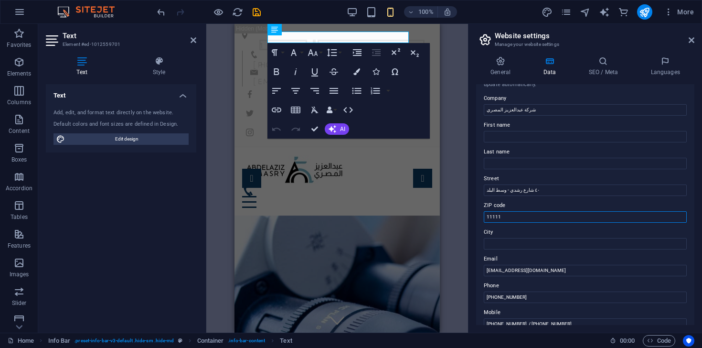
click at [523, 218] on input "11111" at bounding box center [585, 216] width 203 height 11
click at [694, 42] on aside "Website settings Manage your website settings General Data SEO / Meta Languages…" at bounding box center [585, 178] width 234 height 309
click at [693, 41] on icon at bounding box center [692, 40] width 6 height 8
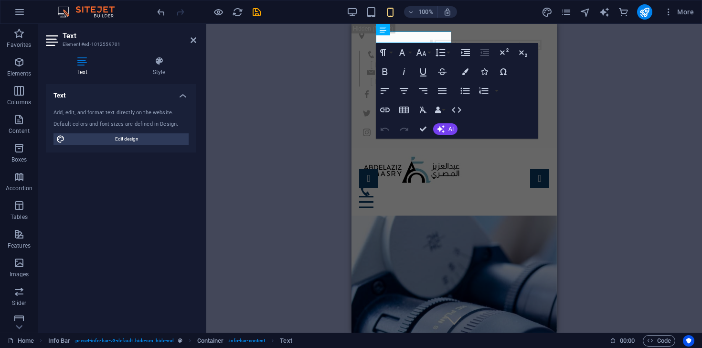
click at [630, 113] on div "H3 Banner Banner Container Menu Bar Info Bar Info Bar Container Text Container …" at bounding box center [454, 178] width 496 height 309
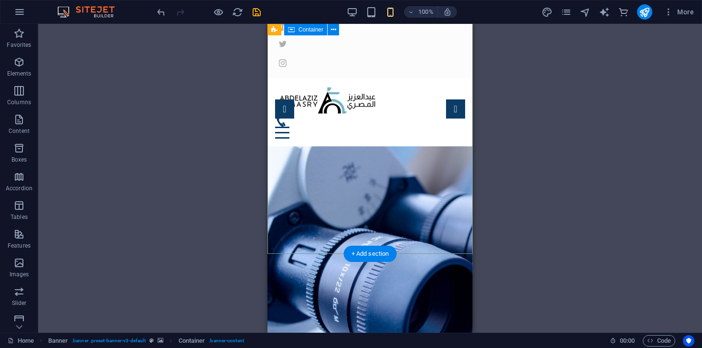
scroll to position [68, 0]
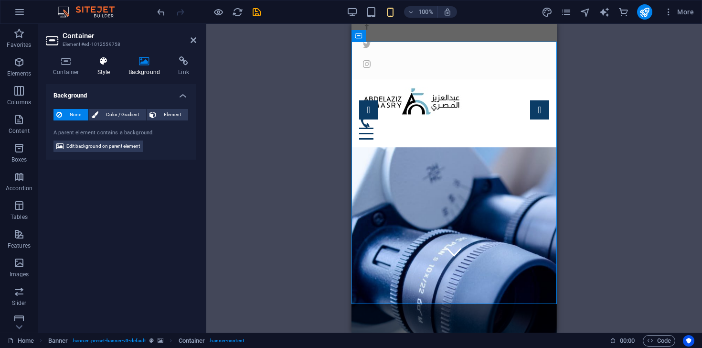
click at [101, 64] on icon at bounding box center [103, 61] width 27 height 10
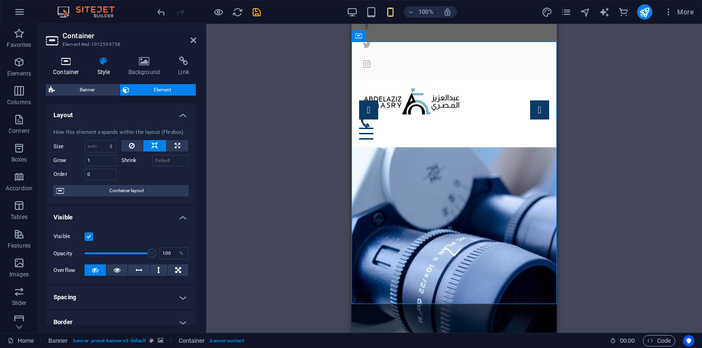
click at [80, 69] on h4 "Container" at bounding box center [68, 66] width 44 height 20
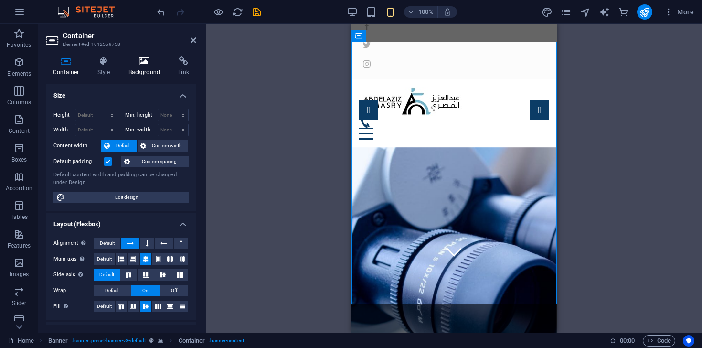
click at [148, 70] on h4 "Background" at bounding box center [146, 66] width 50 height 20
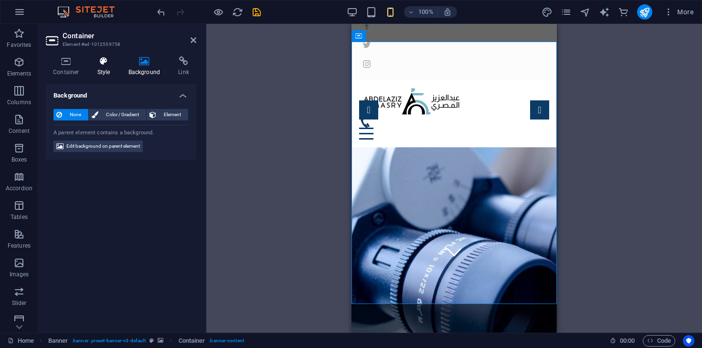
click at [108, 72] on h4 "Style" at bounding box center [105, 66] width 31 height 20
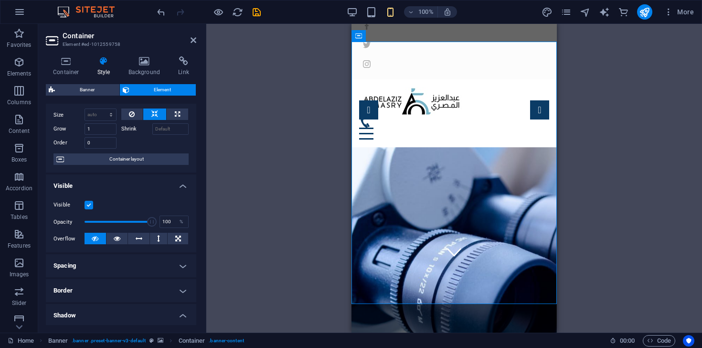
scroll to position [32, 0]
click at [94, 203] on div "Visible" at bounding box center [120, 203] width 135 height 11
click at [93, 203] on label at bounding box center [89, 204] width 9 height 9
click at [0, 0] on input "Visible" at bounding box center [0, 0] width 0 height 0
click at [91, 204] on label at bounding box center [89, 204] width 9 height 9
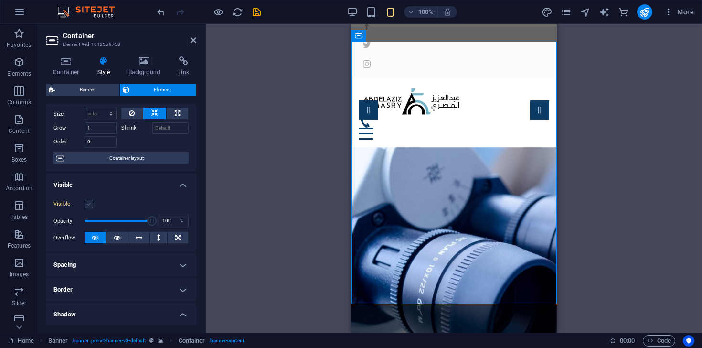
click at [0, 0] on input "Visible" at bounding box center [0, 0] width 0 height 0
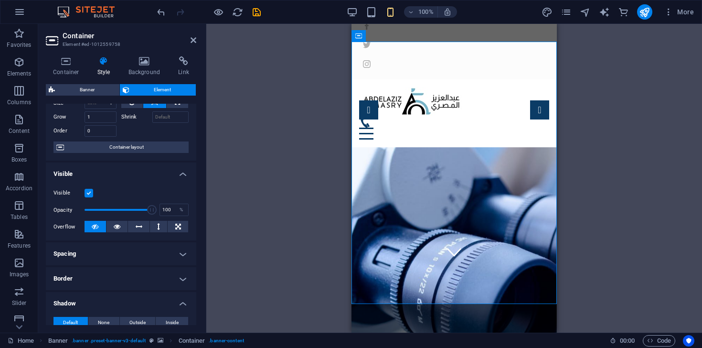
scroll to position [0, 0]
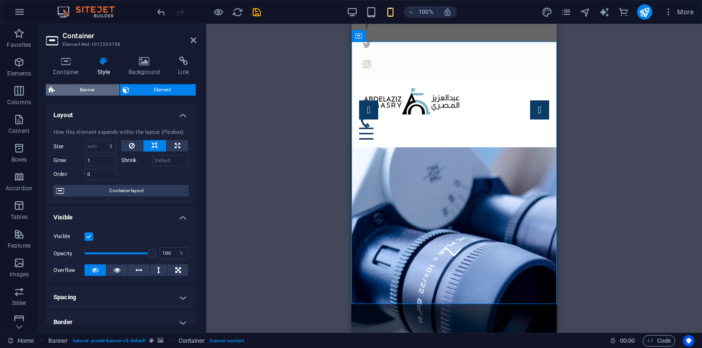
click at [94, 94] on span "Banner" at bounding box center [87, 89] width 59 height 11
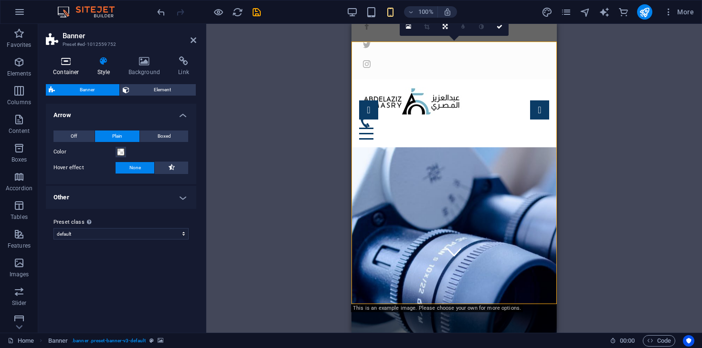
click at [77, 62] on icon at bounding box center [66, 61] width 41 height 10
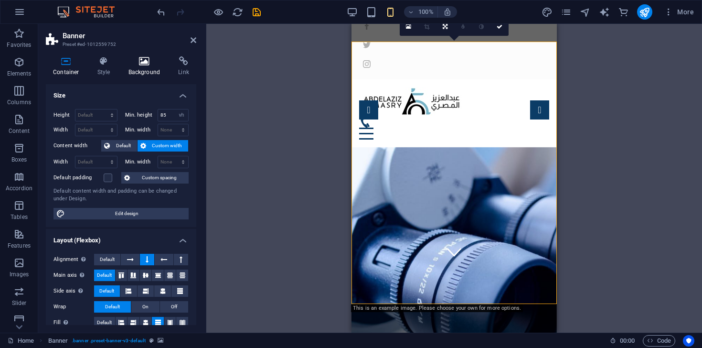
click at [138, 71] on h4 "Background" at bounding box center [146, 66] width 50 height 20
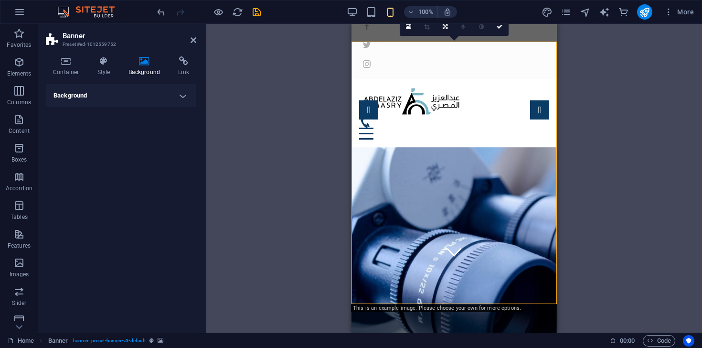
click at [140, 97] on h4 "Background" at bounding box center [121, 95] width 150 height 23
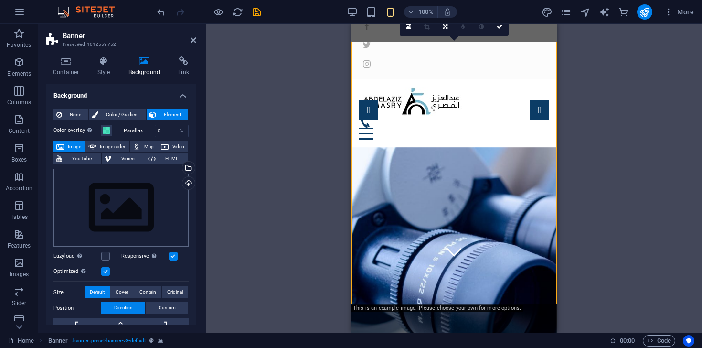
drag, startPoint x: 76, startPoint y: 116, endPoint x: 140, endPoint y: 202, distance: 107.5
click at [140, 201] on div "None Color / Gradient Element Stretch background to full-width Color overlay Pl…" at bounding box center [121, 269] width 150 height 337
click at [188, 181] on div "Upload" at bounding box center [188, 184] width 14 height 14
click at [181, 168] on div "Select files from the file manager, stock photos, or upload file(s)" at bounding box center [149, 168] width 62 height 36
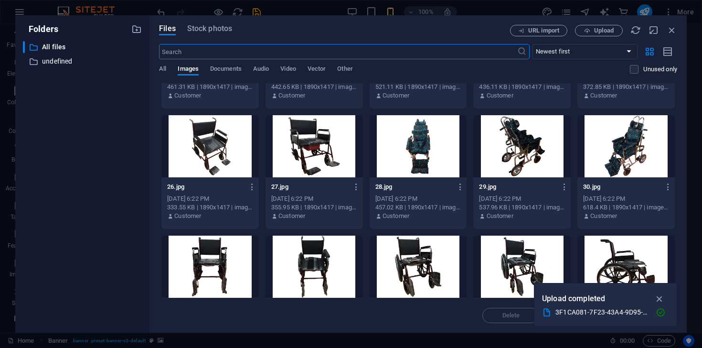
scroll to position [1413, 0]
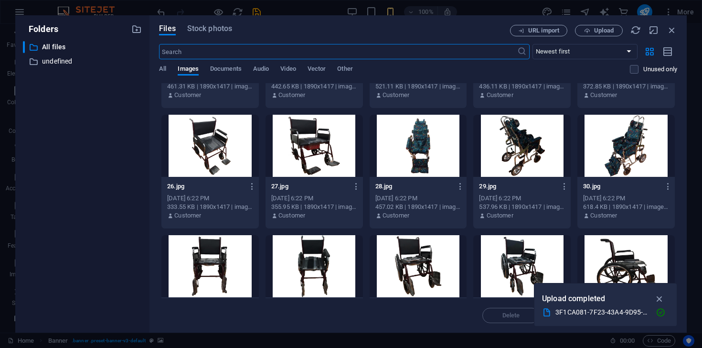
click at [303, 162] on div at bounding box center [314, 146] width 97 height 62
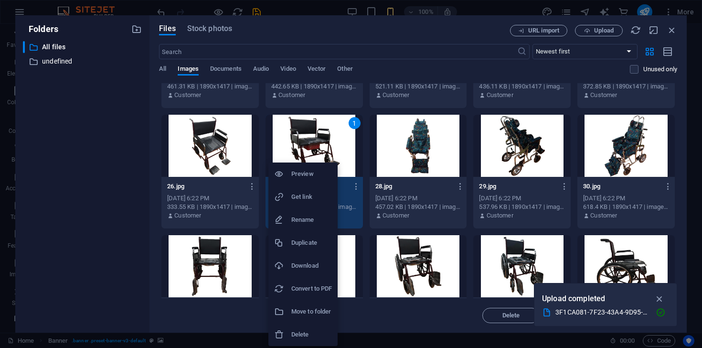
click at [313, 262] on h6 "Download" at bounding box center [311, 265] width 41 height 11
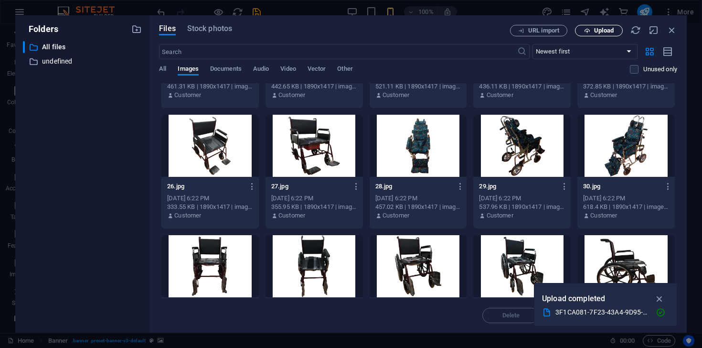
click at [613, 30] on span "Upload" at bounding box center [604, 31] width 20 height 6
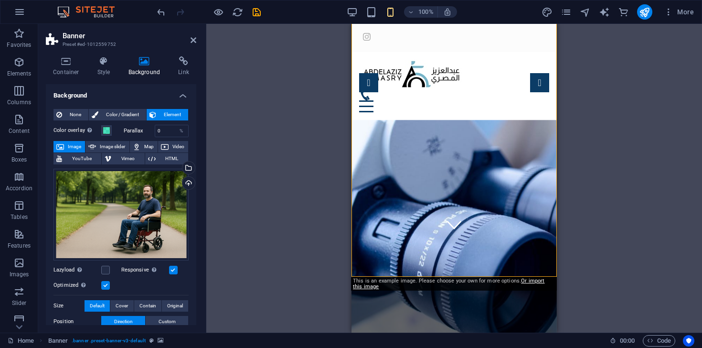
scroll to position [100, 0]
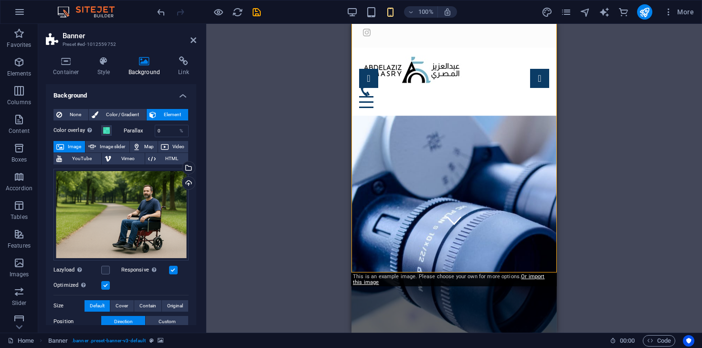
click at [629, 170] on div "Drag here to replace the existing content. Press “Ctrl” if you want to create a…" at bounding box center [454, 178] width 496 height 309
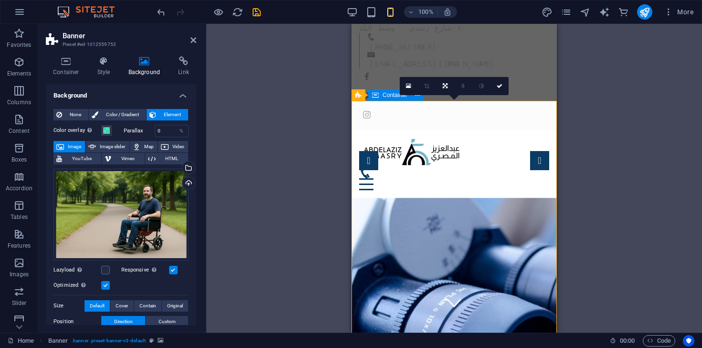
scroll to position [9, 0]
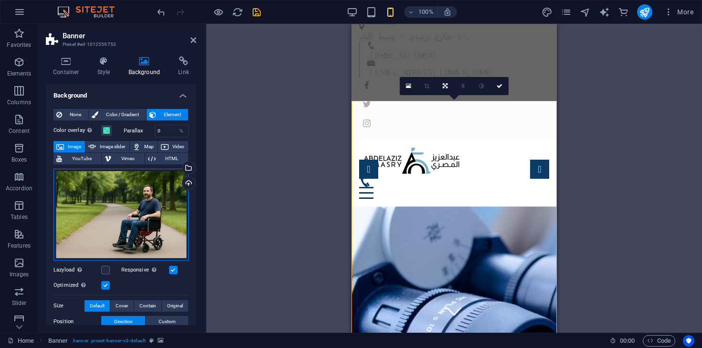
click at [157, 201] on div "Drag files here, click to choose files or select files from Files or our free s…" at bounding box center [120, 215] width 135 height 92
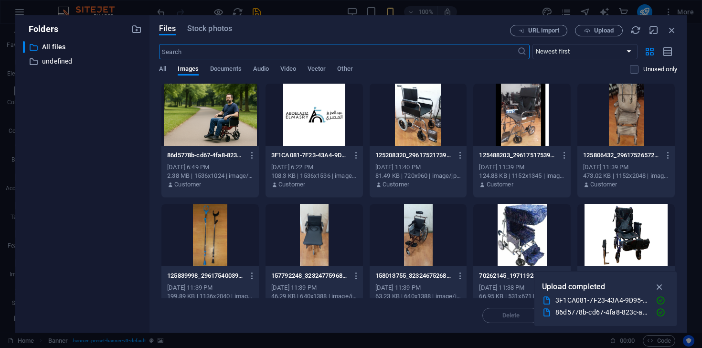
click at [219, 124] on div at bounding box center [209, 115] width 97 height 62
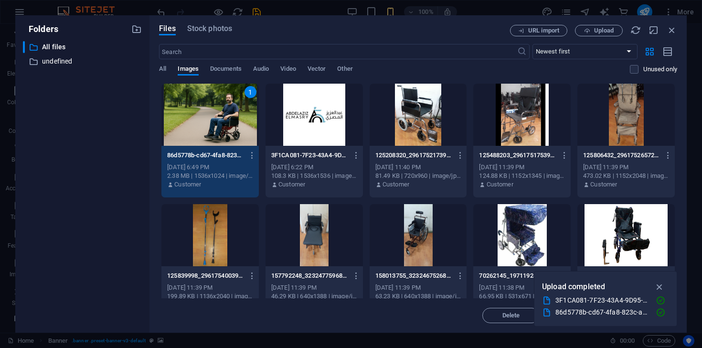
click at [219, 124] on div "1" at bounding box center [209, 115] width 97 height 62
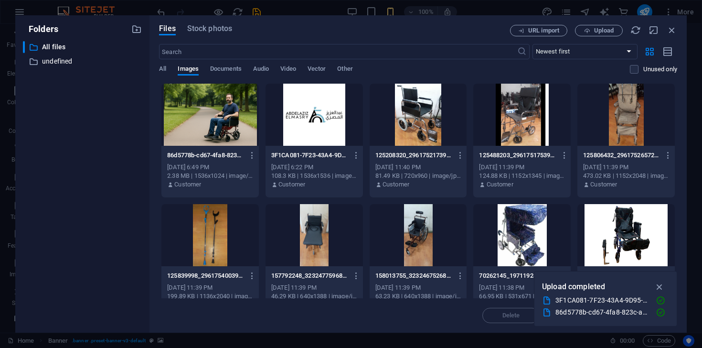
click at [219, 124] on div at bounding box center [209, 115] width 97 height 62
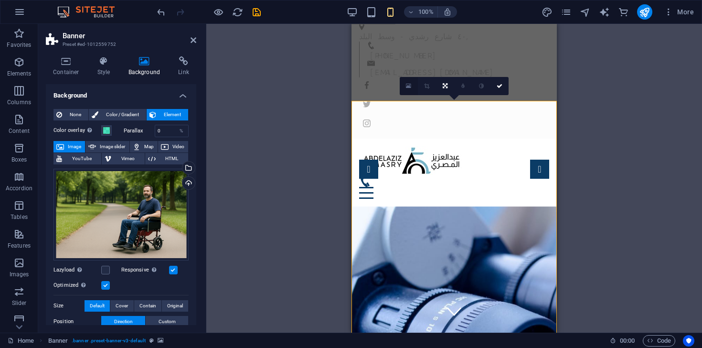
click at [409, 87] on icon at bounding box center [408, 86] width 5 height 7
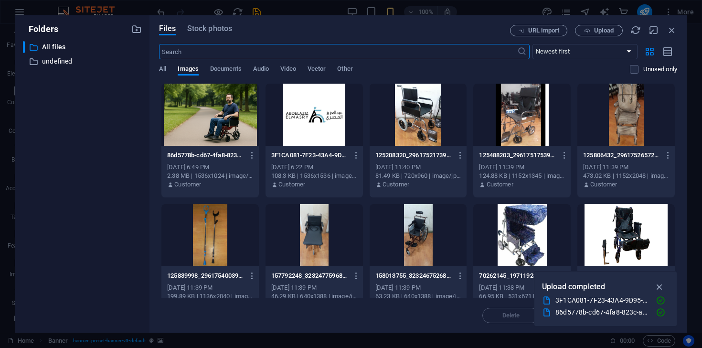
click at [181, 107] on div at bounding box center [209, 115] width 97 height 62
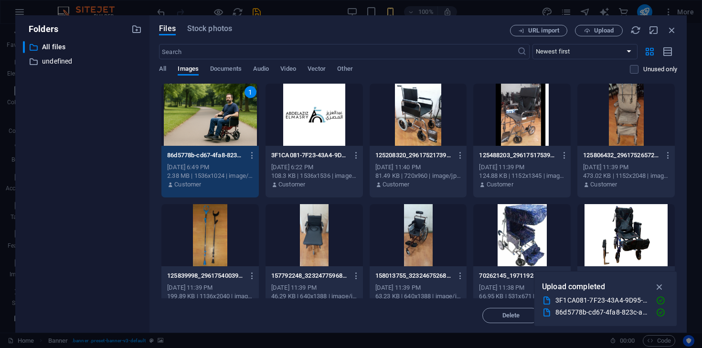
click at [181, 107] on div "1" at bounding box center [209, 115] width 97 height 62
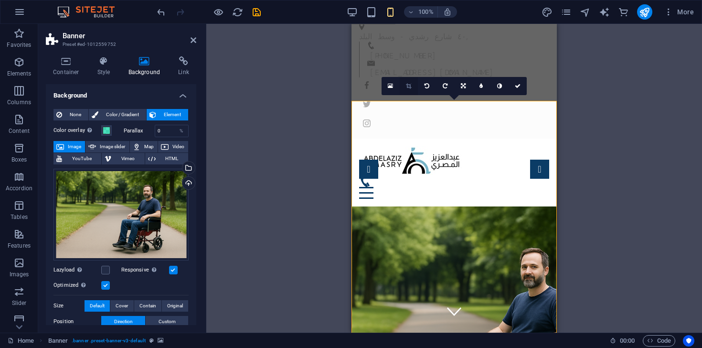
click at [410, 86] on icon at bounding box center [408, 86] width 5 height 6
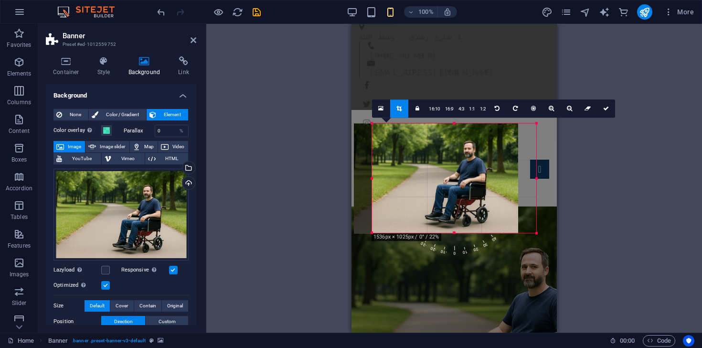
drag, startPoint x: 461, startPoint y: 170, endPoint x: 443, endPoint y: 170, distance: 18.1
click at [443, 170] on div at bounding box center [436, 178] width 164 height 109
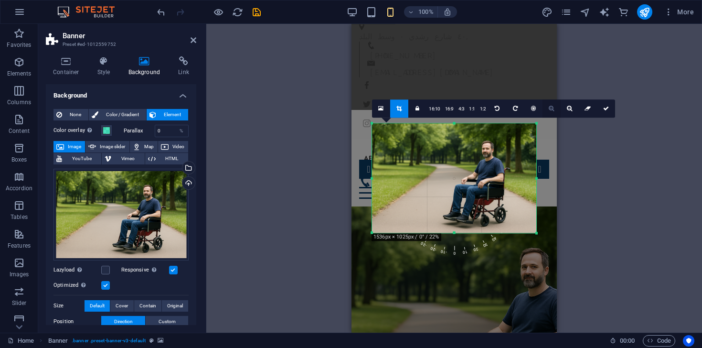
click at [549, 109] on icon at bounding box center [551, 109] width 5 height 6
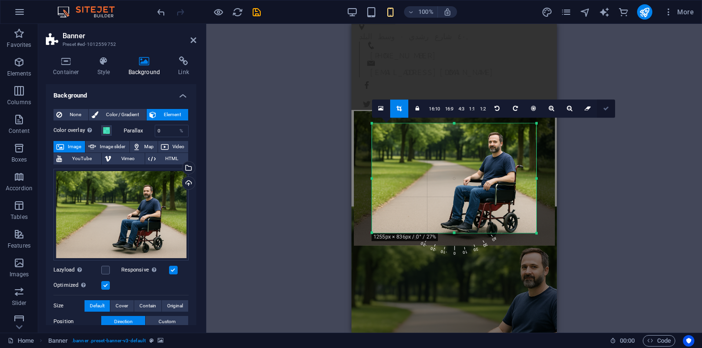
click at [607, 109] on icon at bounding box center [606, 109] width 6 height 6
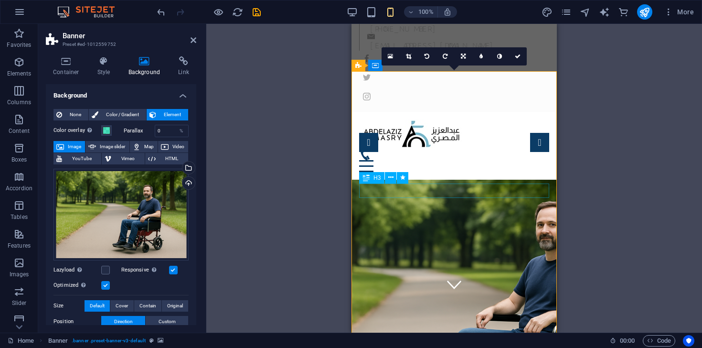
scroll to position [43, 0]
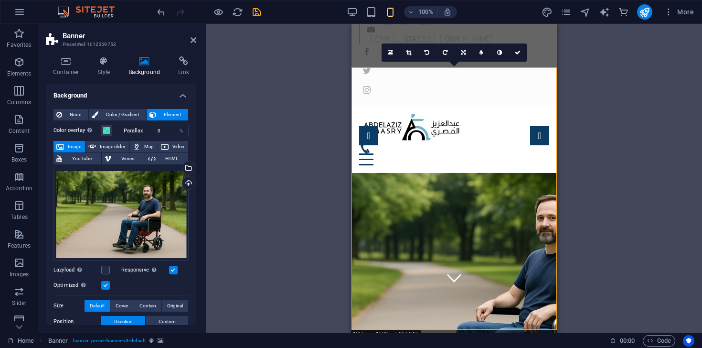
click at [359, 13] on div "100%" at bounding box center [402, 11] width 110 height 15
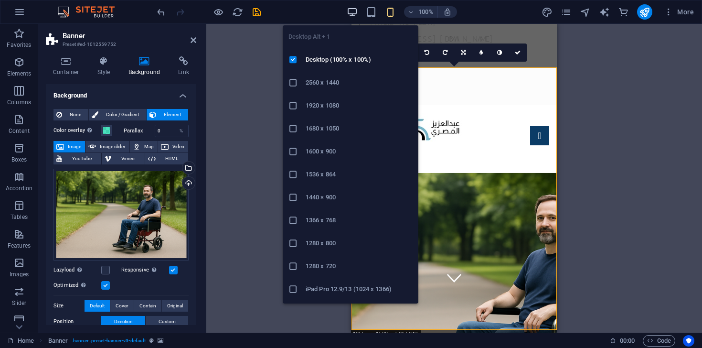
click at [351, 13] on icon "button" at bounding box center [352, 12] width 11 height 11
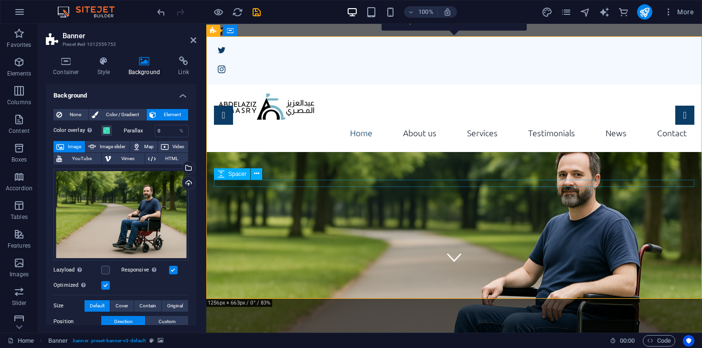
scroll to position [59, 0]
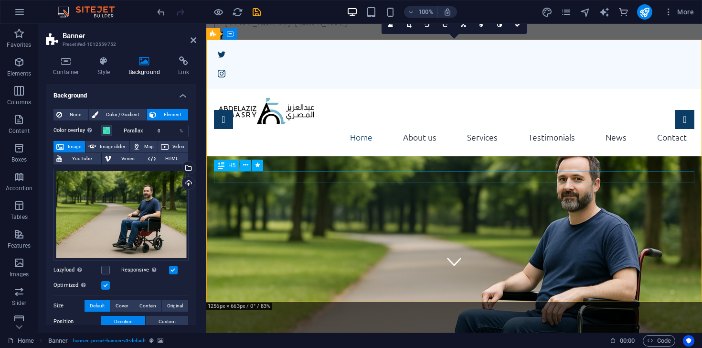
click at [409, 29] on link at bounding box center [409, 25] width 18 height 18
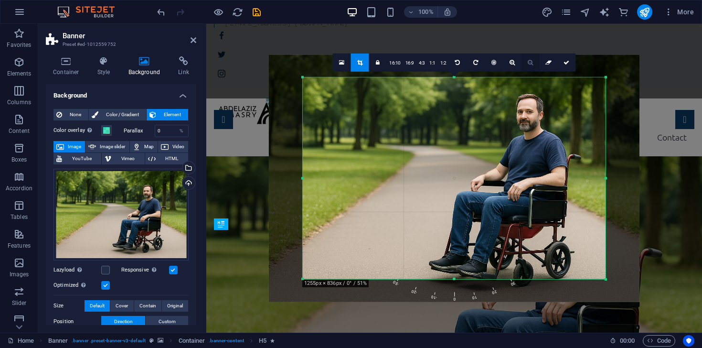
click at [531, 63] on icon at bounding box center [530, 63] width 5 height 6
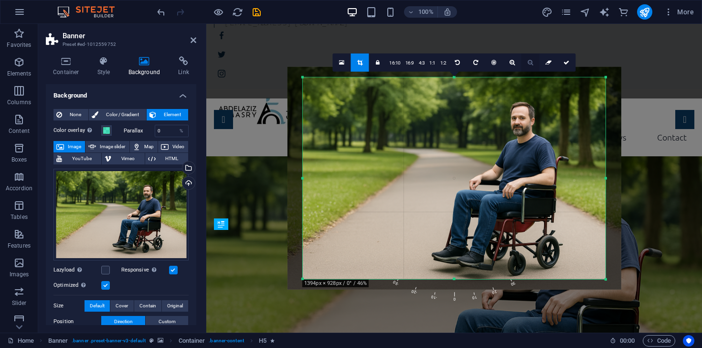
click at [531, 63] on icon at bounding box center [530, 63] width 5 height 6
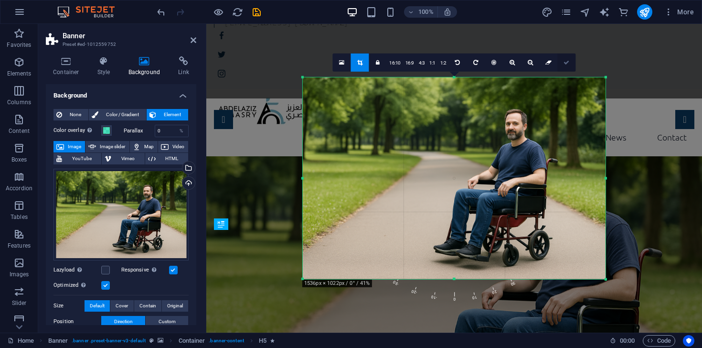
click at [568, 65] on link at bounding box center [566, 62] width 18 height 18
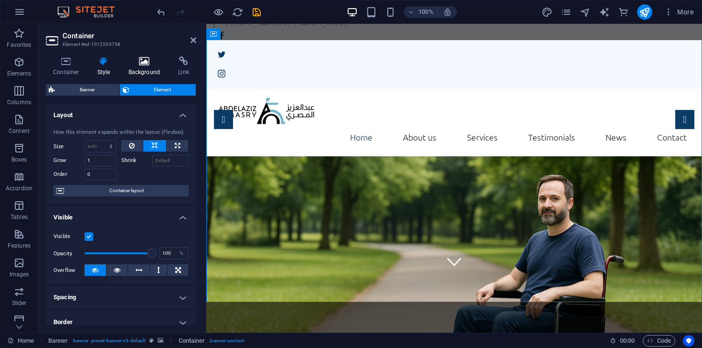
click at [139, 72] on h4 "Background" at bounding box center [146, 66] width 50 height 20
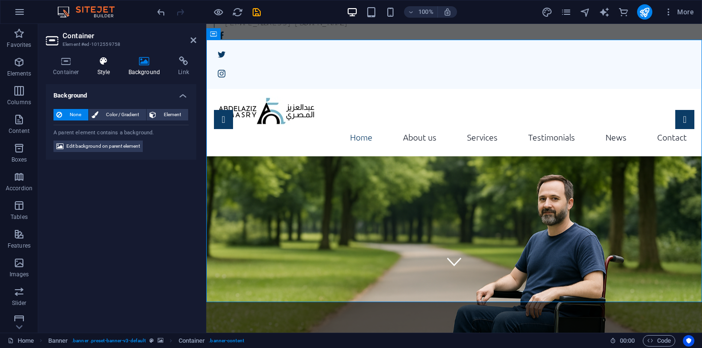
click at [107, 69] on h4 "Style" at bounding box center [105, 66] width 31 height 20
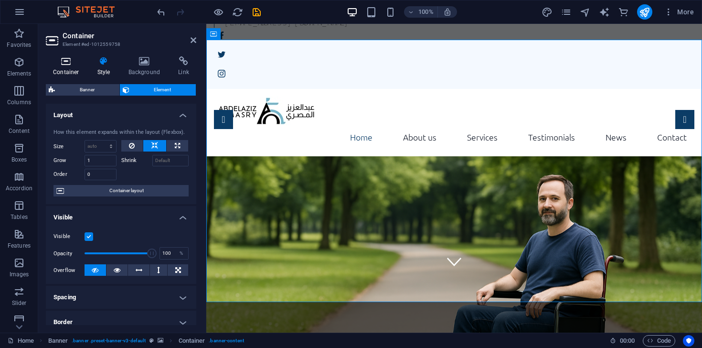
click at [65, 69] on h4 "Container" at bounding box center [68, 66] width 44 height 20
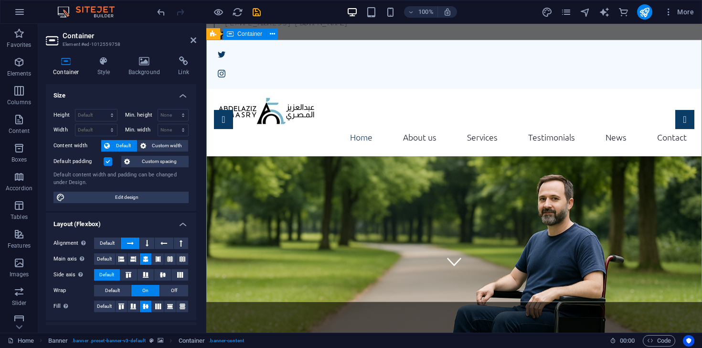
click at [272, 33] on icon at bounding box center [272, 34] width 5 height 10
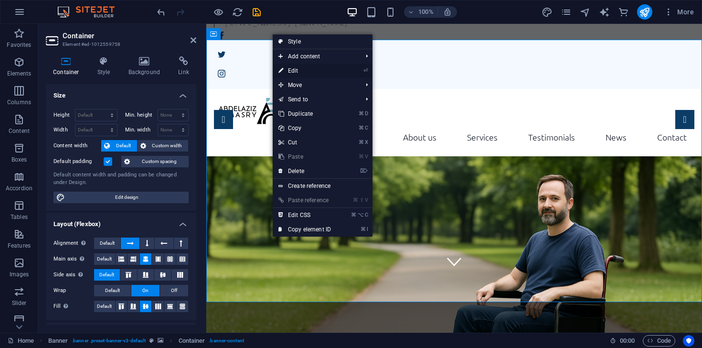
click at [309, 69] on link "⏎ Edit" at bounding box center [305, 71] width 64 height 14
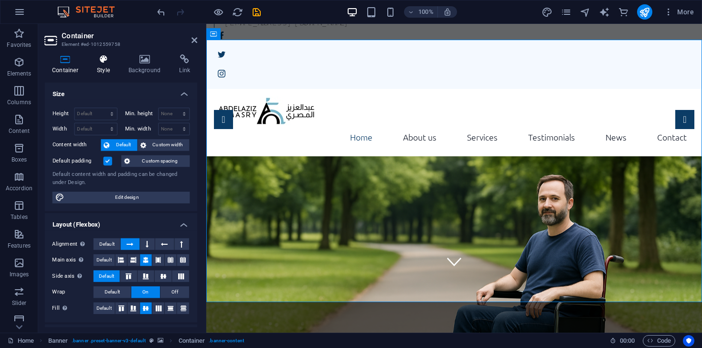
click at [112, 70] on h4 "Style" at bounding box center [105, 66] width 31 height 20
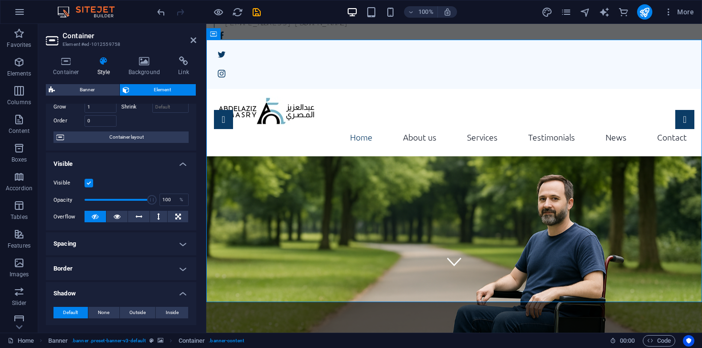
scroll to position [0, 0]
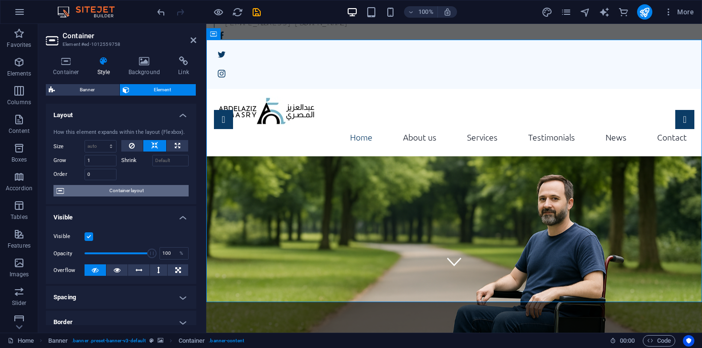
click at [131, 194] on span "Container layout" at bounding box center [126, 190] width 119 height 11
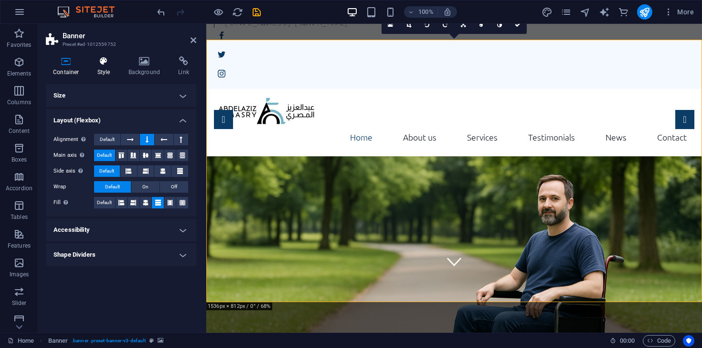
click at [107, 66] on h4 "Style" at bounding box center [105, 66] width 31 height 20
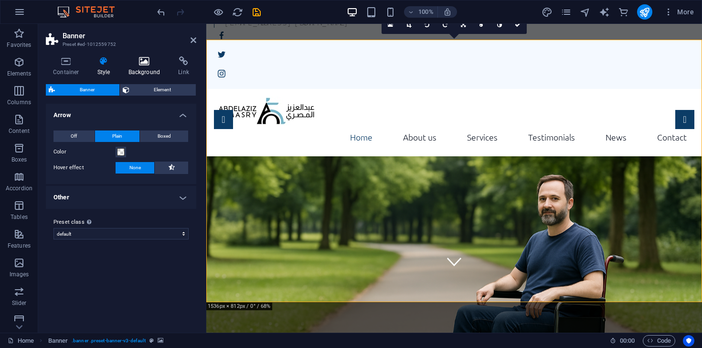
click at [143, 65] on icon at bounding box center [144, 61] width 46 height 10
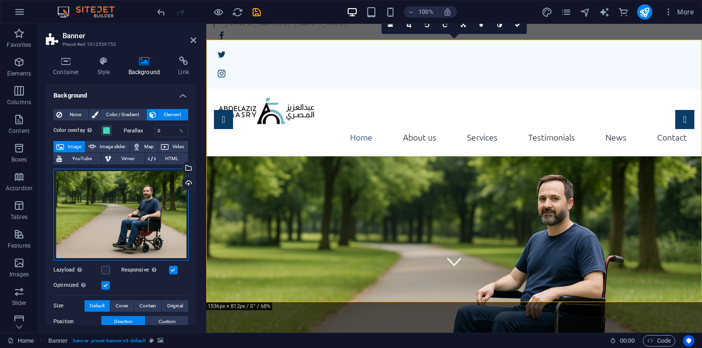
click at [158, 192] on div "Drag files here, click to choose files or select files from Files or our free s…" at bounding box center [120, 215] width 135 height 92
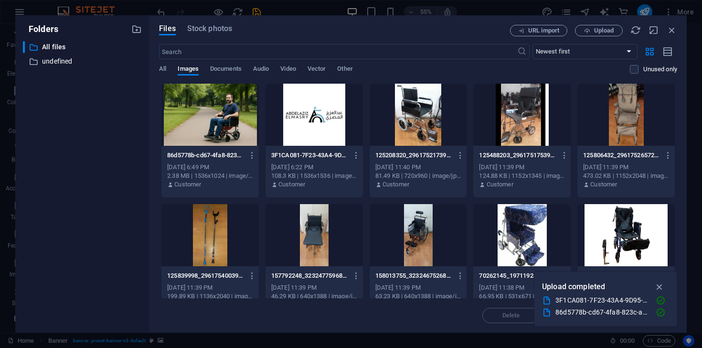
click at [213, 124] on div at bounding box center [209, 115] width 97 height 62
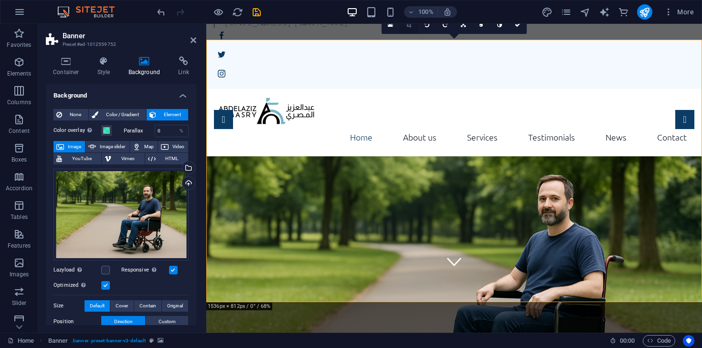
click at [412, 27] on link at bounding box center [409, 25] width 18 height 18
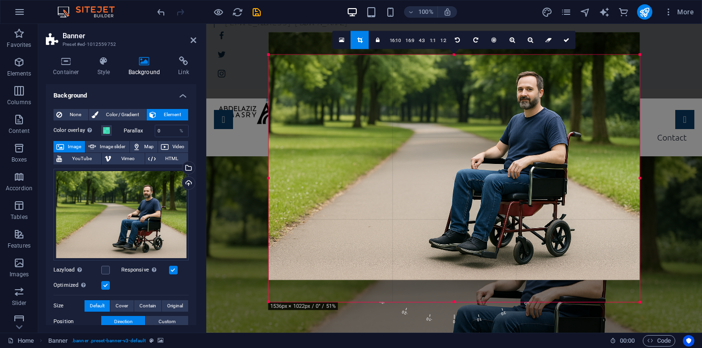
drag, startPoint x: 488, startPoint y: 178, endPoint x: 487, endPoint y: 155, distance: 22.5
click at [487, 155] on div at bounding box center [454, 155] width 371 height 247
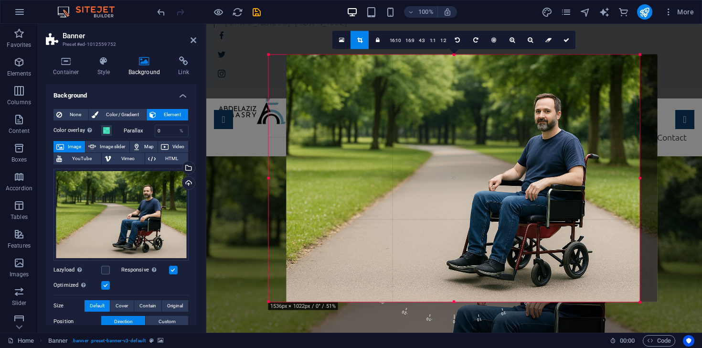
drag, startPoint x: 385, startPoint y: 115, endPoint x: 416, endPoint y: 116, distance: 30.6
click at [416, 116] on div at bounding box center [471, 177] width 371 height 247
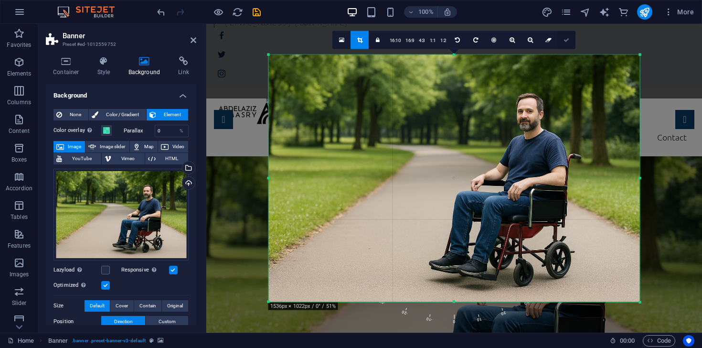
click at [565, 41] on icon at bounding box center [567, 40] width 6 height 6
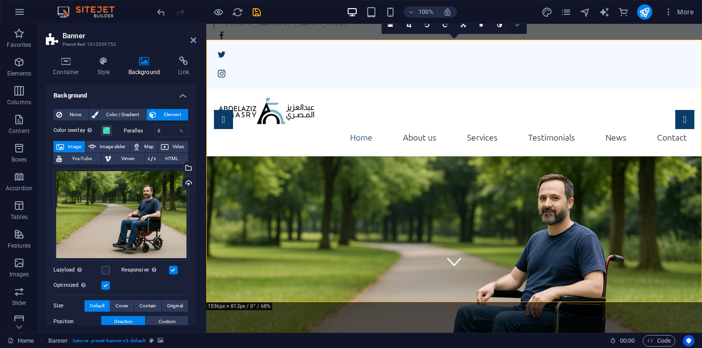
click at [515, 24] on icon at bounding box center [518, 25] width 6 height 6
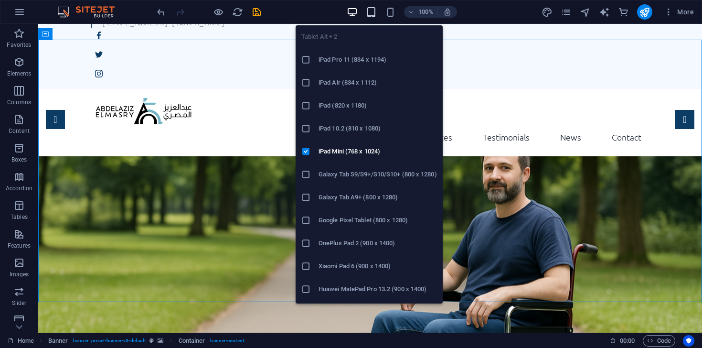
click at [369, 14] on icon "button" at bounding box center [371, 12] width 11 height 11
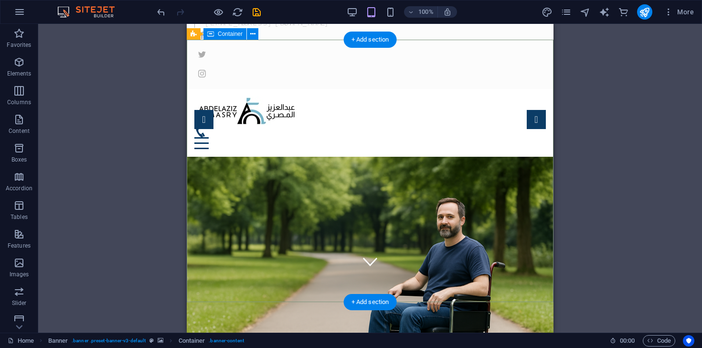
click at [602, 120] on div "Drag here to replace the existing content. Press “Ctrl” if you want to create a…" at bounding box center [370, 178] width 664 height 309
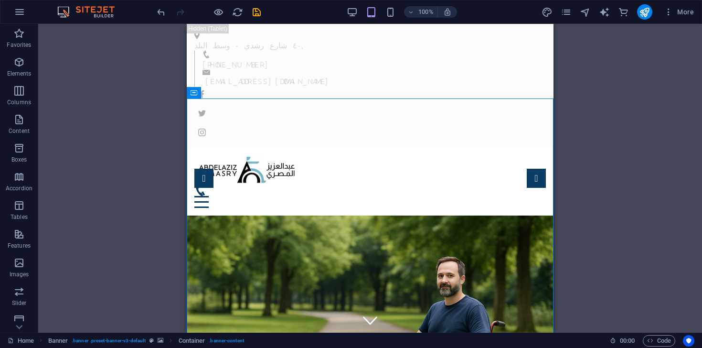
click at [356, 18] on div "100%" at bounding box center [402, 11] width 110 height 15
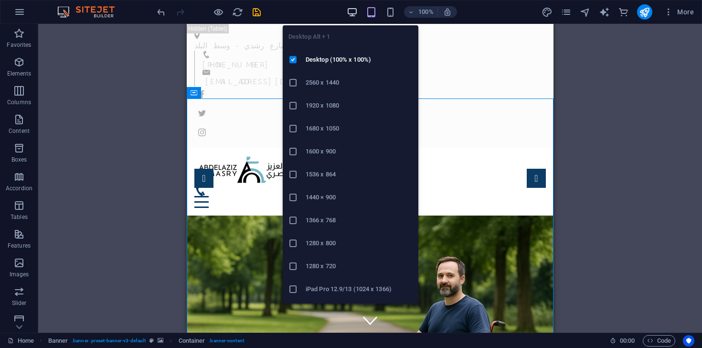
click at [354, 13] on icon "button" at bounding box center [352, 12] width 11 height 11
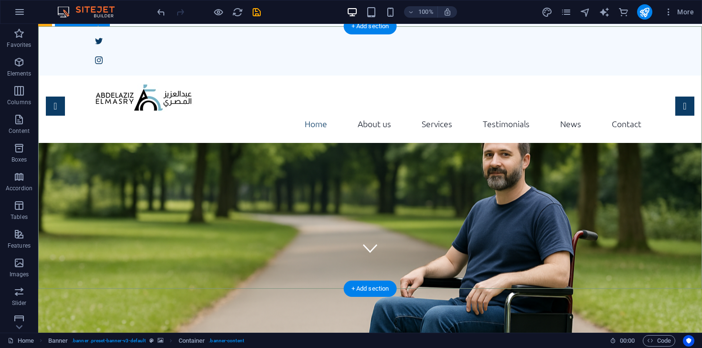
scroll to position [73, 0]
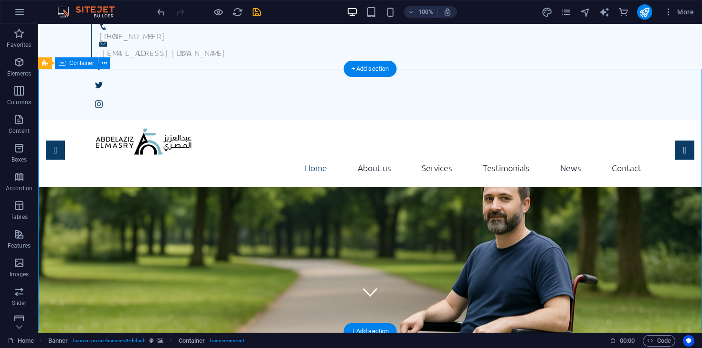
scroll to position [27, 0]
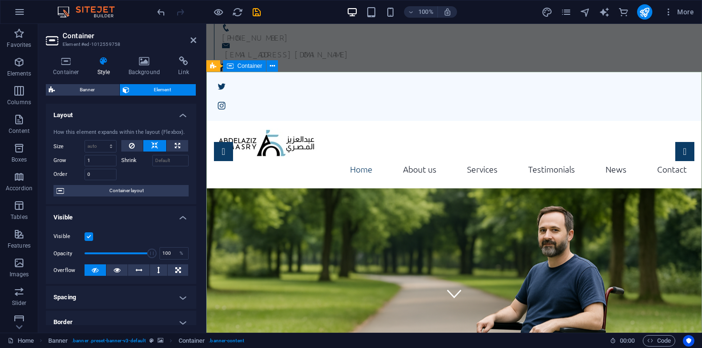
click at [132, 81] on div "Container Style Background Link Size Height Default px rem % vh vw Min. height …" at bounding box center [121, 190] width 150 height 268
click at [142, 67] on h4 "Background" at bounding box center [146, 66] width 50 height 20
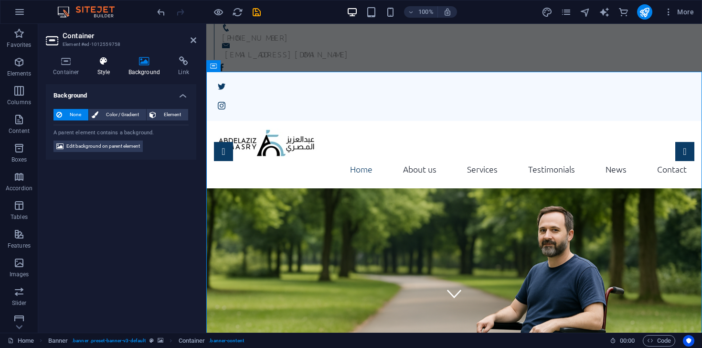
click at [103, 76] on h4 "Style" at bounding box center [105, 66] width 31 height 20
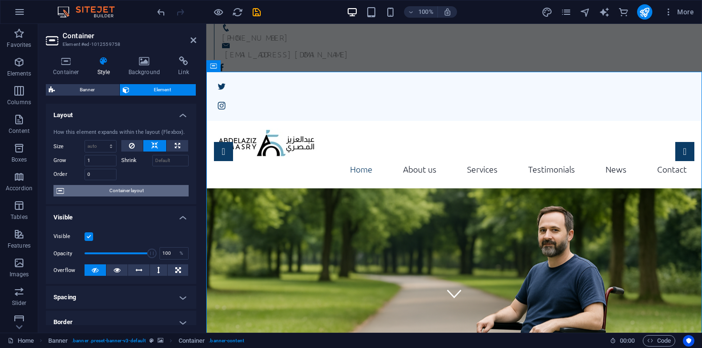
click at [135, 194] on span "Container layout" at bounding box center [126, 190] width 119 height 11
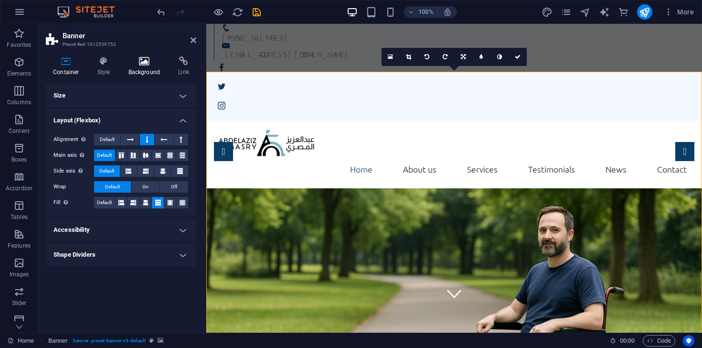
click at [142, 60] on icon at bounding box center [144, 61] width 46 height 10
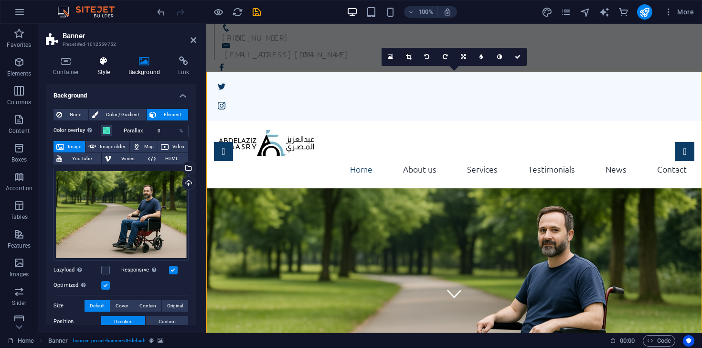
click at [104, 67] on h4 "Style" at bounding box center [105, 66] width 31 height 20
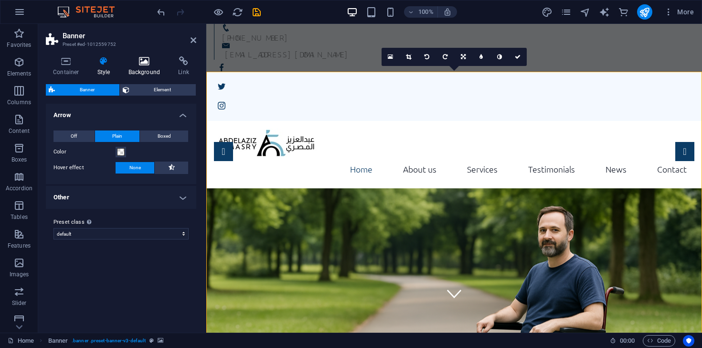
click at [150, 68] on h4 "Background" at bounding box center [146, 66] width 50 height 20
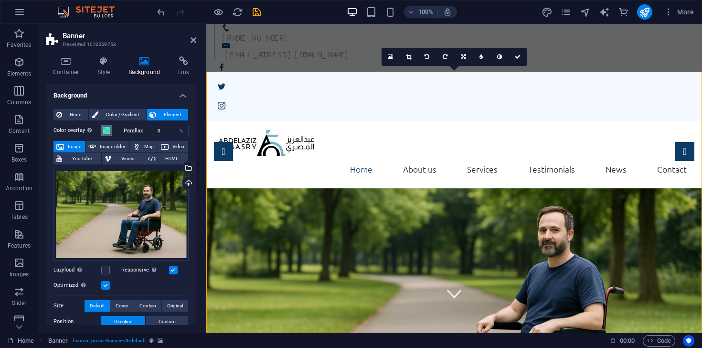
click at [107, 132] on span at bounding box center [107, 131] width 8 height 8
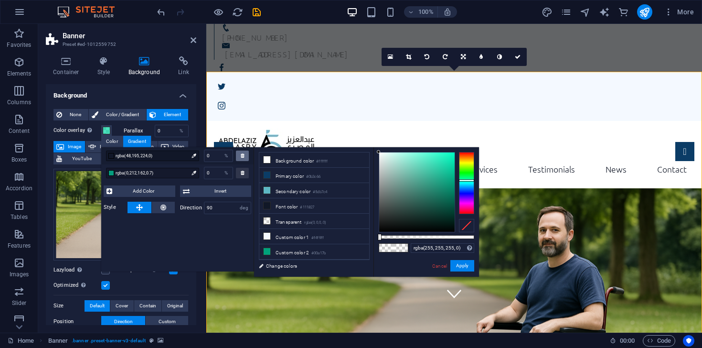
click at [240, 160] on div at bounding box center [242, 155] width 13 height 11
click at [242, 175] on div at bounding box center [242, 173] width 13 height 11
click at [193, 171] on icon at bounding box center [194, 173] width 4 height 4
click at [195, 156] on icon at bounding box center [194, 155] width 4 height 4
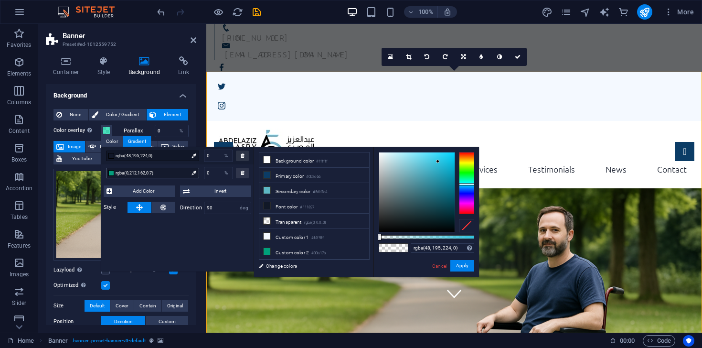
click at [194, 172] on icon at bounding box center [194, 173] width 4 height 4
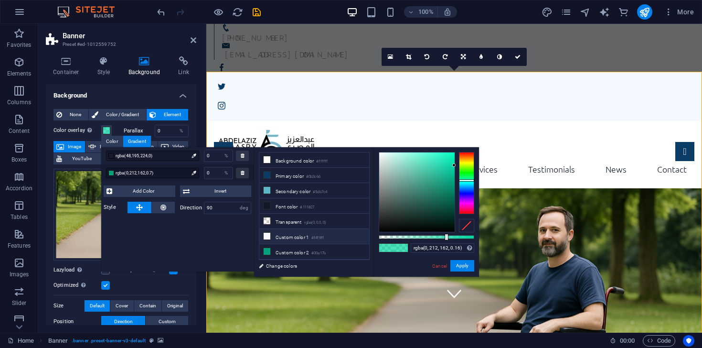
type input "rgba(0, 212, 162, 0)"
drag, startPoint x: 446, startPoint y: 237, endPoint x: 336, endPoint y: 239, distance: 109.9
click at [336, 239] on div "less Background color #ffffff Primary color #0b3c66 Secondary color #5db7c4 Fon…" at bounding box center [366, 211] width 225 height 129
click at [465, 265] on button "Apply" at bounding box center [462, 265] width 24 height 11
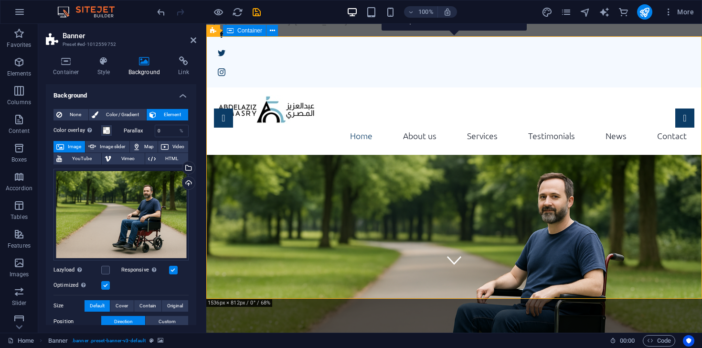
scroll to position [64, 0]
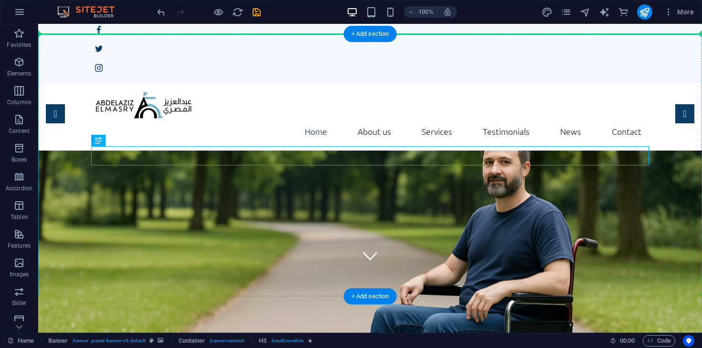
drag, startPoint x: 267, startPoint y: 150, endPoint x: 434, endPoint y: 121, distance: 169.8
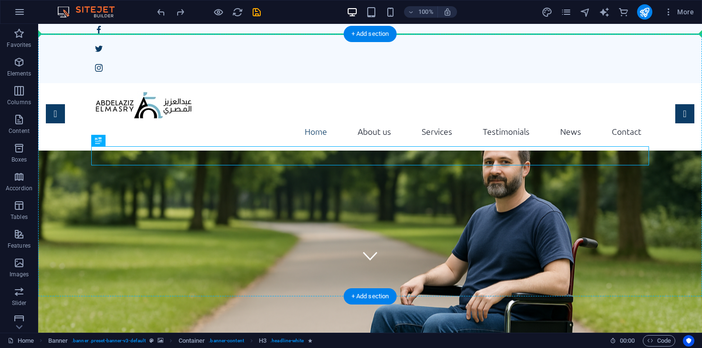
drag, startPoint x: 370, startPoint y: 154, endPoint x: 368, endPoint y: 117, distance: 37.8
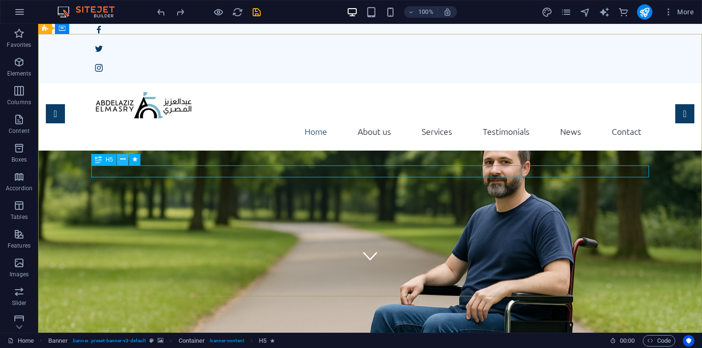
click at [122, 160] on icon at bounding box center [122, 159] width 5 height 10
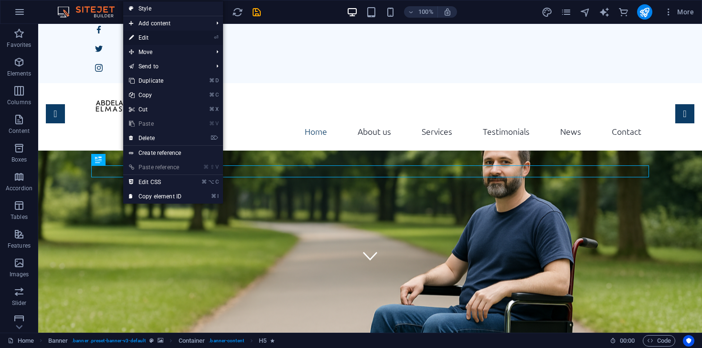
click at [162, 40] on link "⏎ Edit" at bounding box center [155, 38] width 64 height 14
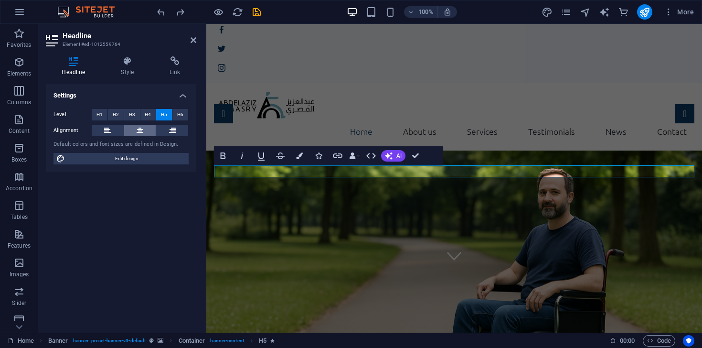
click at [141, 131] on icon at bounding box center [140, 130] width 7 height 11
click at [392, 154] on icon "button" at bounding box center [389, 156] width 8 height 8
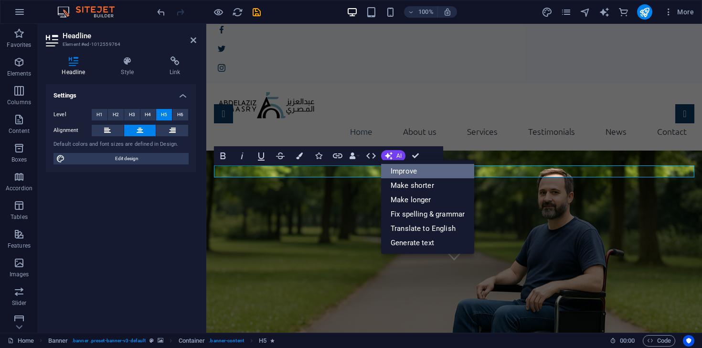
click at [420, 174] on link "Improve" at bounding box center [427, 171] width 93 height 14
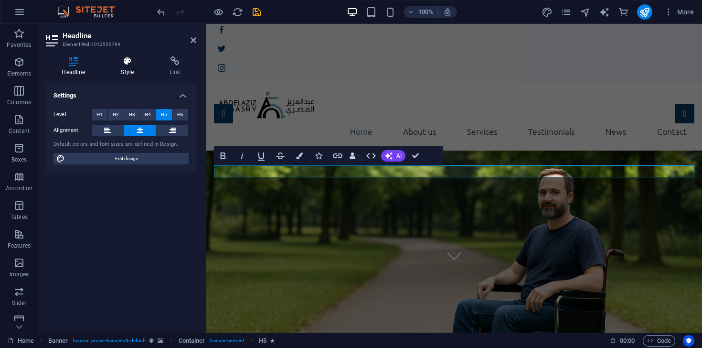
click at [132, 72] on h4 "Style" at bounding box center [129, 66] width 49 height 20
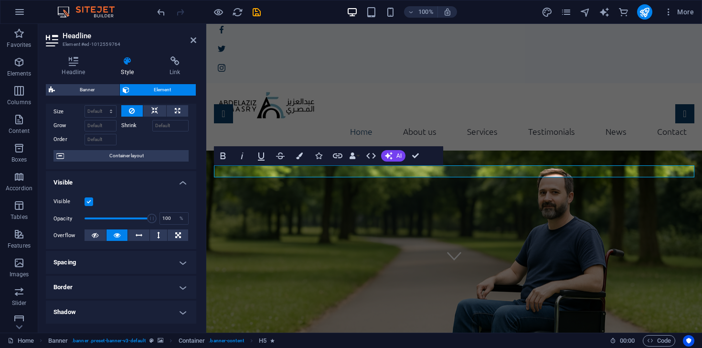
scroll to position [0, 0]
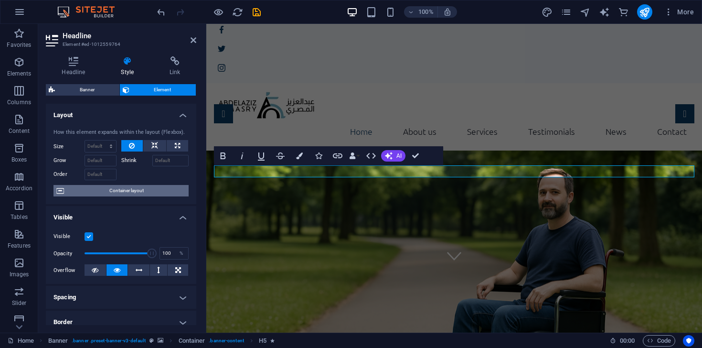
click at [133, 186] on span "Container layout" at bounding box center [126, 190] width 119 height 11
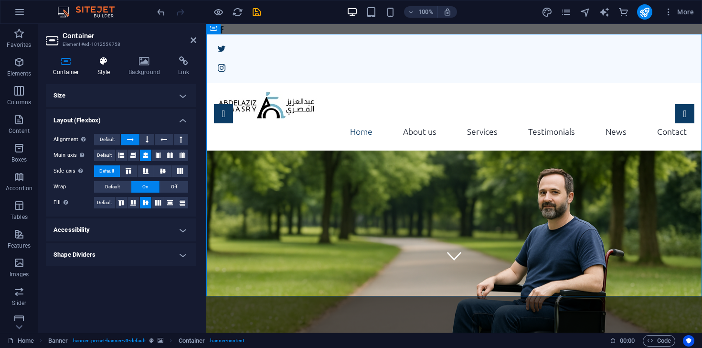
click at [118, 57] on h4 "Style" at bounding box center [105, 66] width 31 height 20
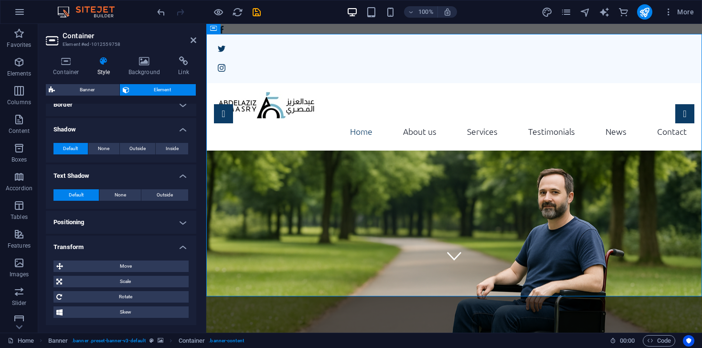
scroll to position [233, 0]
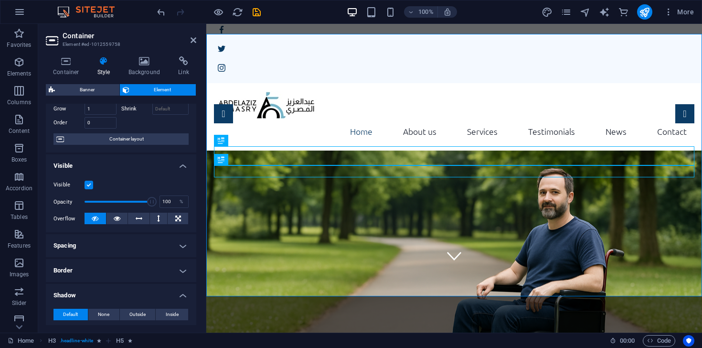
scroll to position [0, 0]
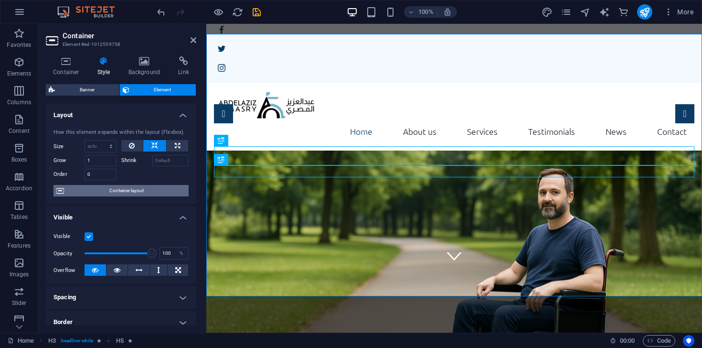
click at [132, 194] on span "Container layout" at bounding box center [126, 190] width 119 height 11
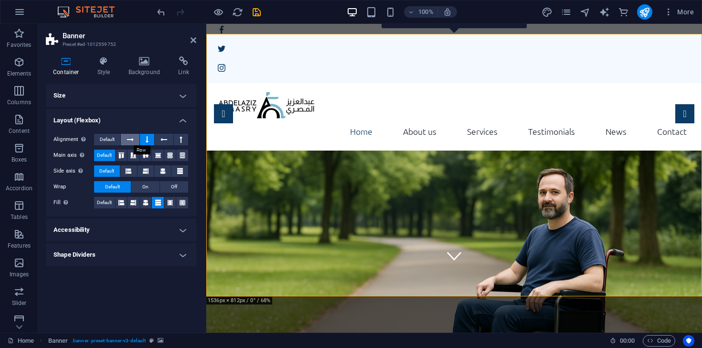
click at [132, 140] on icon at bounding box center [130, 139] width 7 height 11
click at [149, 141] on button at bounding box center [147, 139] width 14 height 11
click at [167, 139] on icon at bounding box center [163, 139] width 7 height 11
click at [182, 142] on button at bounding box center [181, 139] width 14 height 11
click at [169, 143] on button at bounding box center [164, 139] width 18 height 11
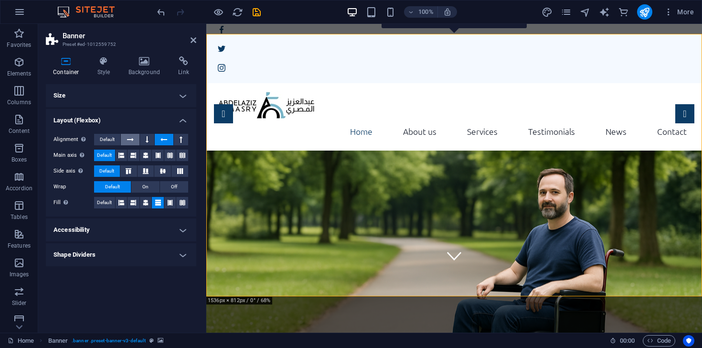
click at [131, 140] on icon at bounding box center [130, 139] width 7 height 11
click at [109, 140] on span "Default" at bounding box center [107, 139] width 15 height 11
click at [130, 140] on icon at bounding box center [130, 139] width 7 height 11
click at [145, 139] on button at bounding box center [147, 139] width 14 height 11
click at [124, 156] on icon at bounding box center [121, 155] width 11 height 6
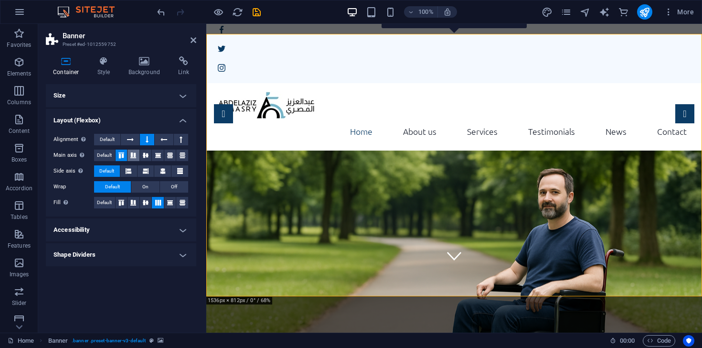
click at [137, 157] on icon at bounding box center [133, 155] width 11 height 6
click at [149, 155] on icon at bounding box center [145, 155] width 11 height 6
click at [158, 155] on icon at bounding box center [157, 155] width 11 height 6
click at [172, 155] on icon at bounding box center [169, 155] width 11 height 6
click at [109, 156] on span "Default" at bounding box center [104, 154] width 15 height 11
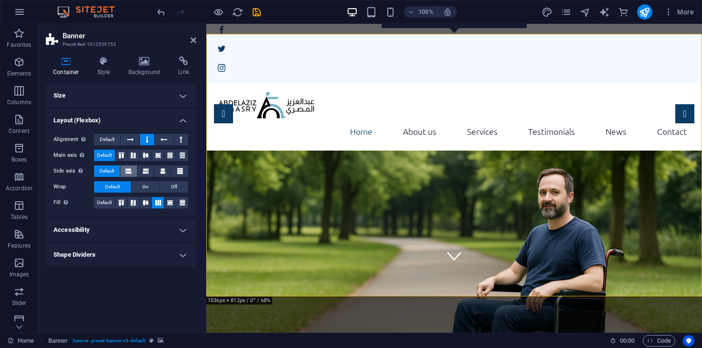
click at [130, 171] on icon at bounding box center [129, 170] width 6 height 11
click at [126, 203] on icon at bounding box center [121, 203] width 11 height 6
click at [136, 203] on icon at bounding box center [133, 203] width 11 height 6
click at [143, 203] on icon at bounding box center [145, 203] width 11 height 6
click at [108, 202] on span "Default" at bounding box center [104, 202] width 15 height 11
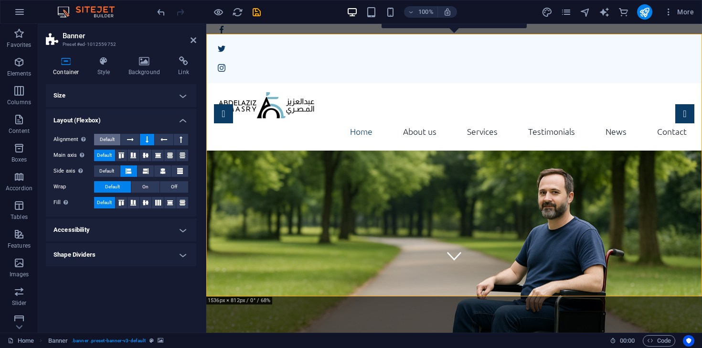
click at [111, 143] on span "Default" at bounding box center [107, 139] width 15 height 11
click at [108, 172] on span "Default" at bounding box center [106, 170] width 15 height 11
click at [111, 229] on h4 "Accessibility" at bounding box center [121, 229] width 150 height 23
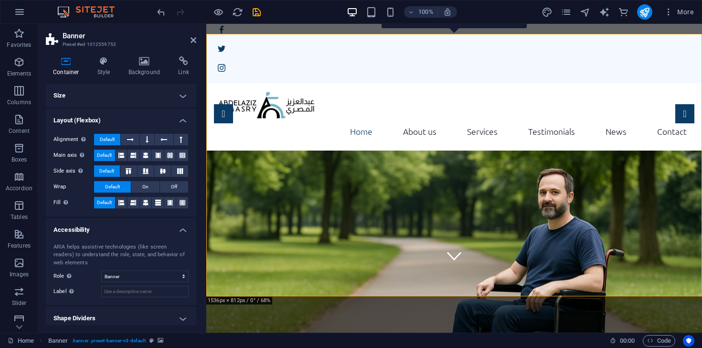
click at [111, 229] on h4 "Accessibility" at bounding box center [121, 226] width 150 height 17
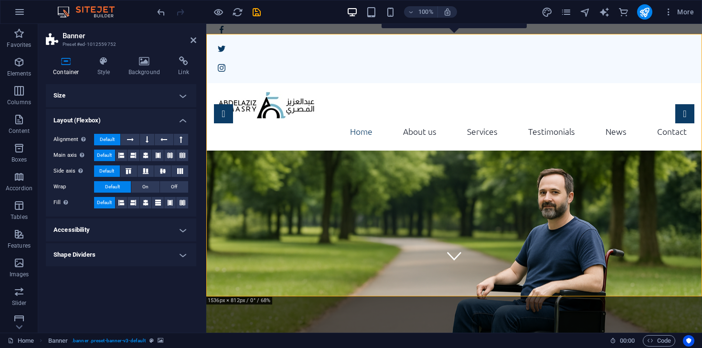
click at [137, 98] on h4 "Size" at bounding box center [121, 95] width 150 height 23
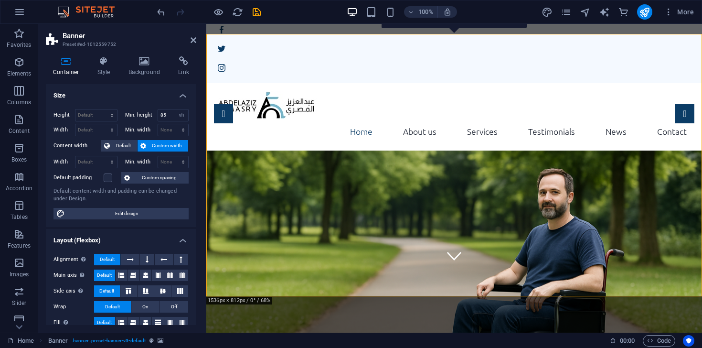
click at [521, 193] on figure at bounding box center [454, 281] width 496 height 262
click at [194, 42] on icon at bounding box center [194, 40] width 6 height 8
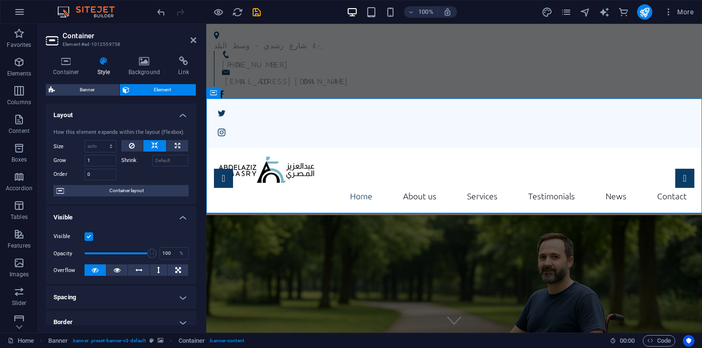
click at [280, 256] on figure at bounding box center [454, 346] width 496 height 262
select select "vh"
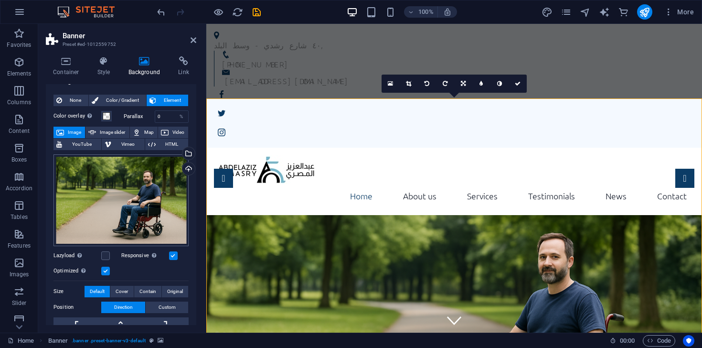
scroll to position [20, 0]
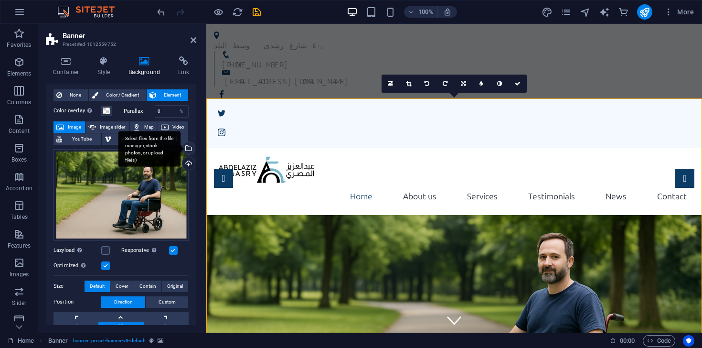
click at [187, 146] on div "Select files from the file manager, stock photos, or upload file(s)" at bounding box center [188, 149] width 14 height 14
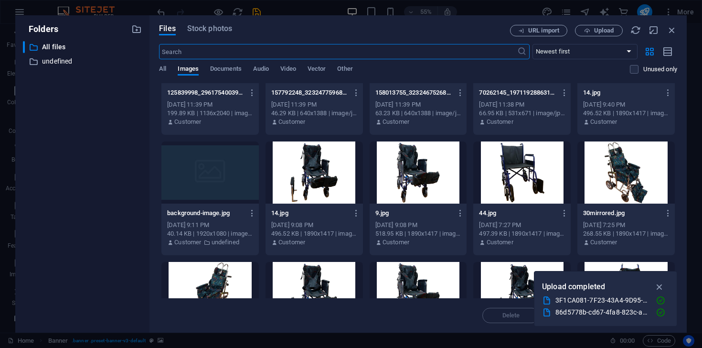
scroll to position [0, 0]
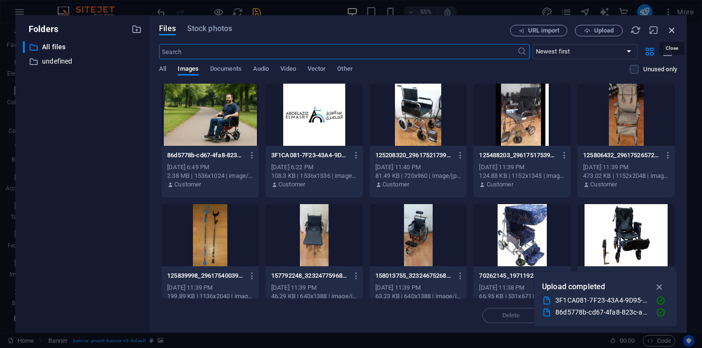
click at [675, 30] on icon "button" at bounding box center [672, 30] width 11 height 11
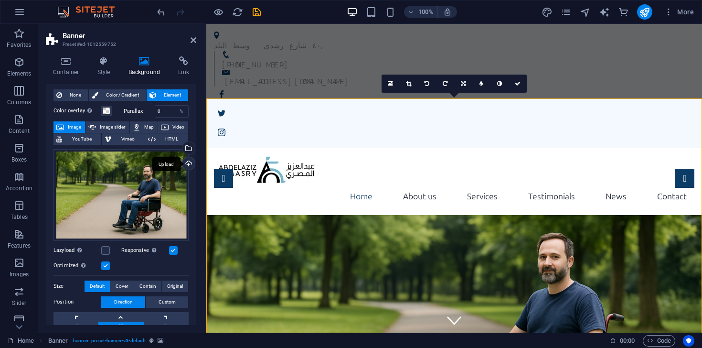
click at [187, 160] on div "Upload" at bounding box center [188, 164] width 14 height 14
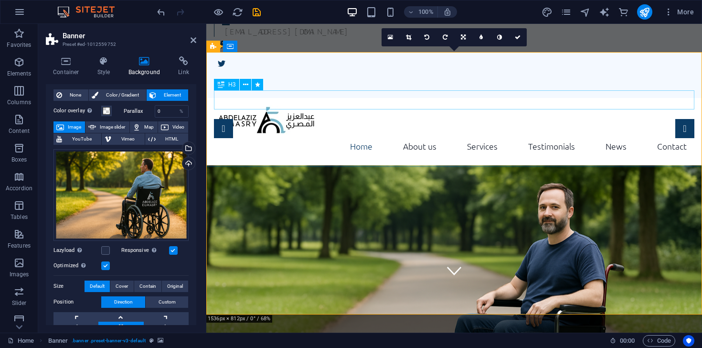
scroll to position [44, 0]
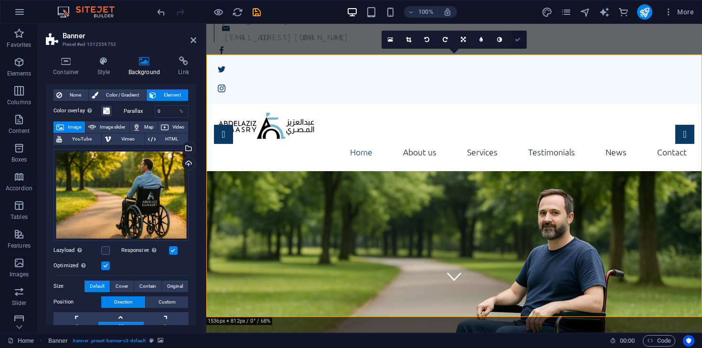
click at [517, 40] on icon at bounding box center [518, 40] width 6 height 6
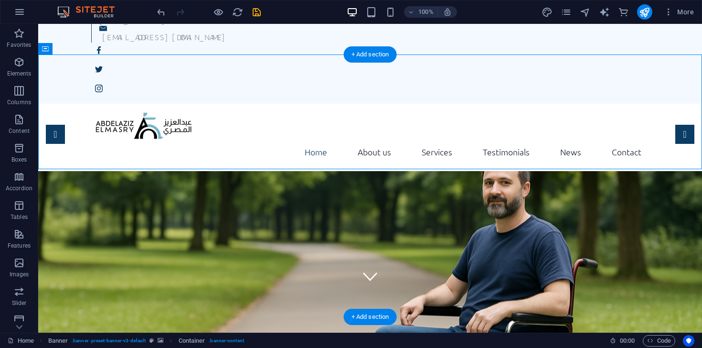
click at [262, 209] on figure at bounding box center [370, 302] width 664 height 262
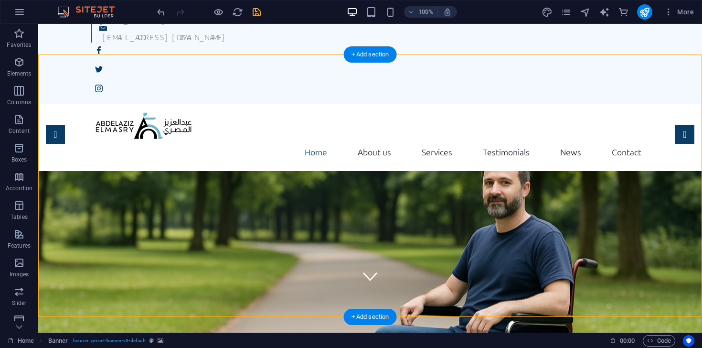
click at [262, 209] on figure at bounding box center [370, 302] width 664 height 262
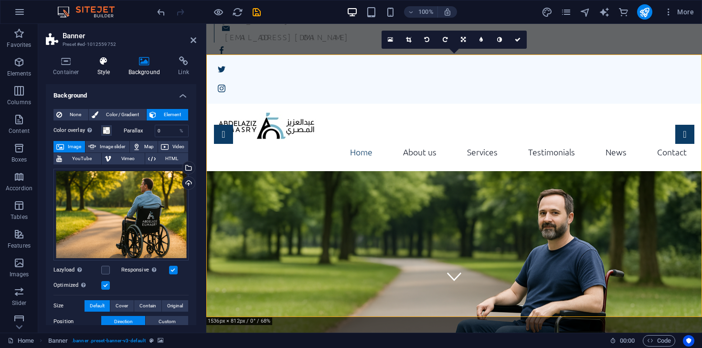
click at [102, 65] on icon at bounding box center [103, 61] width 27 height 10
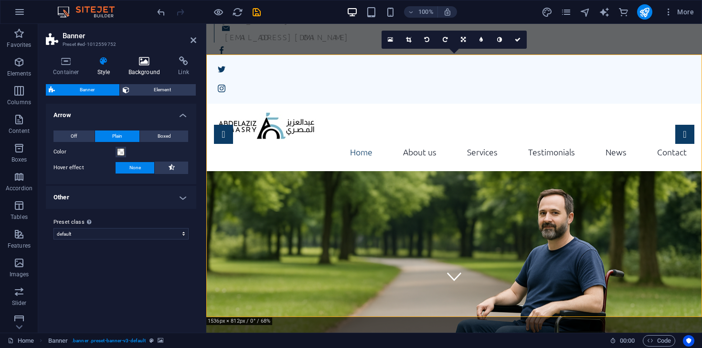
click at [160, 64] on icon at bounding box center [144, 61] width 46 height 10
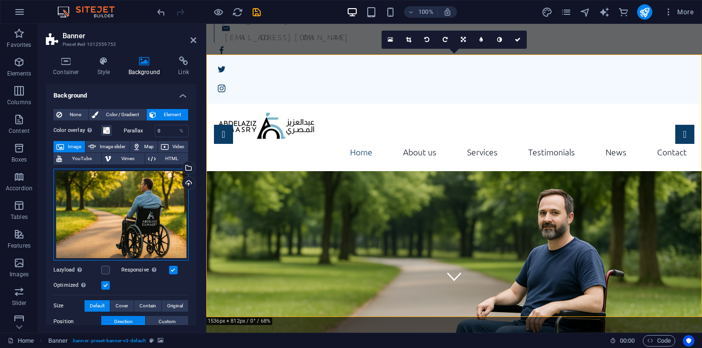
click at [147, 240] on div "Drag files here, click to choose files or select files from Files or our free s…" at bounding box center [120, 215] width 135 height 92
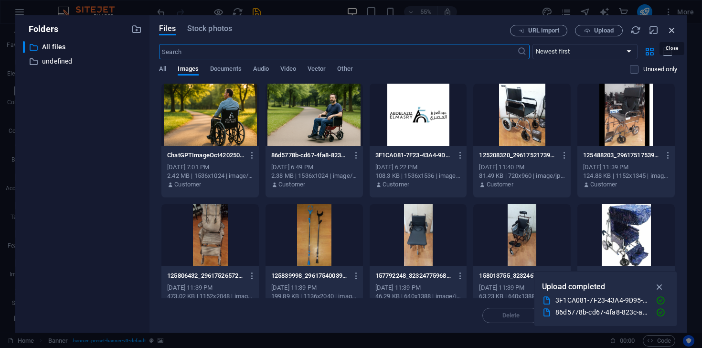
click at [676, 31] on icon "button" at bounding box center [672, 30] width 11 height 11
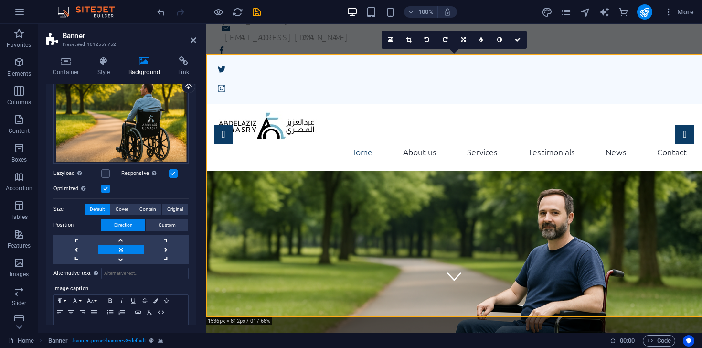
scroll to position [97, 0]
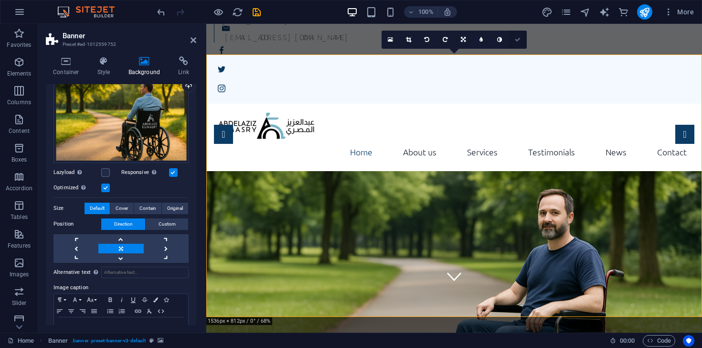
click at [519, 43] on link at bounding box center [518, 40] width 18 height 18
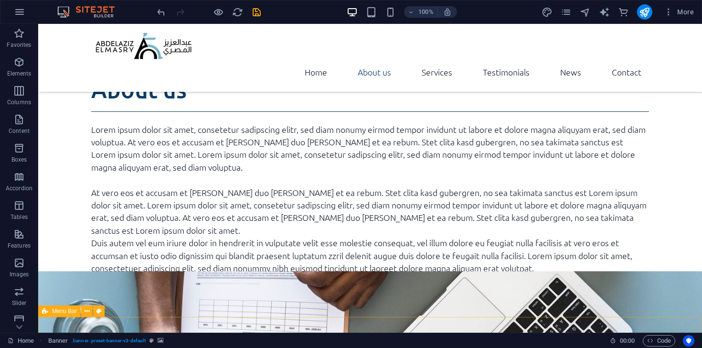
scroll to position [0, 0]
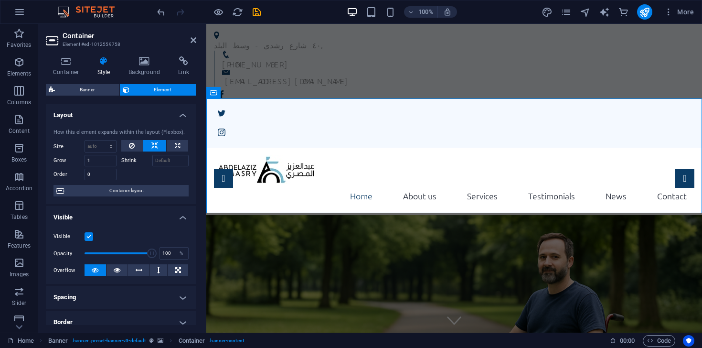
click at [278, 264] on figure at bounding box center [454, 346] width 496 height 262
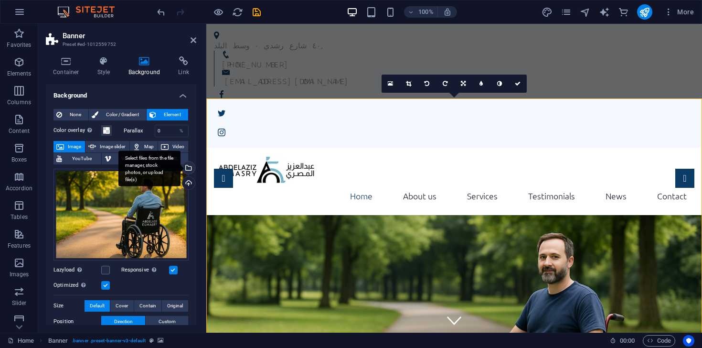
click at [188, 172] on div "Select files from the file manager, stock photos, or upload file(s)" at bounding box center [188, 168] width 14 height 14
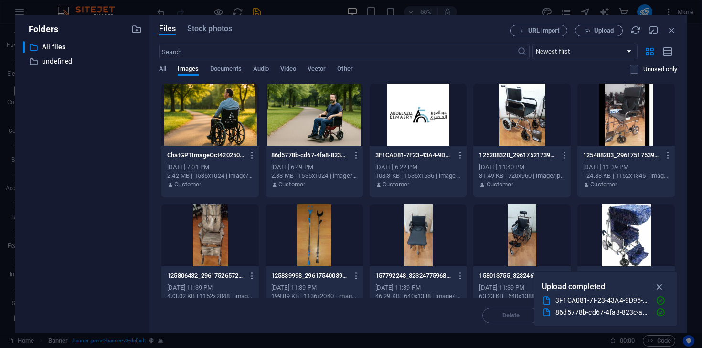
click at [232, 129] on div at bounding box center [209, 115] width 97 height 62
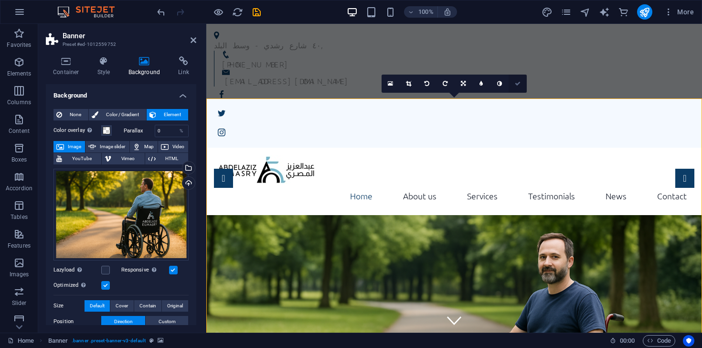
click at [521, 86] on link at bounding box center [518, 84] width 18 height 18
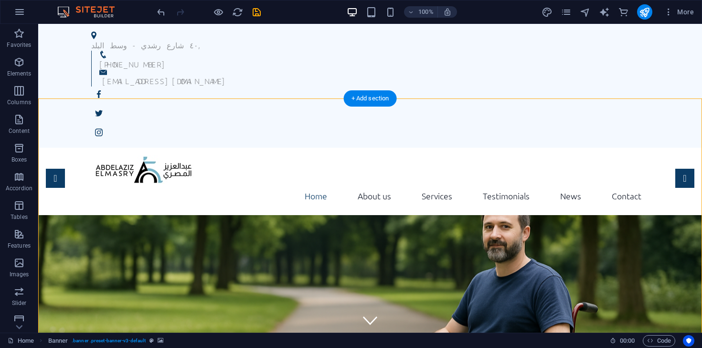
click at [400, 249] on figure at bounding box center [370, 346] width 664 height 262
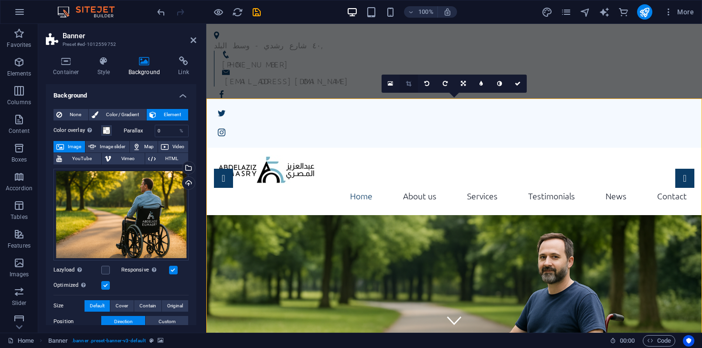
click at [410, 85] on icon at bounding box center [408, 84] width 5 height 6
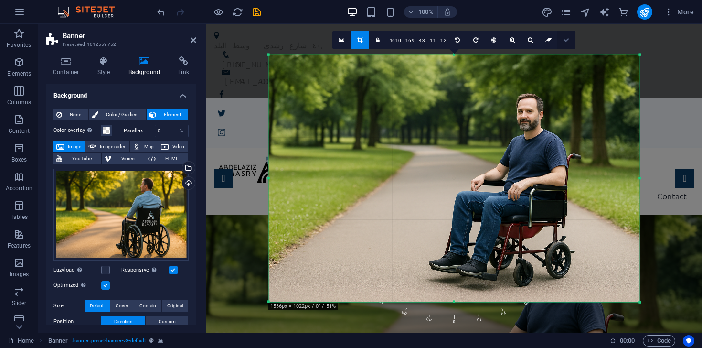
click at [565, 43] on icon at bounding box center [567, 40] width 6 height 6
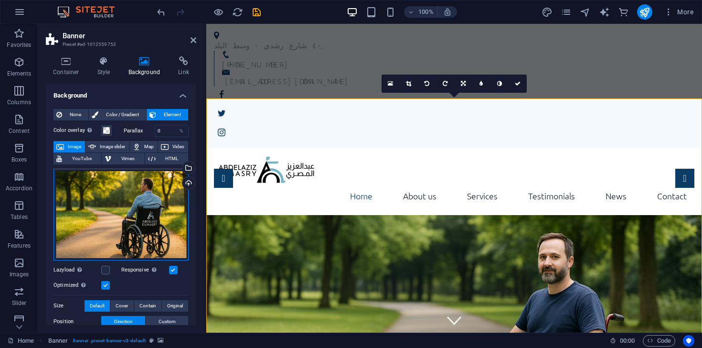
click at [160, 209] on div "Drag files here, click to choose files or select files from Files or our free s…" at bounding box center [120, 215] width 135 height 92
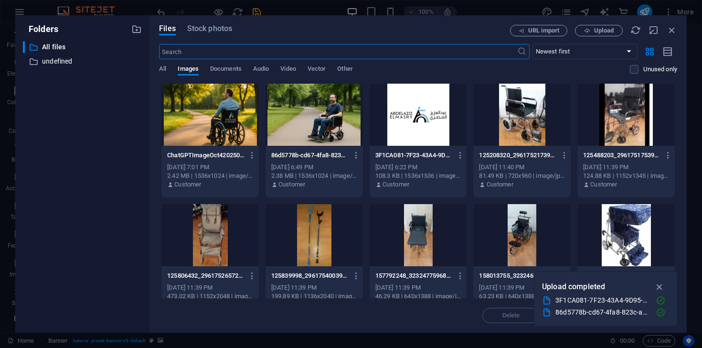
click at [161, 209] on div "125806432_2961752657259832_1792670515069514769_n.jpg 125806432_2961752657259832…" at bounding box center [210, 260] width 98 height 115
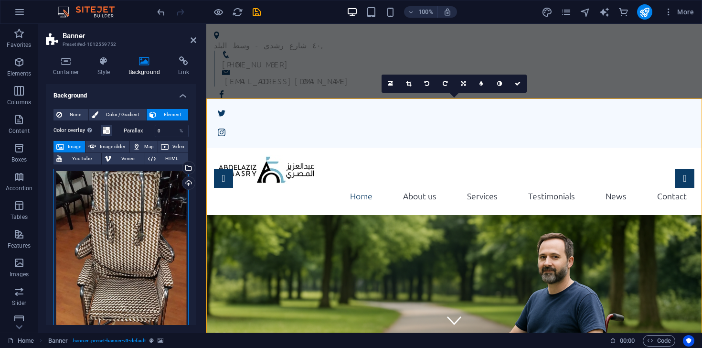
click at [160, 209] on div "Drag files here, click to choose files or select files from Files or our free s…" at bounding box center [120, 287] width 135 height 236
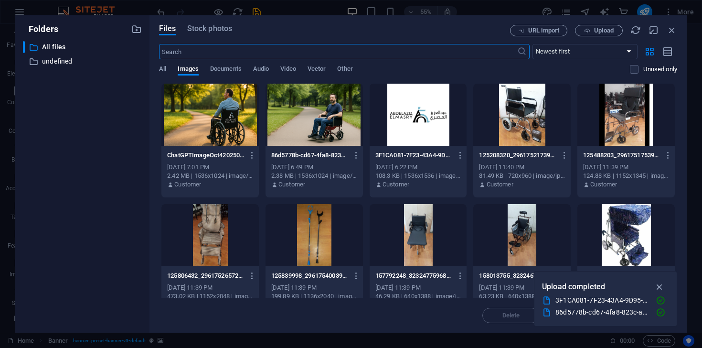
click at [217, 114] on div at bounding box center [209, 115] width 97 height 62
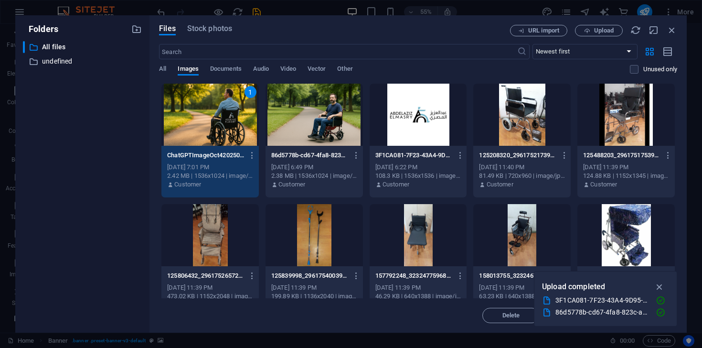
click at [217, 114] on div "1" at bounding box center [209, 115] width 97 height 62
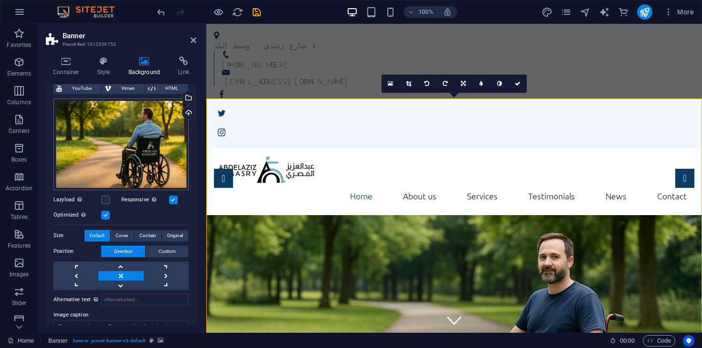
scroll to position [126, 0]
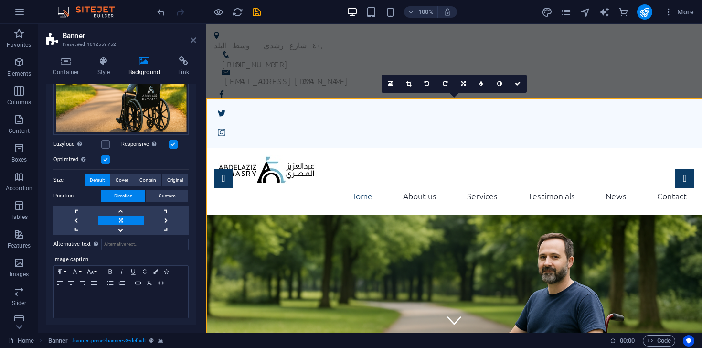
click at [194, 41] on icon at bounding box center [194, 40] width 6 height 8
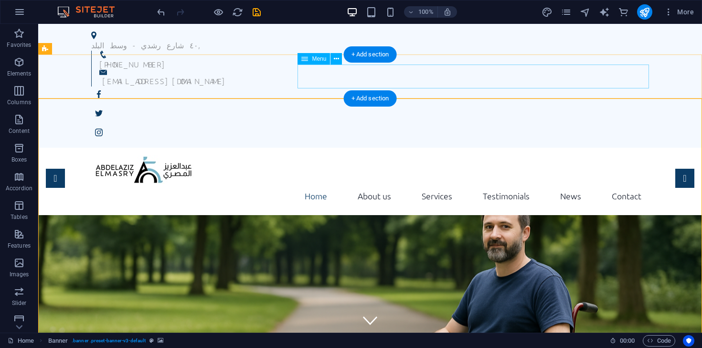
click at [314, 184] on nav "Home About us Services Testimonials News Contact" at bounding box center [370, 196] width 558 height 24
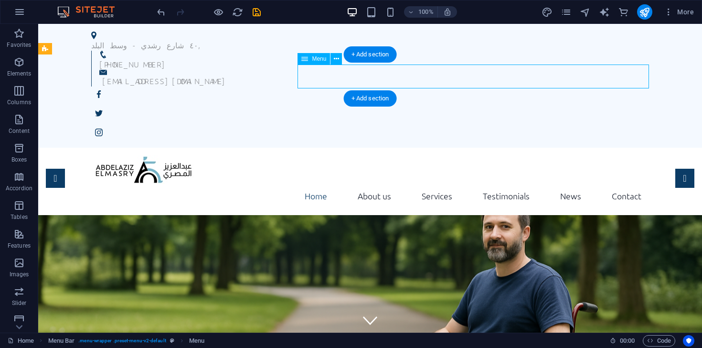
click at [314, 184] on nav "Home About us Services Testimonials News Contact" at bounding box center [370, 196] width 558 height 24
click at [146, 155] on div at bounding box center [370, 169] width 558 height 29
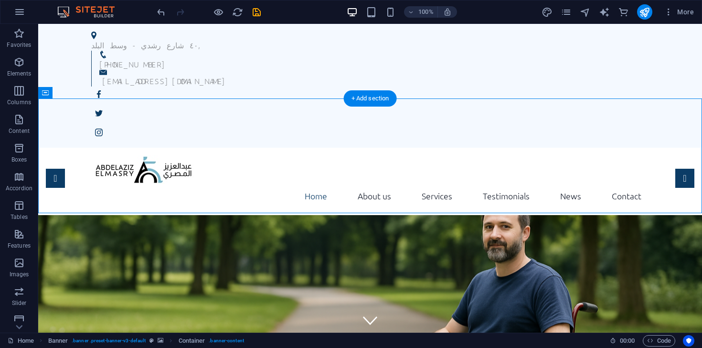
click at [250, 250] on figure at bounding box center [370, 346] width 664 height 262
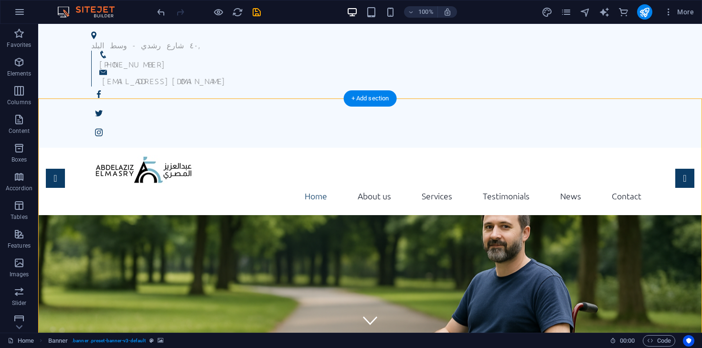
click at [250, 250] on figure at bounding box center [370, 346] width 664 height 262
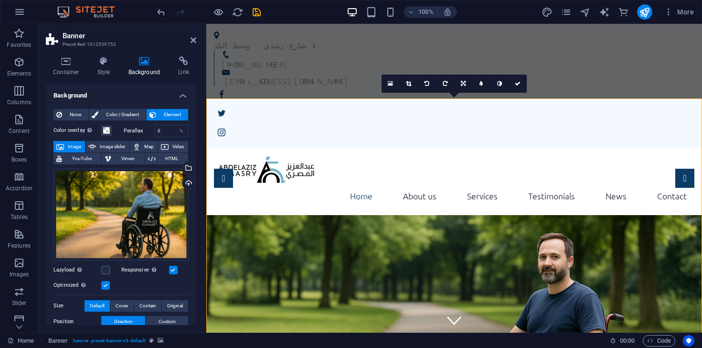
click at [277, 263] on figure at bounding box center [454, 346] width 496 height 262
click at [104, 130] on span at bounding box center [107, 131] width 8 height 8
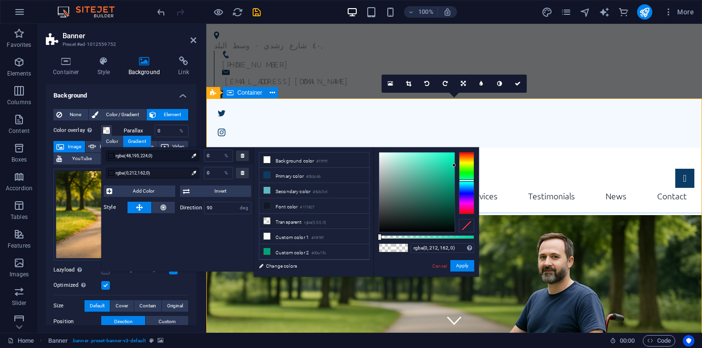
click at [147, 102] on div "None Color / Gradient Element Stretch background to full-width Color overlay Pl…" at bounding box center [121, 276] width 150 height 351
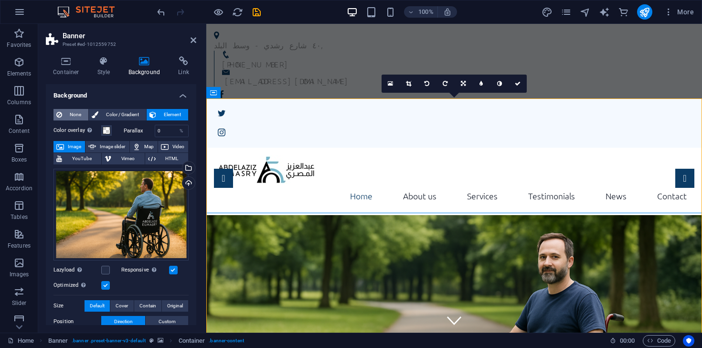
click at [77, 113] on span "None" at bounding box center [75, 114] width 21 height 11
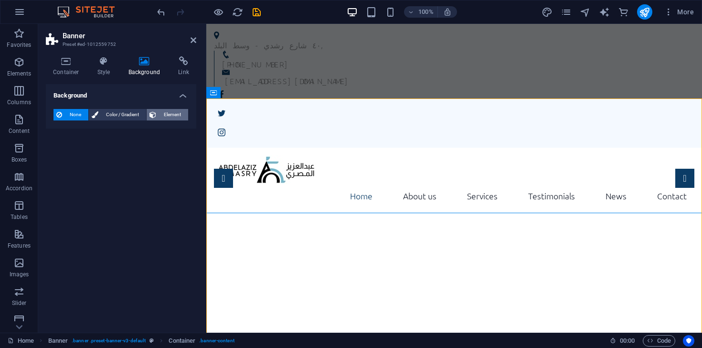
click at [160, 113] on span "Element" at bounding box center [172, 114] width 26 height 11
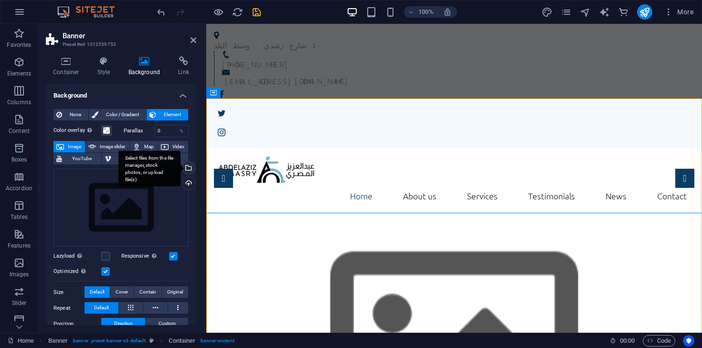
click at [189, 166] on div "Select files from the file manager, stock photos, or upload file(s)" at bounding box center [188, 168] width 14 height 14
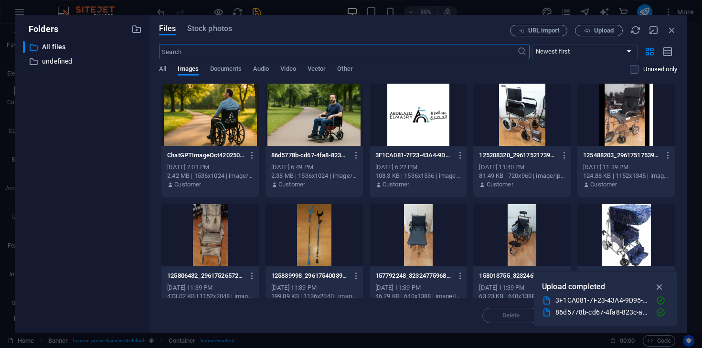
click at [228, 116] on div at bounding box center [209, 115] width 97 height 62
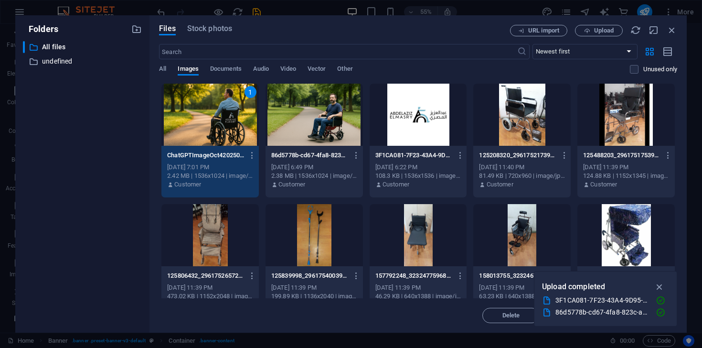
click at [228, 116] on div "1" at bounding box center [209, 115] width 97 height 62
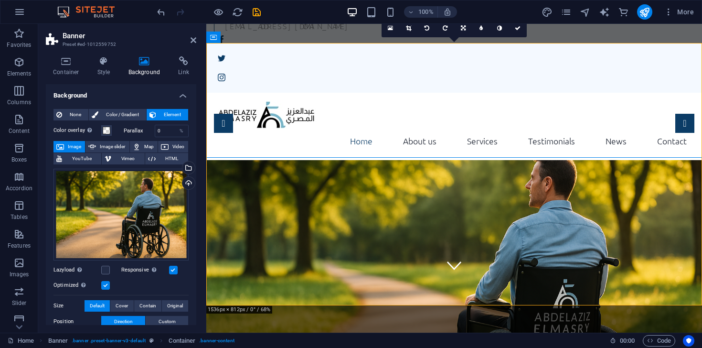
scroll to position [54, 0]
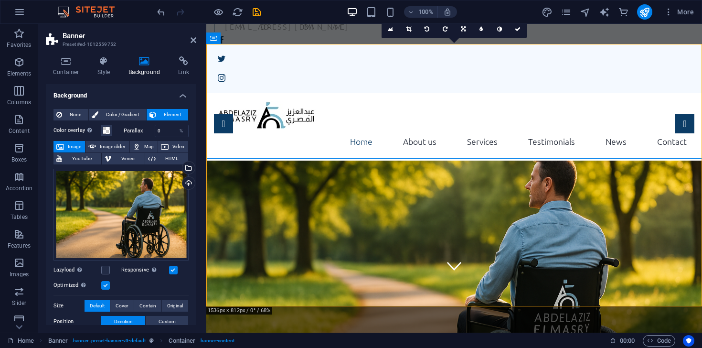
click at [327, 242] on figure at bounding box center [454, 291] width 496 height 262
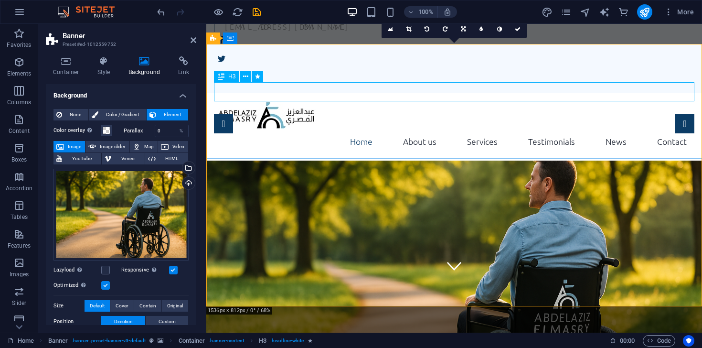
click at [220, 77] on icon at bounding box center [221, 76] width 7 height 11
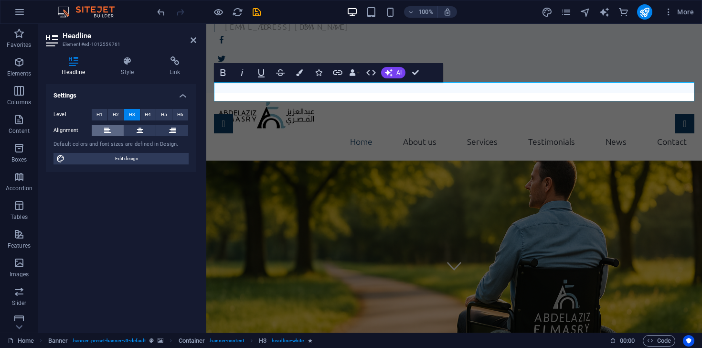
click at [105, 130] on icon at bounding box center [107, 130] width 7 height 11
click at [170, 127] on icon at bounding box center [172, 130] width 7 height 11
click at [144, 128] on button at bounding box center [140, 130] width 32 height 11
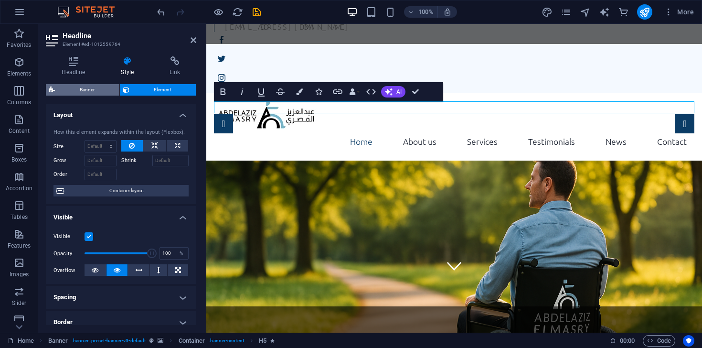
click at [100, 89] on span "Banner" at bounding box center [87, 89] width 59 height 11
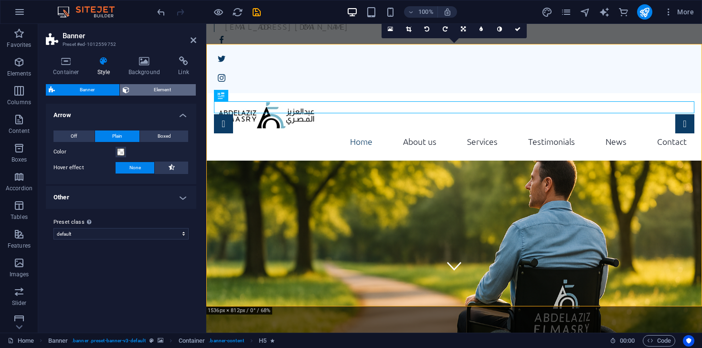
click at [171, 95] on span "Element" at bounding box center [162, 89] width 61 height 11
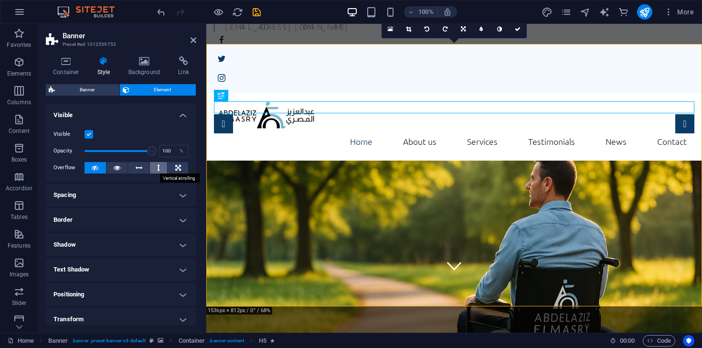
click at [155, 166] on button at bounding box center [159, 167] width 18 height 11
click at [136, 169] on icon at bounding box center [139, 167] width 7 height 11
click at [94, 169] on icon at bounding box center [95, 167] width 7 height 11
click at [116, 168] on icon at bounding box center [117, 167] width 7 height 11
click at [177, 165] on icon at bounding box center [178, 167] width 6 height 11
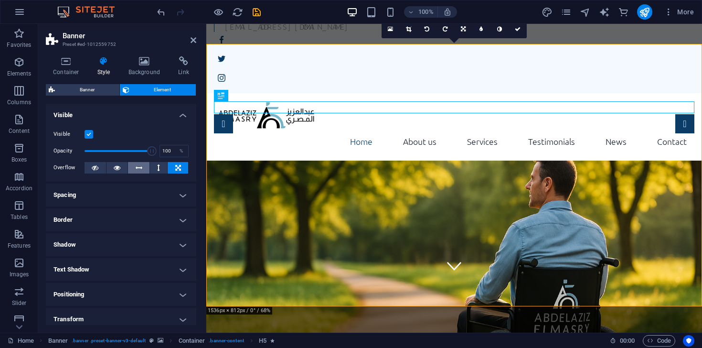
click at [139, 167] on icon at bounding box center [139, 167] width 7 height 11
click at [103, 91] on span "Banner" at bounding box center [87, 89] width 59 height 11
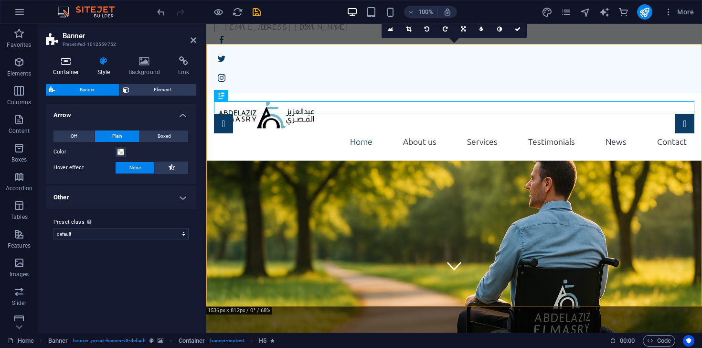
click at [76, 65] on icon at bounding box center [66, 61] width 41 height 10
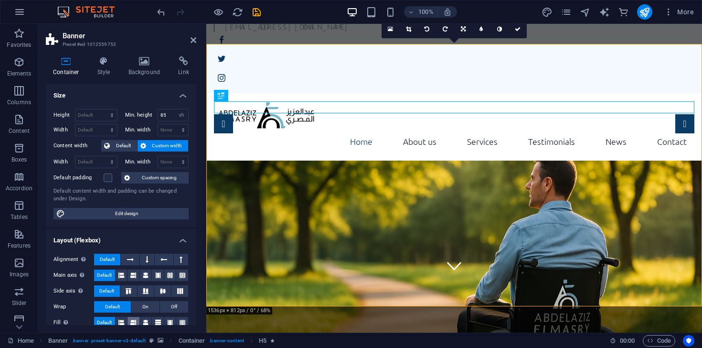
click at [135, 324] on icon at bounding box center [133, 322] width 6 height 11
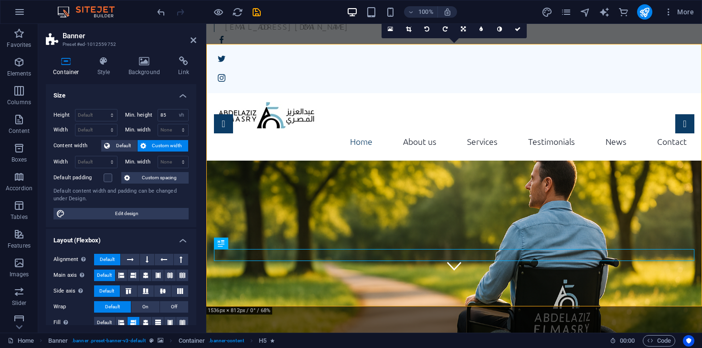
click at [317, 162] on figure at bounding box center [454, 291] width 496 height 262
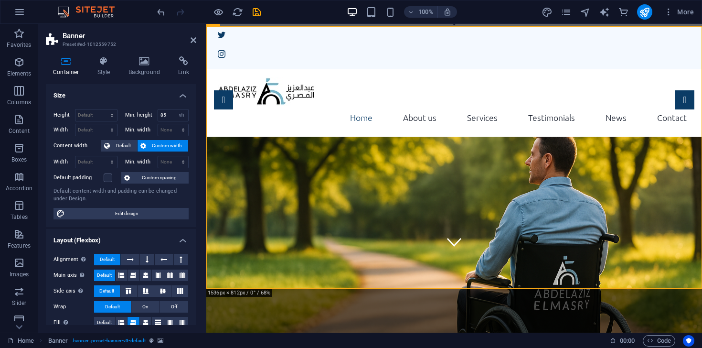
scroll to position [79, 0]
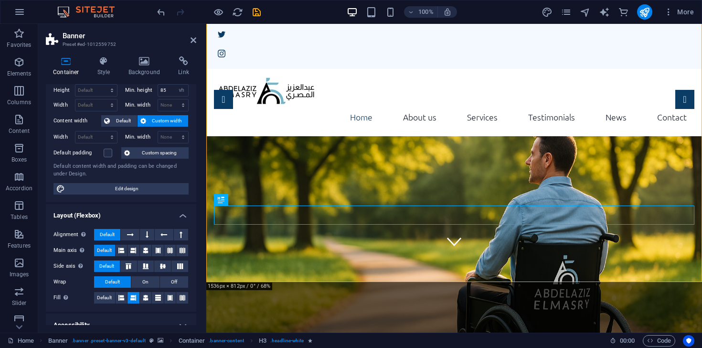
scroll to position [29, 0]
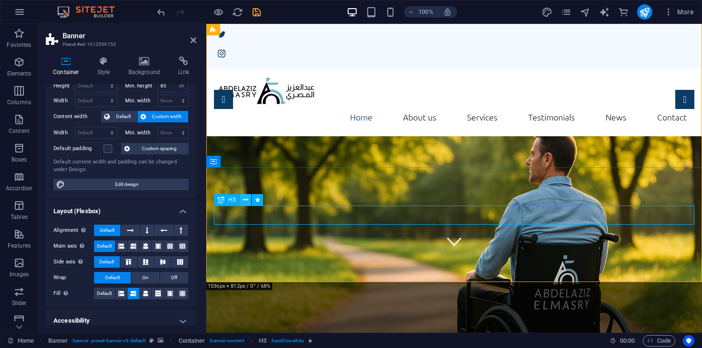
click at [249, 199] on button at bounding box center [245, 199] width 11 height 11
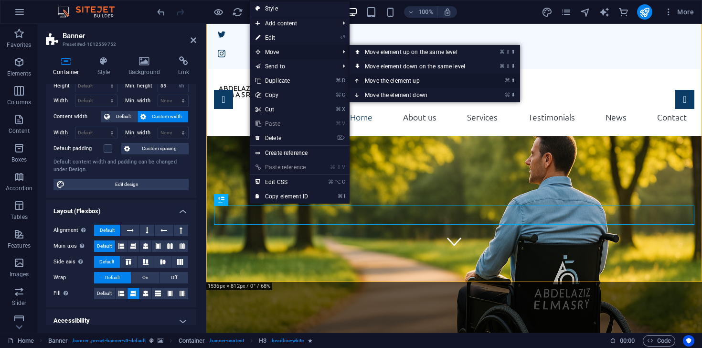
click at [405, 78] on link "⌘ ⬆ Move the element up" at bounding box center [417, 81] width 135 height 14
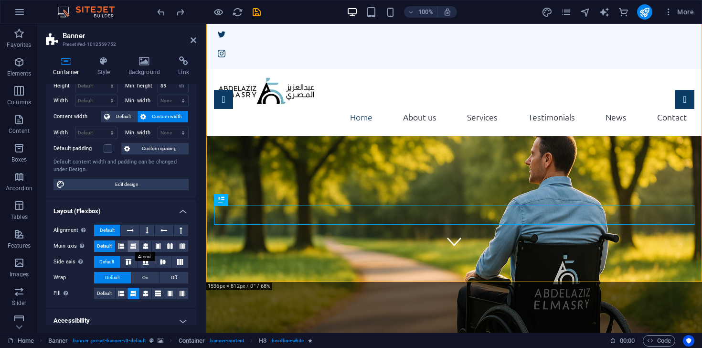
click at [134, 245] on icon at bounding box center [133, 245] width 6 height 11
click at [126, 245] on button at bounding box center [122, 245] width 12 height 11
click at [128, 256] on button at bounding box center [128, 261] width 17 height 11
click at [120, 292] on icon at bounding box center [121, 293] width 6 height 11
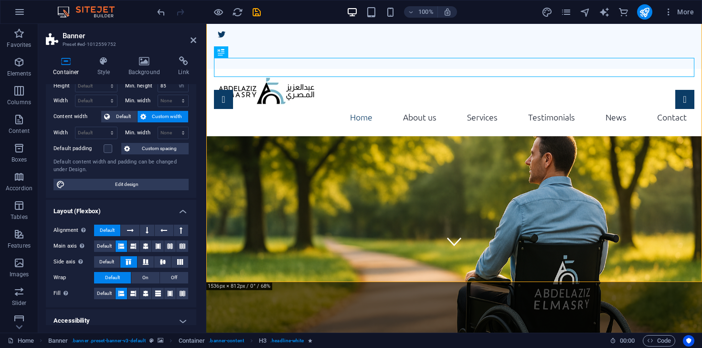
click at [294, 205] on figure at bounding box center [454, 267] width 496 height 262
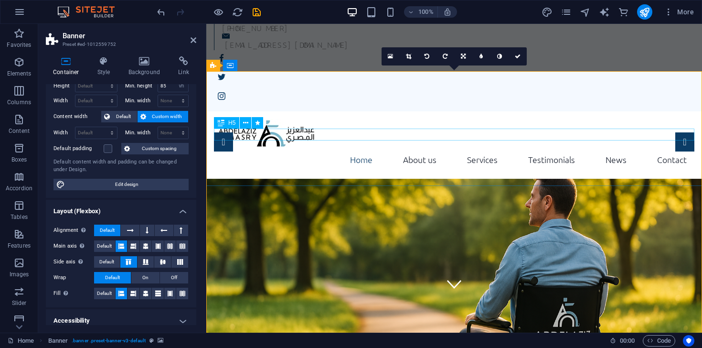
scroll to position [11, 0]
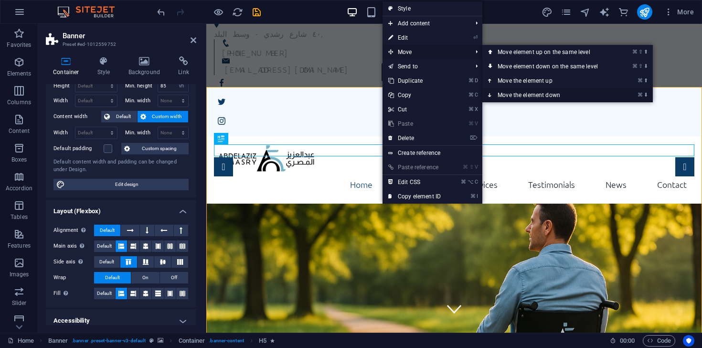
click at [567, 92] on link "⌘ ⬇ Move the element down" at bounding box center [549, 95] width 135 height 14
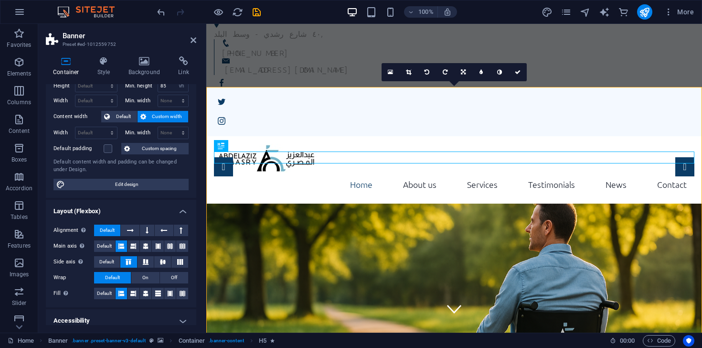
click at [376, 238] on figure at bounding box center [454, 334] width 496 height 262
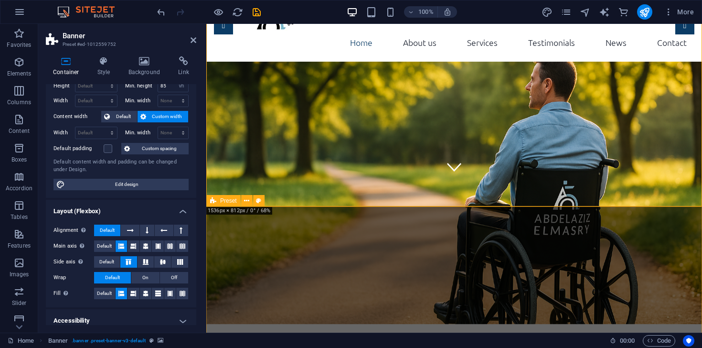
scroll to position [154, 0]
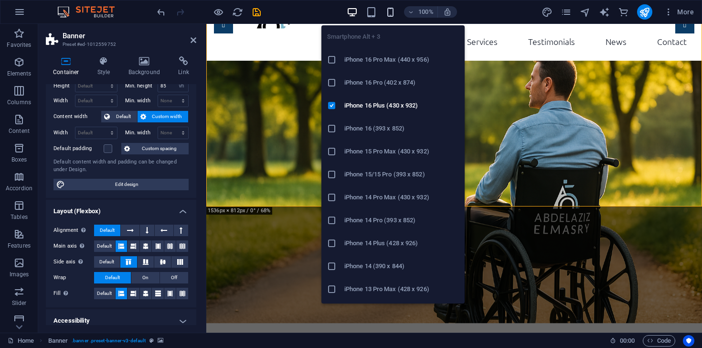
click at [388, 12] on icon "button" at bounding box center [390, 12] width 11 height 11
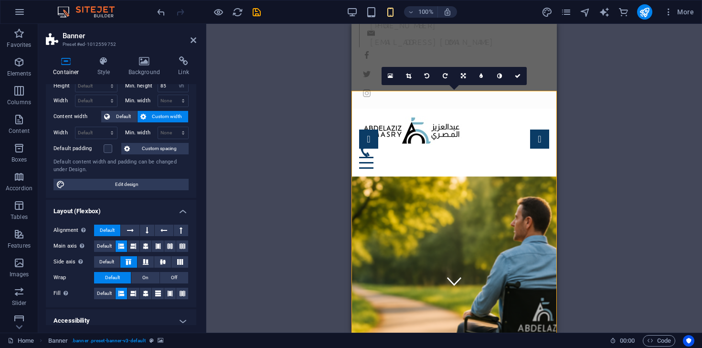
scroll to position [0, 0]
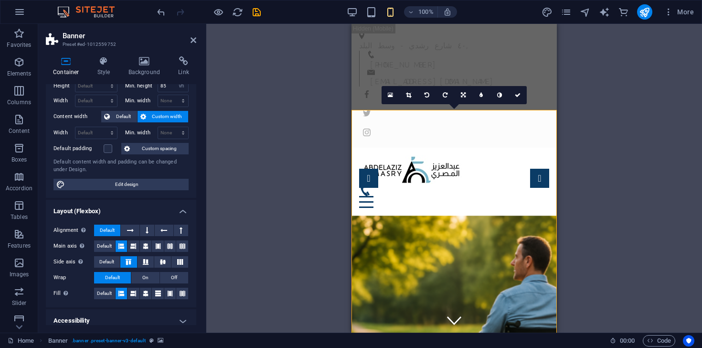
click at [610, 106] on div "Drag here to replace the existing content. Press “Ctrl” if you want to create a…" at bounding box center [454, 178] width 496 height 309
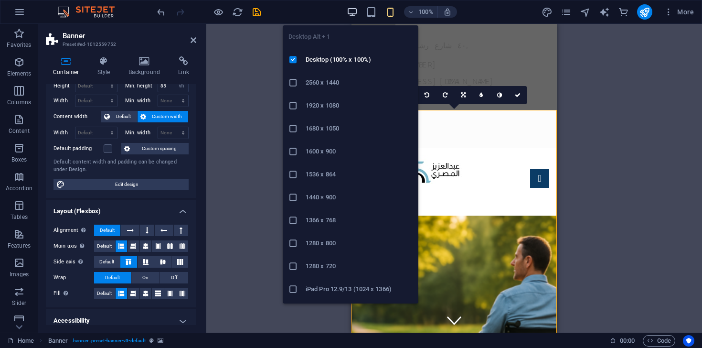
click at [350, 11] on icon "button" at bounding box center [352, 12] width 11 height 11
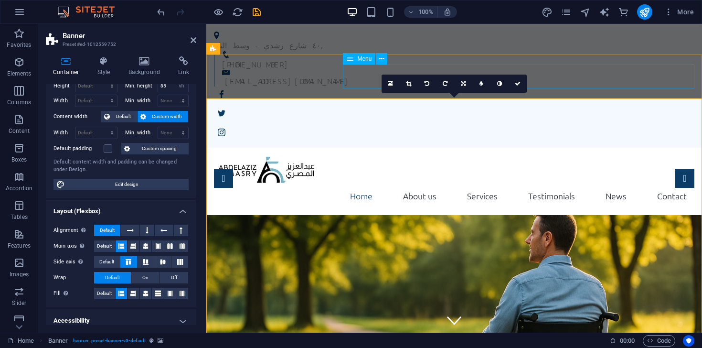
click at [566, 148] on div "Home About us Services Testimonials News Contact Menu" at bounding box center [454, 182] width 496 height 68
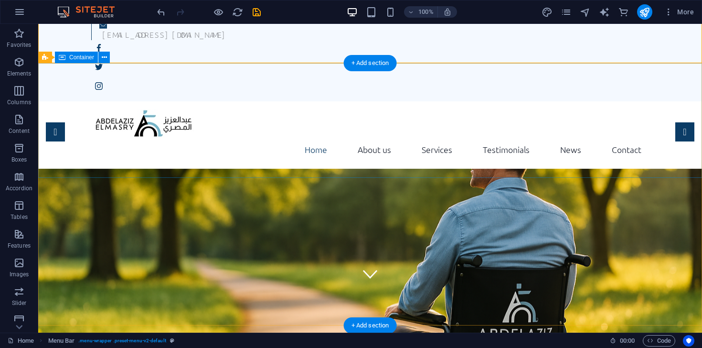
scroll to position [35, 0]
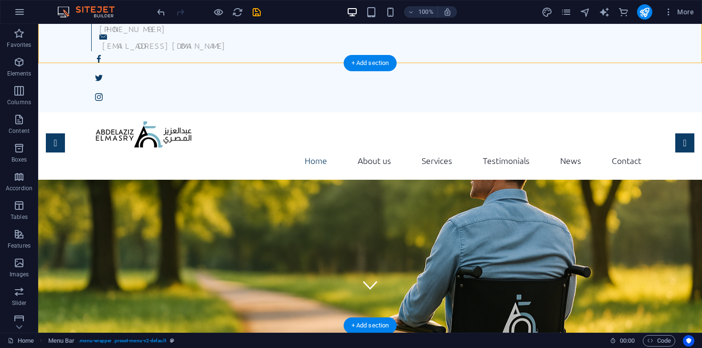
click at [450, 225] on figure at bounding box center [370, 311] width 664 height 262
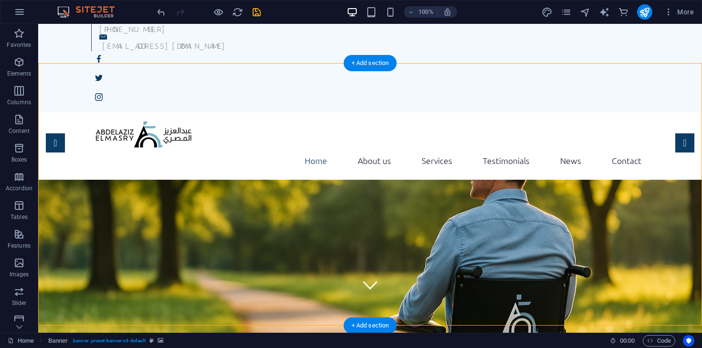
click at [440, 218] on figure at bounding box center [370, 311] width 664 height 262
select select "vh"
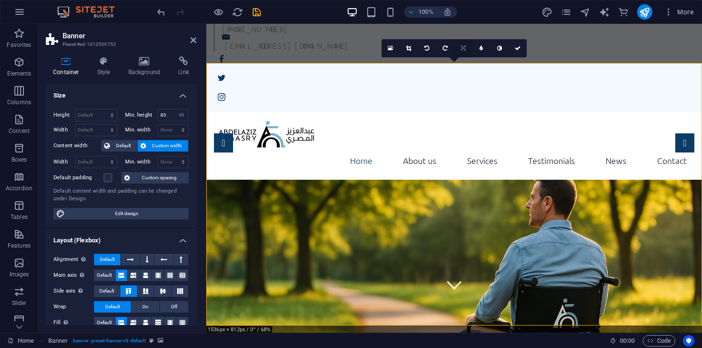
click at [463, 50] on icon at bounding box center [463, 48] width 5 height 6
click at [459, 66] on link at bounding box center [463, 66] width 18 height 18
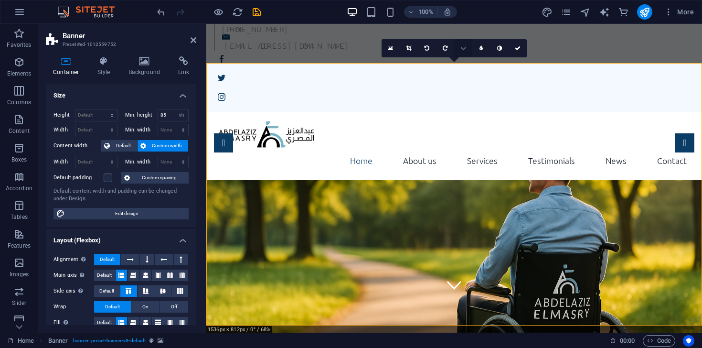
click at [464, 48] on icon at bounding box center [463, 48] width 6 height 6
click at [466, 34] on link at bounding box center [463, 30] width 18 height 18
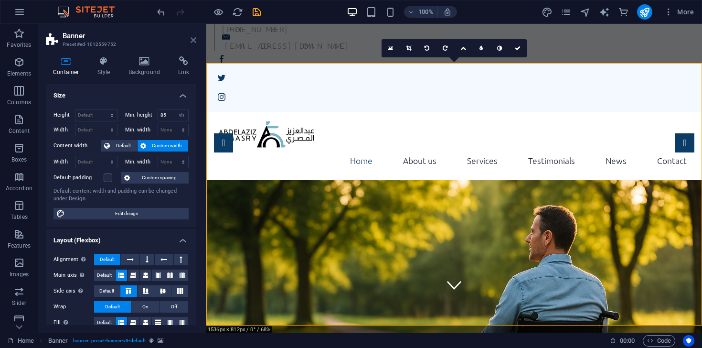
click at [193, 43] on icon at bounding box center [194, 40] width 6 height 8
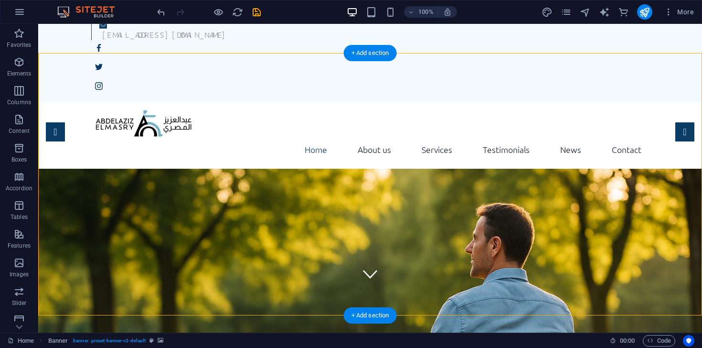
scroll to position [45, 0]
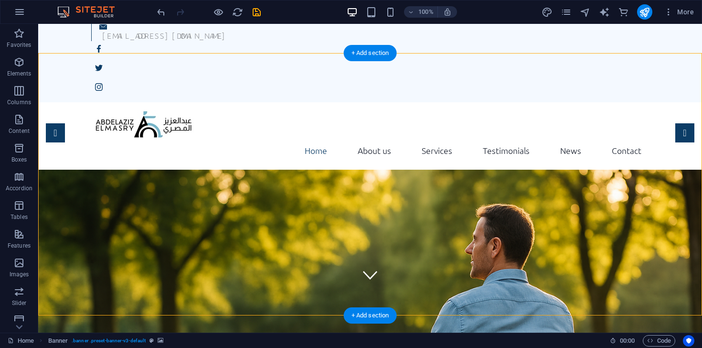
click at [389, 195] on figure at bounding box center [370, 301] width 664 height 262
click at [445, 193] on figure at bounding box center [370, 301] width 664 height 262
select select "vh"
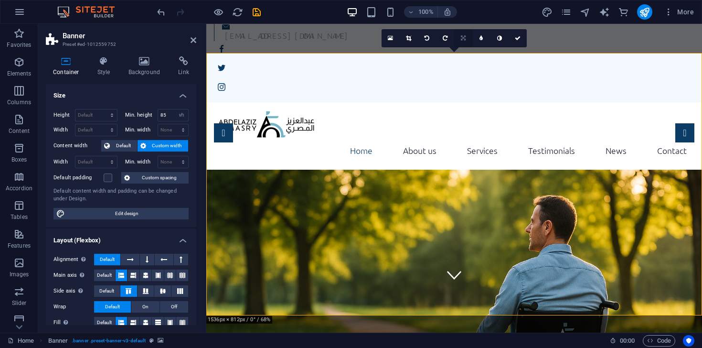
click at [466, 41] on link at bounding box center [463, 38] width 18 height 18
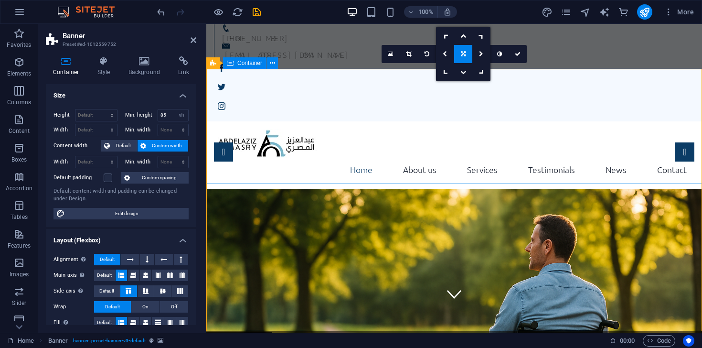
scroll to position [25, 0]
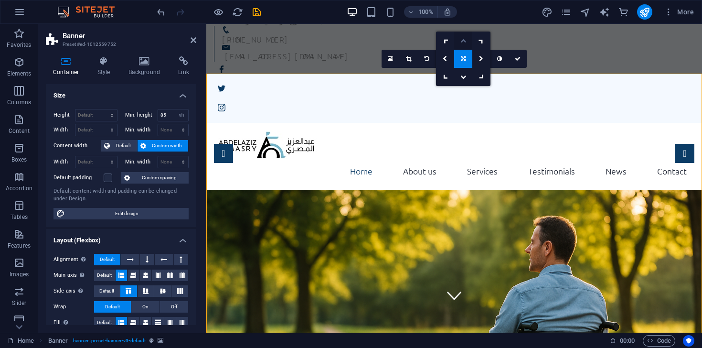
click at [462, 43] on icon at bounding box center [463, 41] width 6 height 6
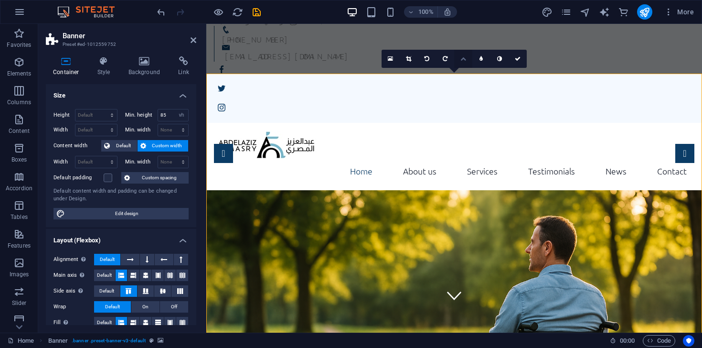
click at [464, 58] on icon at bounding box center [463, 59] width 6 height 6
click at [465, 65] on link at bounding box center [463, 59] width 18 height 18
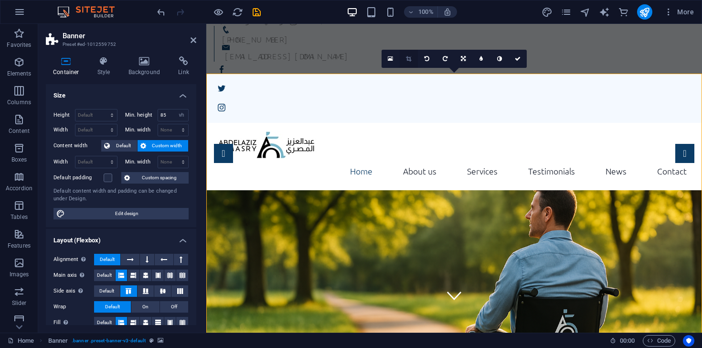
click at [409, 61] on icon at bounding box center [408, 59] width 5 height 6
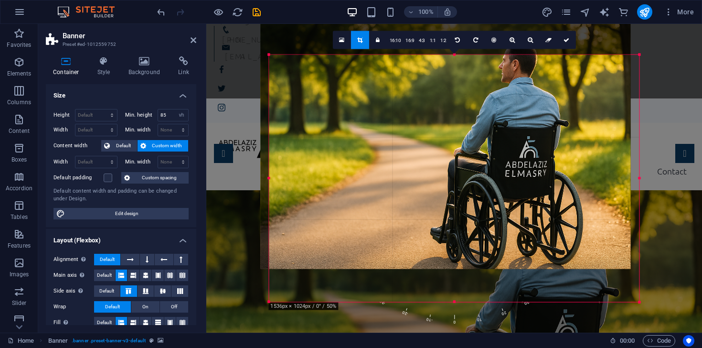
drag, startPoint x: 469, startPoint y: 209, endPoint x: 460, endPoint y: 177, distance: 33.6
click at [460, 177] on div at bounding box center [445, 145] width 370 height 247
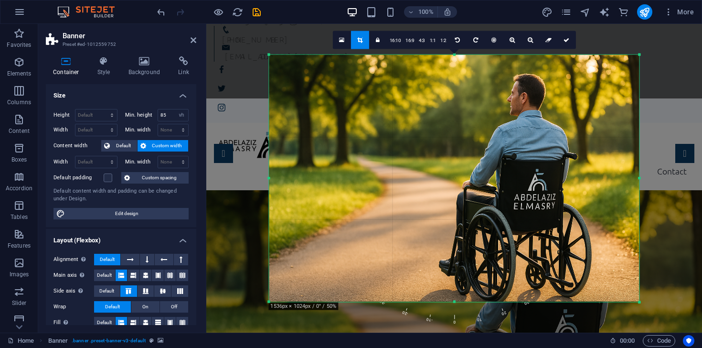
drag, startPoint x: 479, startPoint y: 163, endPoint x: 479, endPoint y: 179, distance: 15.8
click at [479, 179] on div at bounding box center [454, 177] width 370 height 247
click at [395, 44] on link "16:10" at bounding box center [395, 41] width 16 height 18
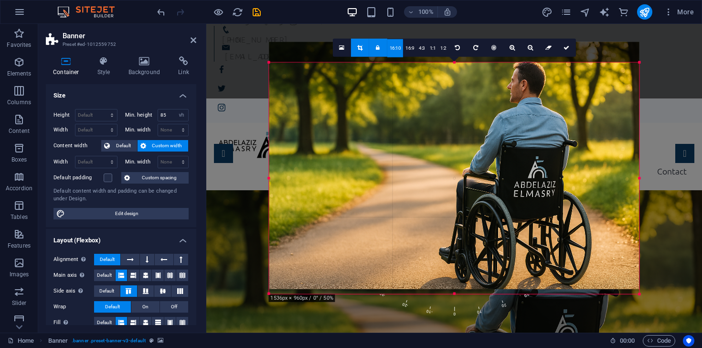
drag, startPoint x: 490, startPoint y: 144, endPoint x: 490, endPoint y: 121, distance: 22.4
click at [490, 121] on div at bounding box center [454, 165] width 370 height 247
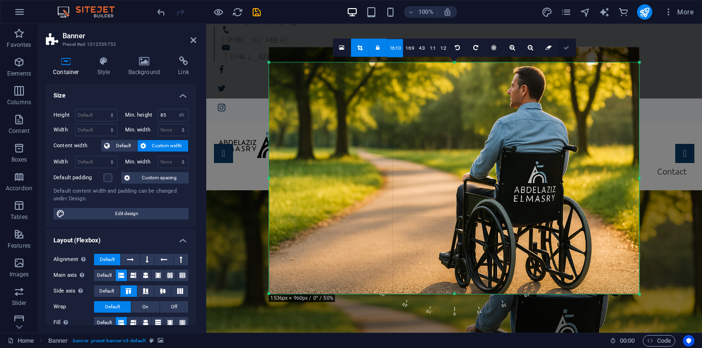
click at [572, 49] on link at bounding box center [567, 48] width 18 height 18
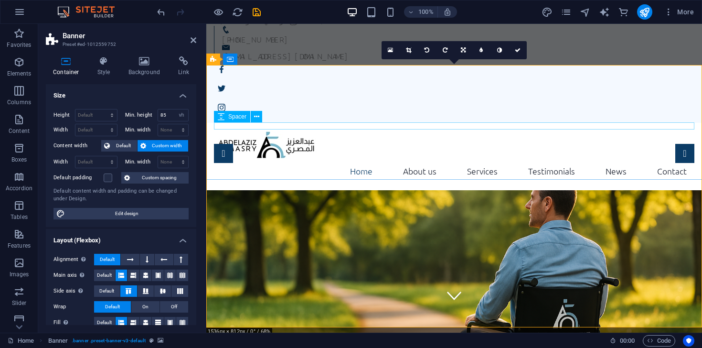
scroll to position [45, 0]
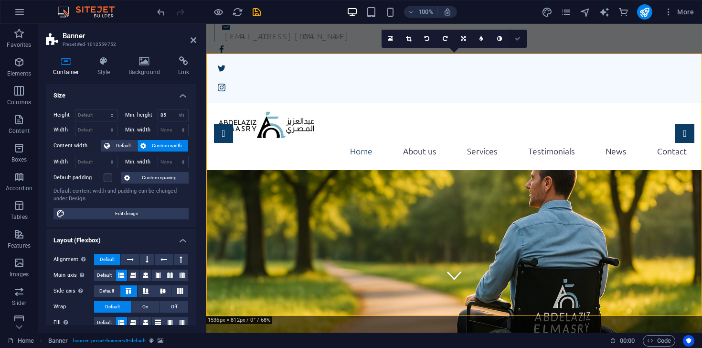
click at [517, 39] on icon at bounding box center [518, 39] width 6 height 6
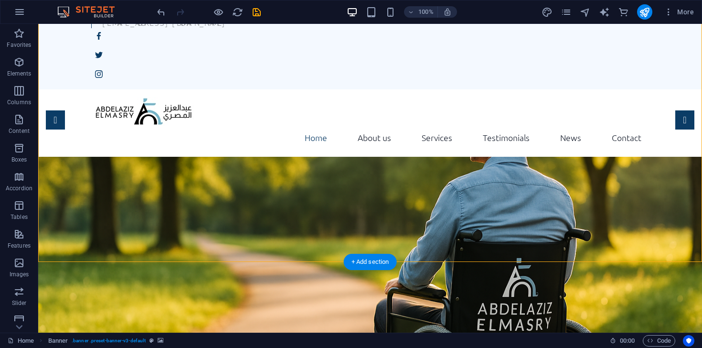
scroll to position [0, 0]
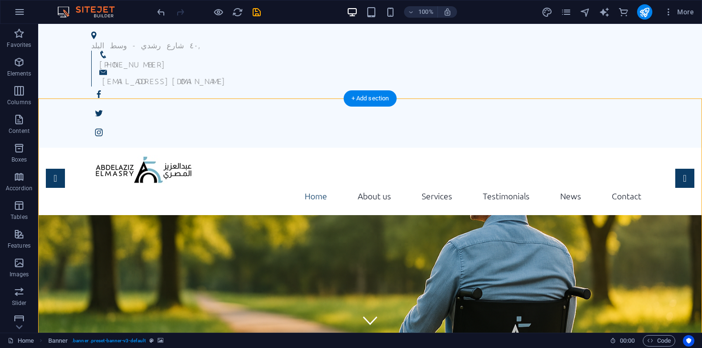
click at [188, 282] on figure at bounding box center [370, 346] width 664 height 262
click at [118, 224] on figure at bounding box center [370, 346] width 664 height 262
select select "vh"
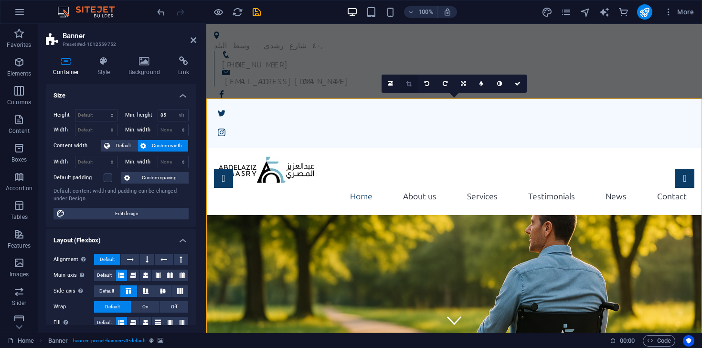
click at [414, 83] on link at bounding box center [409, 84] width 18 height 18
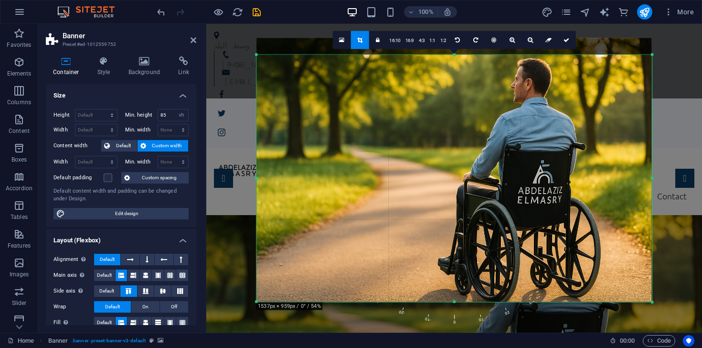
click at [651, 43] on div at bounding box center [453, 169] width 395 height 263
click at [669, 166] on div "Drag here to replace the existing content. Press “Ctrl” if you want to create a…" at bounding box center [454, 178] width 496 height 309
click at [569, 40] on link at bounding box center [566, 40] width 18 height 18
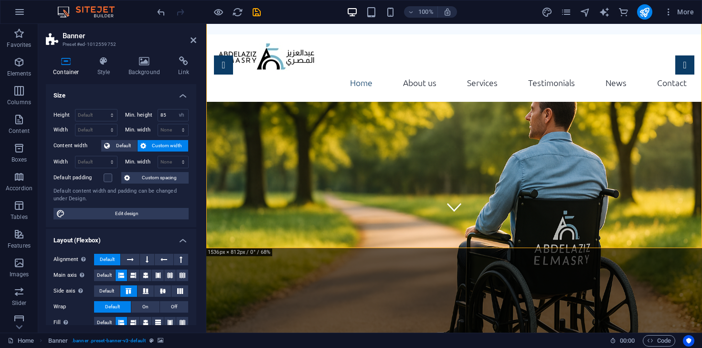
scroll to position [112, 0]
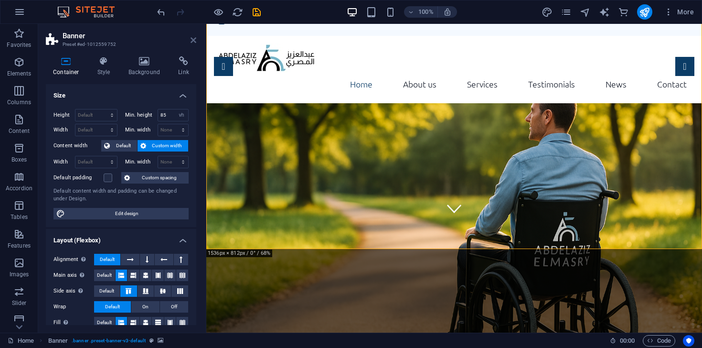
click at [191, 42] on icon at bounding box center [194, 40] width 6 height 8
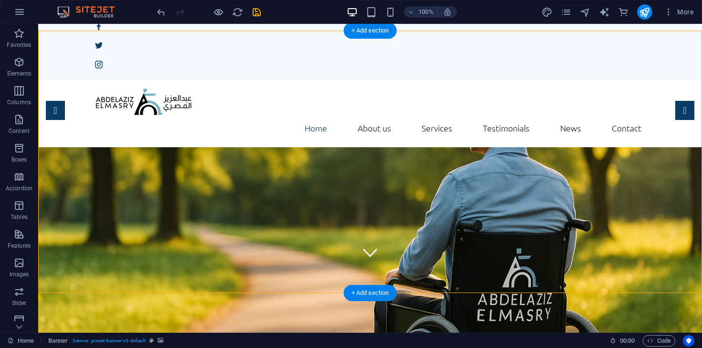
scroll to position [75, 0]
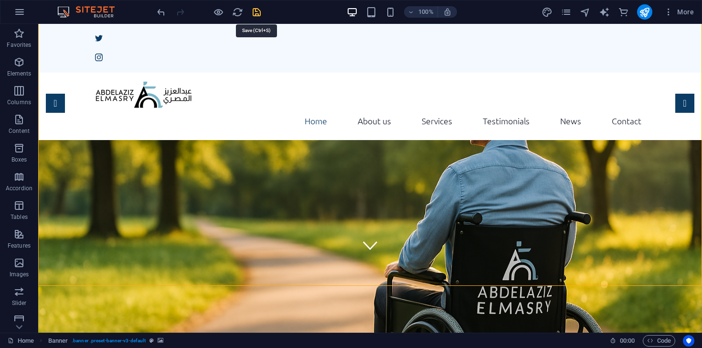
click at [256, 11] on icon "save" at bounding box center [256, 12] width 11 height 11
checkbox input "false"
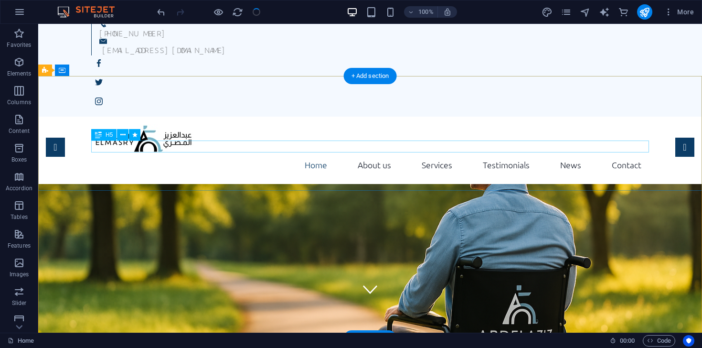
scroll to position [0, 0]
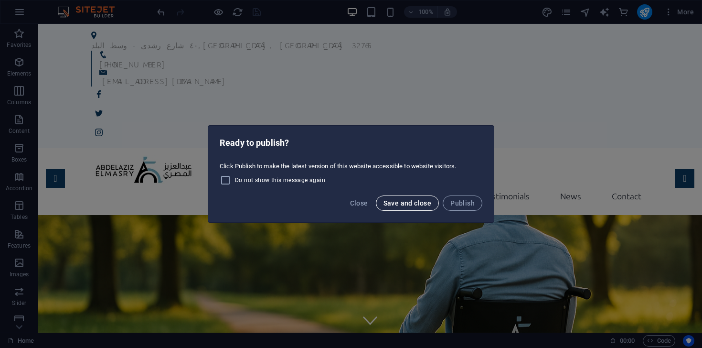
click at [405, 201] on span "Save and close" at bounding box center [408, 203] width 48 height 8
